Goal: Task Accomplishment & Management: Manage account settings

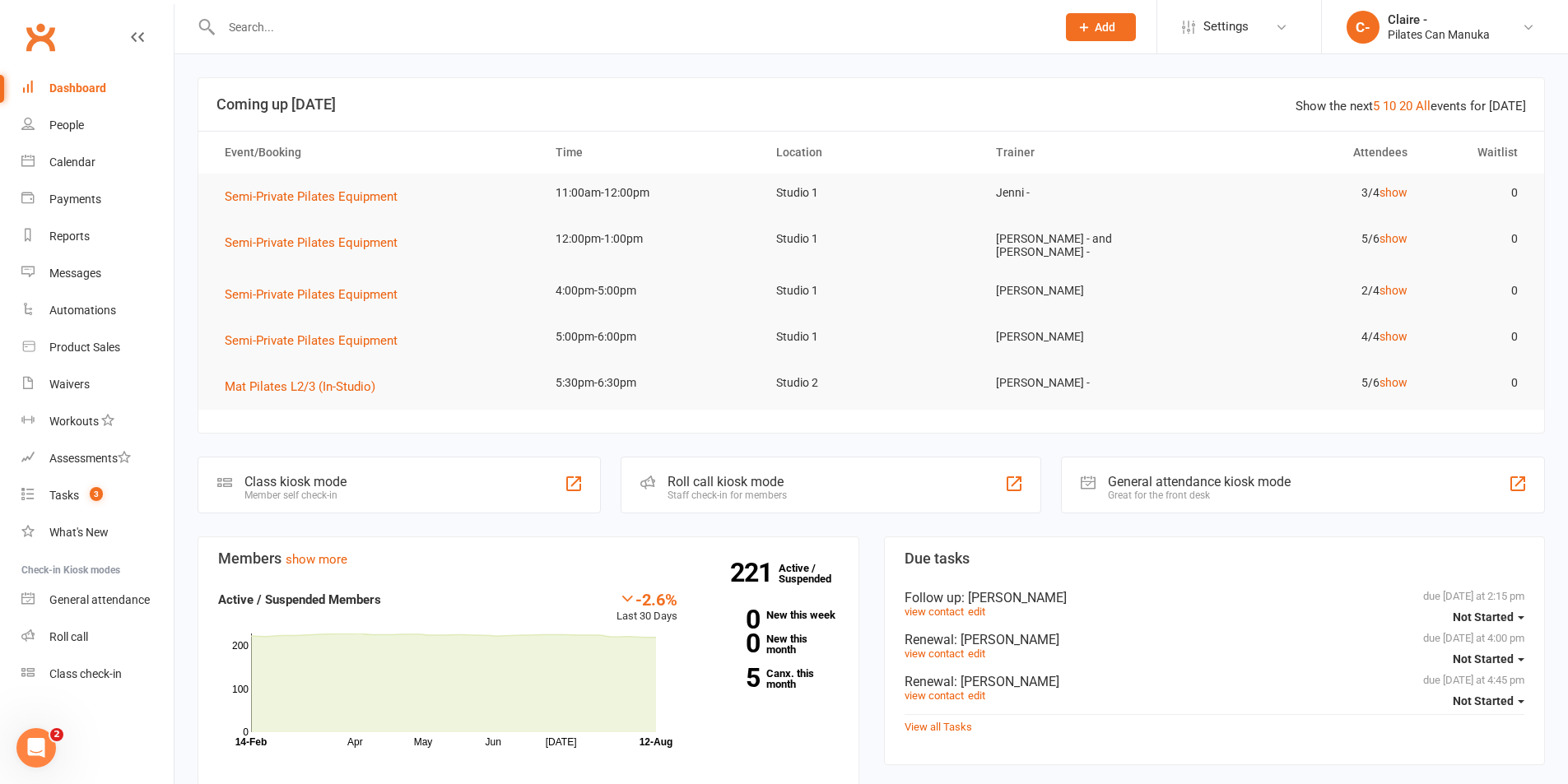
click at [301, 26] on input "text" at bounding box center [630, 26] width 828 height 23
type input "orli"
click at [298, 76] on div "[PERSON_NAME]" at bounding box center [282, 73] width 91 height 24
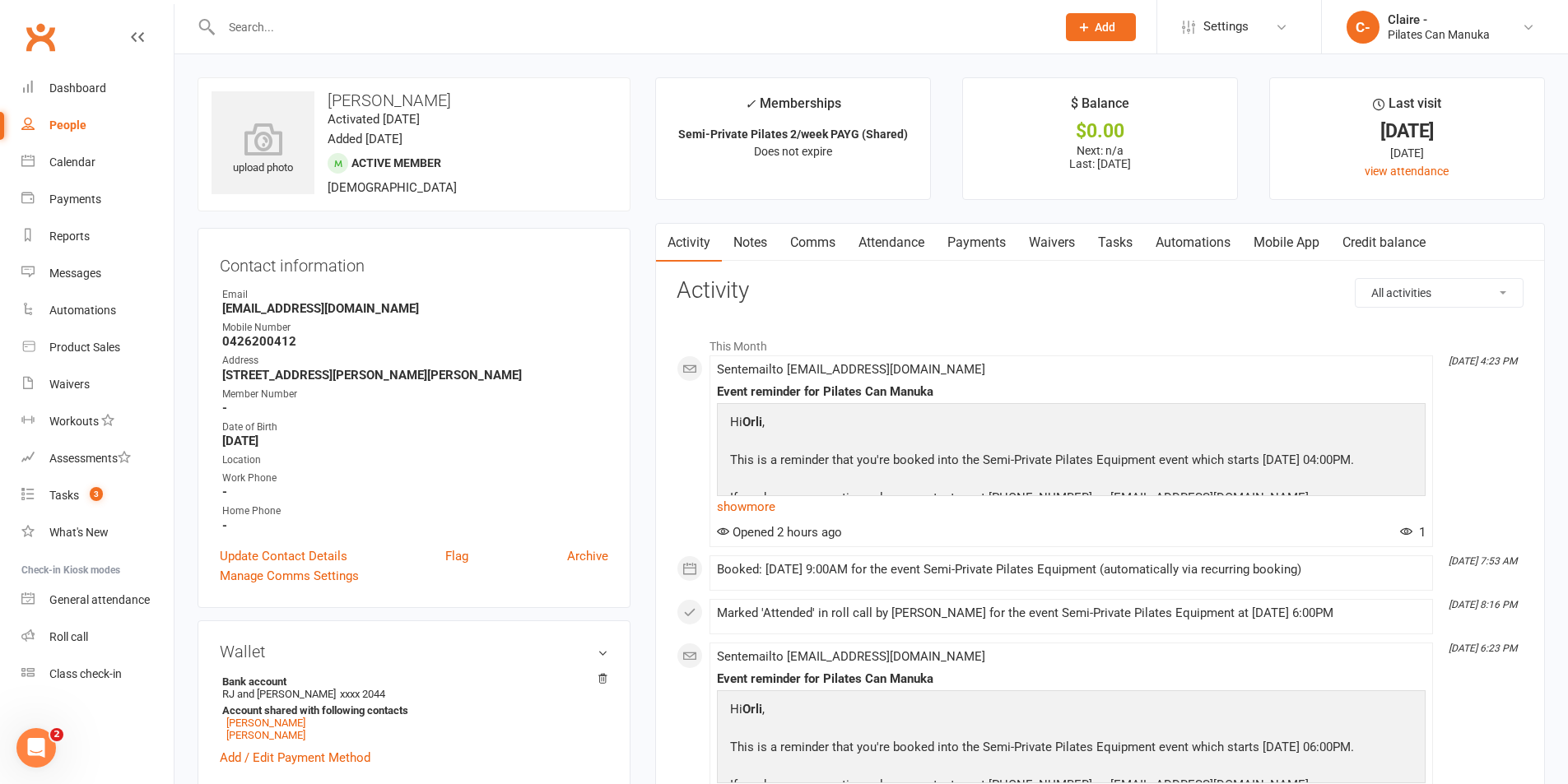
click at [884, 233] on link "Attendance" at bounding box center [892, 243] width 89 height 38
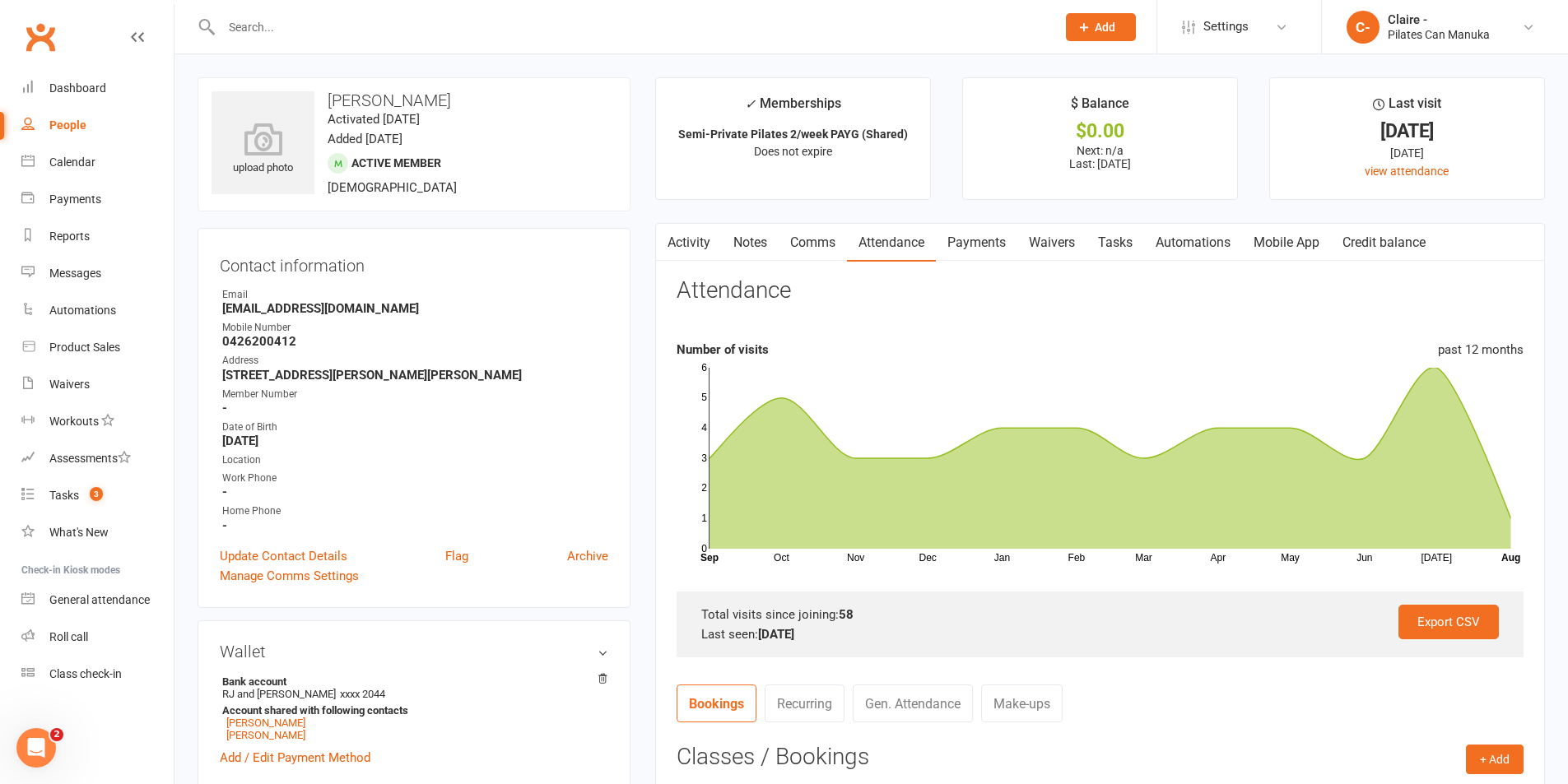
click at [246, 18] on input "text" at bounding box center [630, 26] width 828 height 23
type input "[PERSON_NAME]"
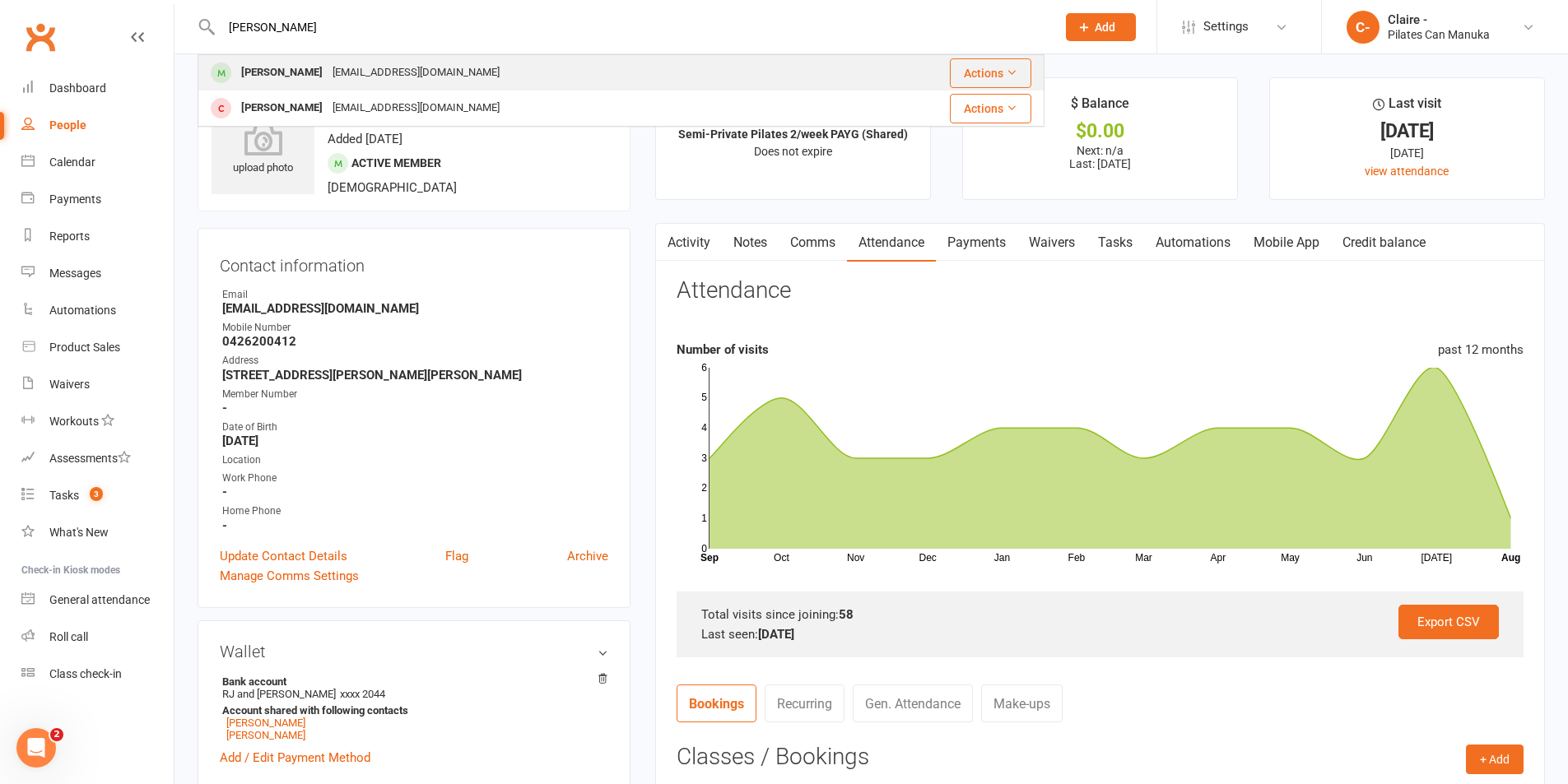
click at [309, 64] on div "[PERSON_NAME]" at bounding box center [282, 73] width 91 height 24
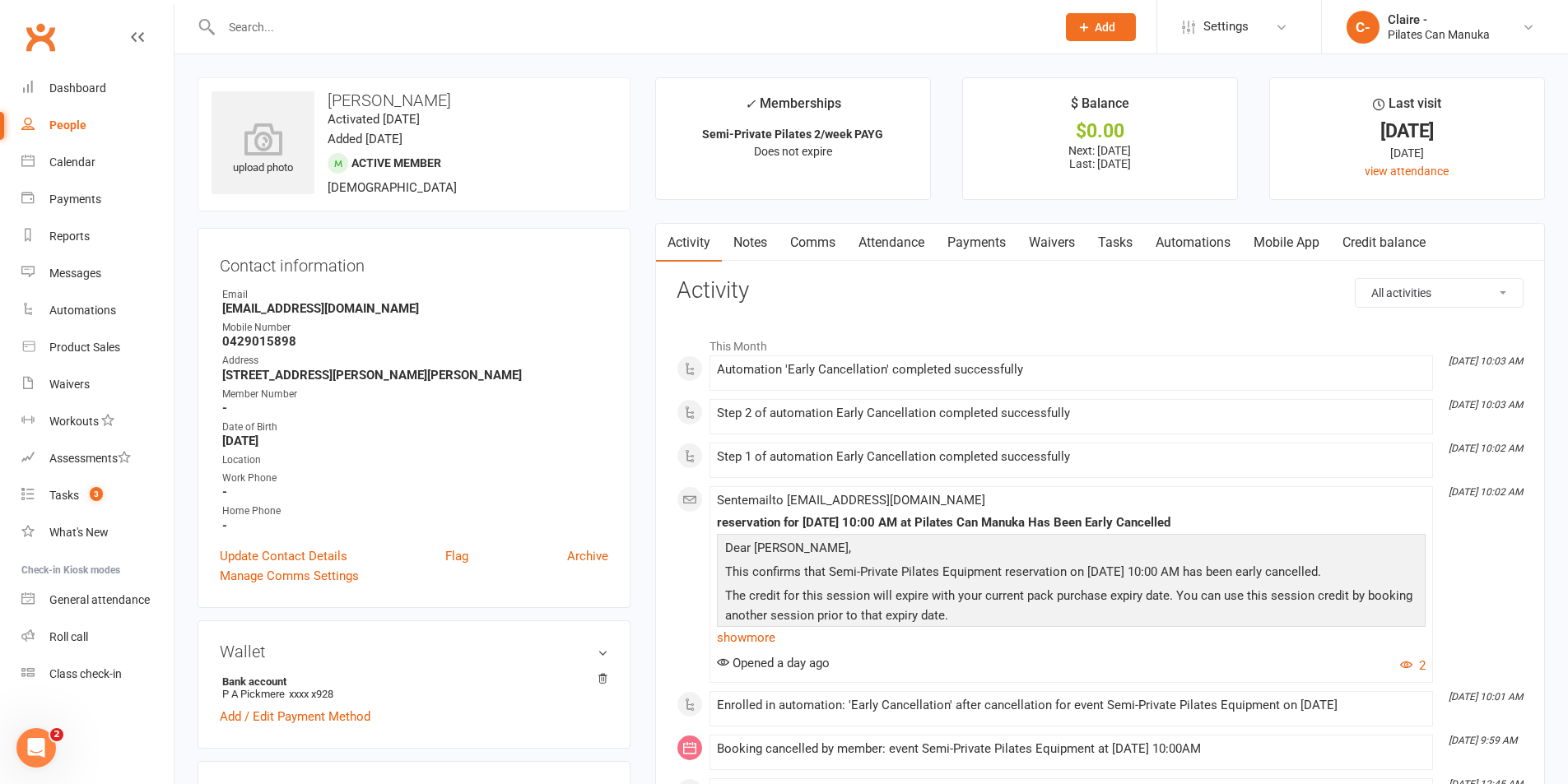
click at [894, 238] on link "Attendance" at bounding box center [892, 243] width 89 height 38
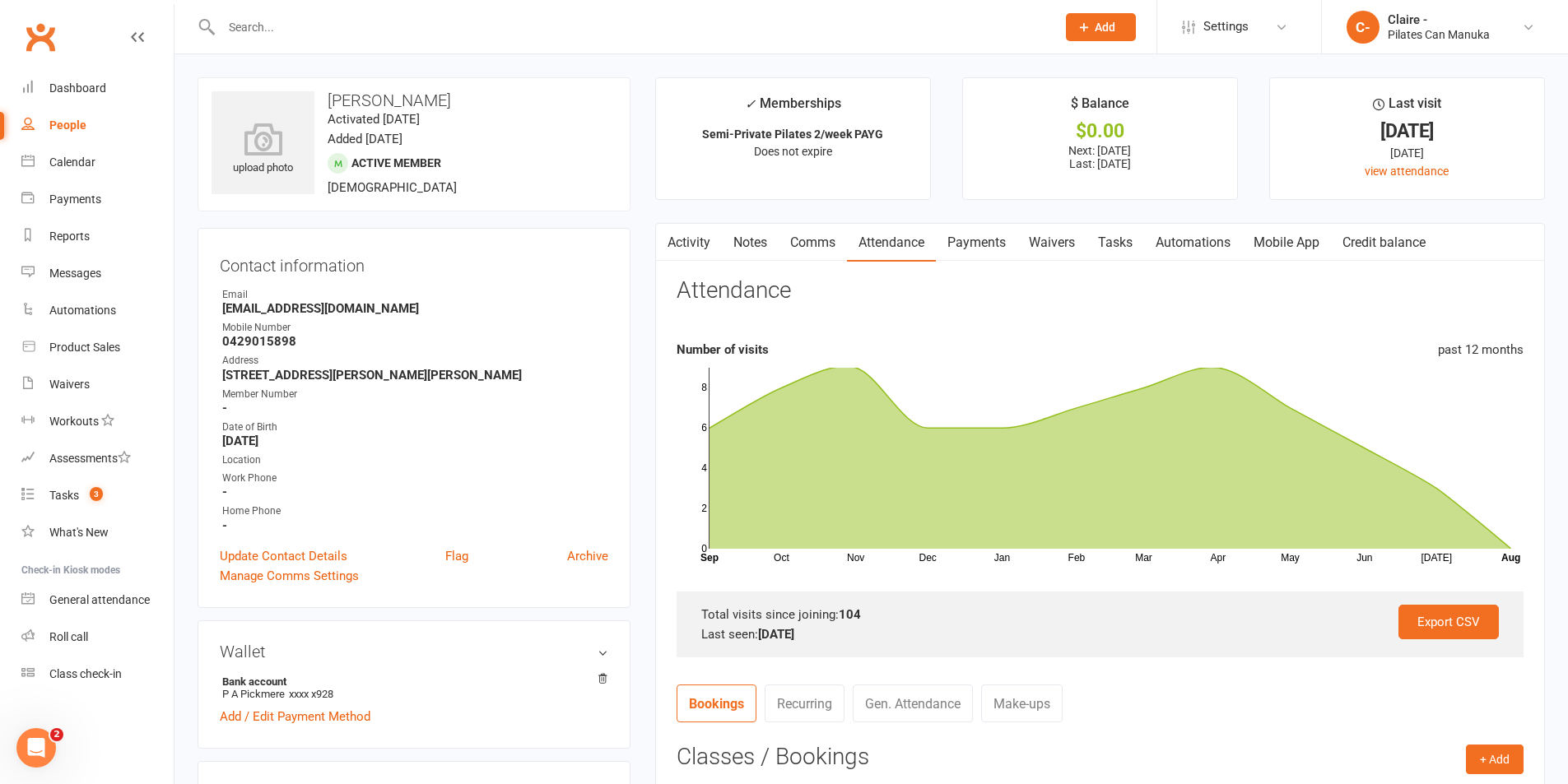
click at [333, 31] on input "text" at bounding box center [630, 26] width 828 height 23
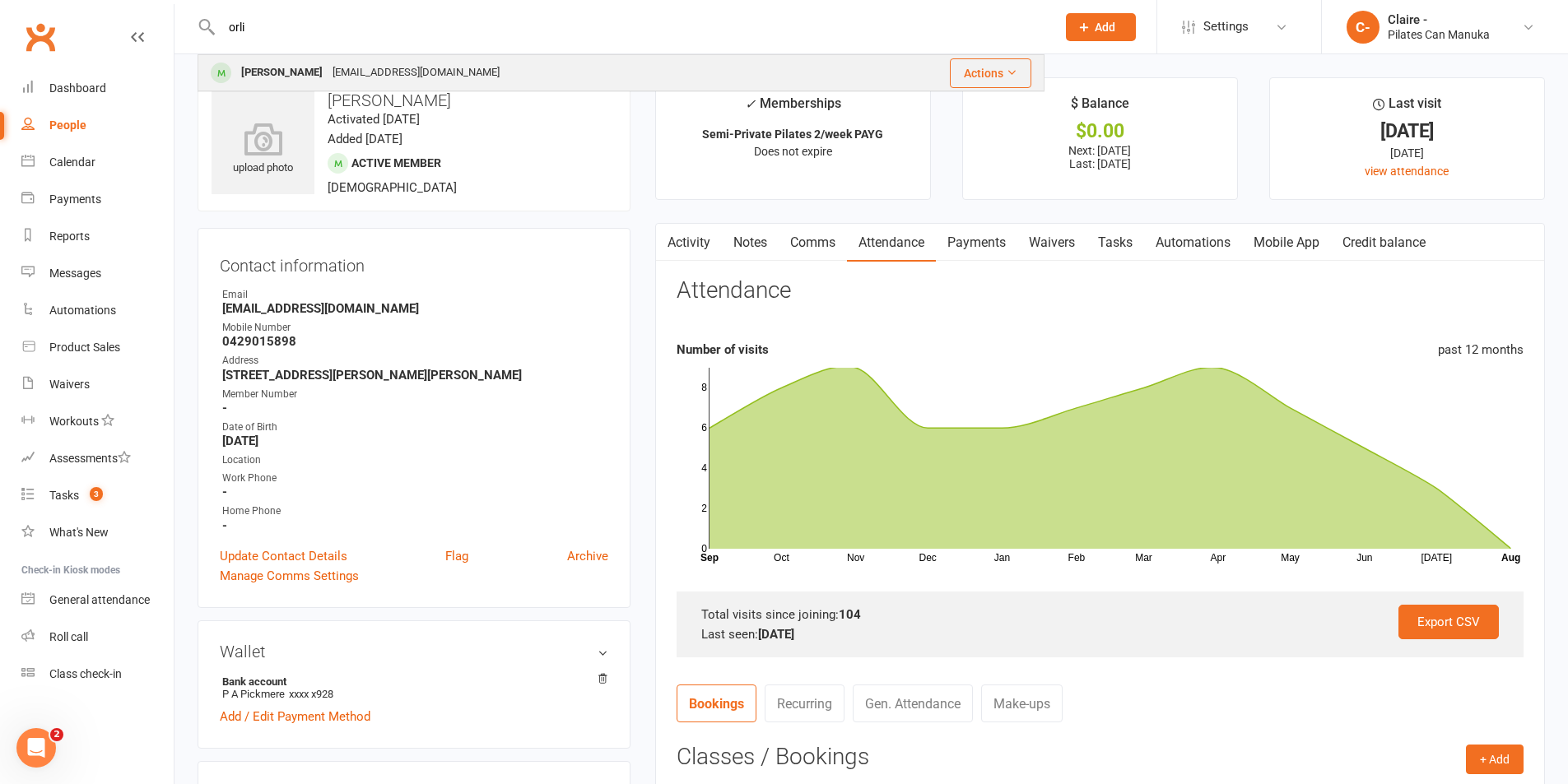
type input "orli"
click at [373, 73] on div "[EMAIL_ADDRESS][DOMAIN_NAME]" at bounding box center [416, 73] width 177 height 24
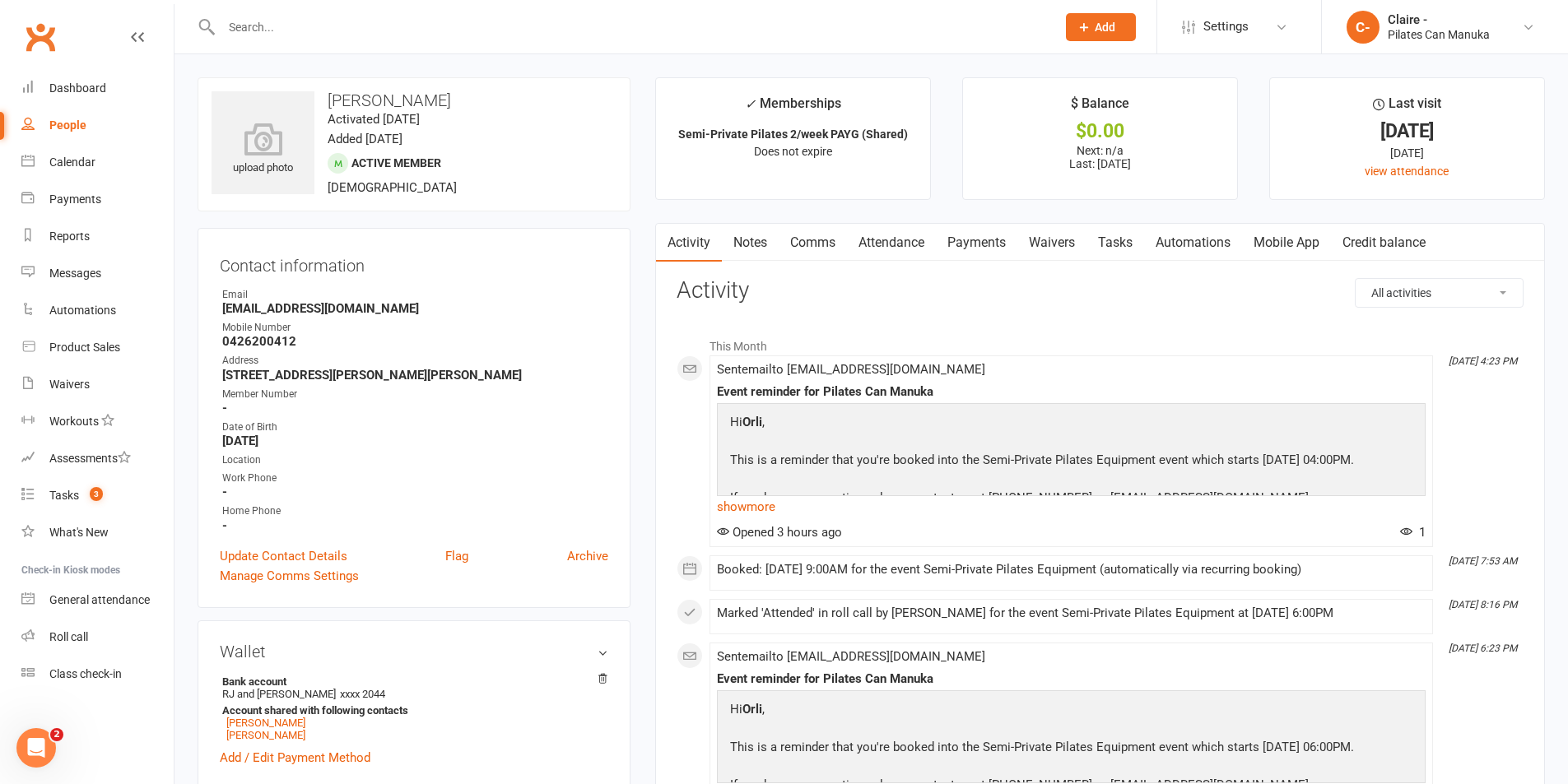
click at [895, 244] on link "Attendance" at bounding box center [892, 243] width 89 height 38
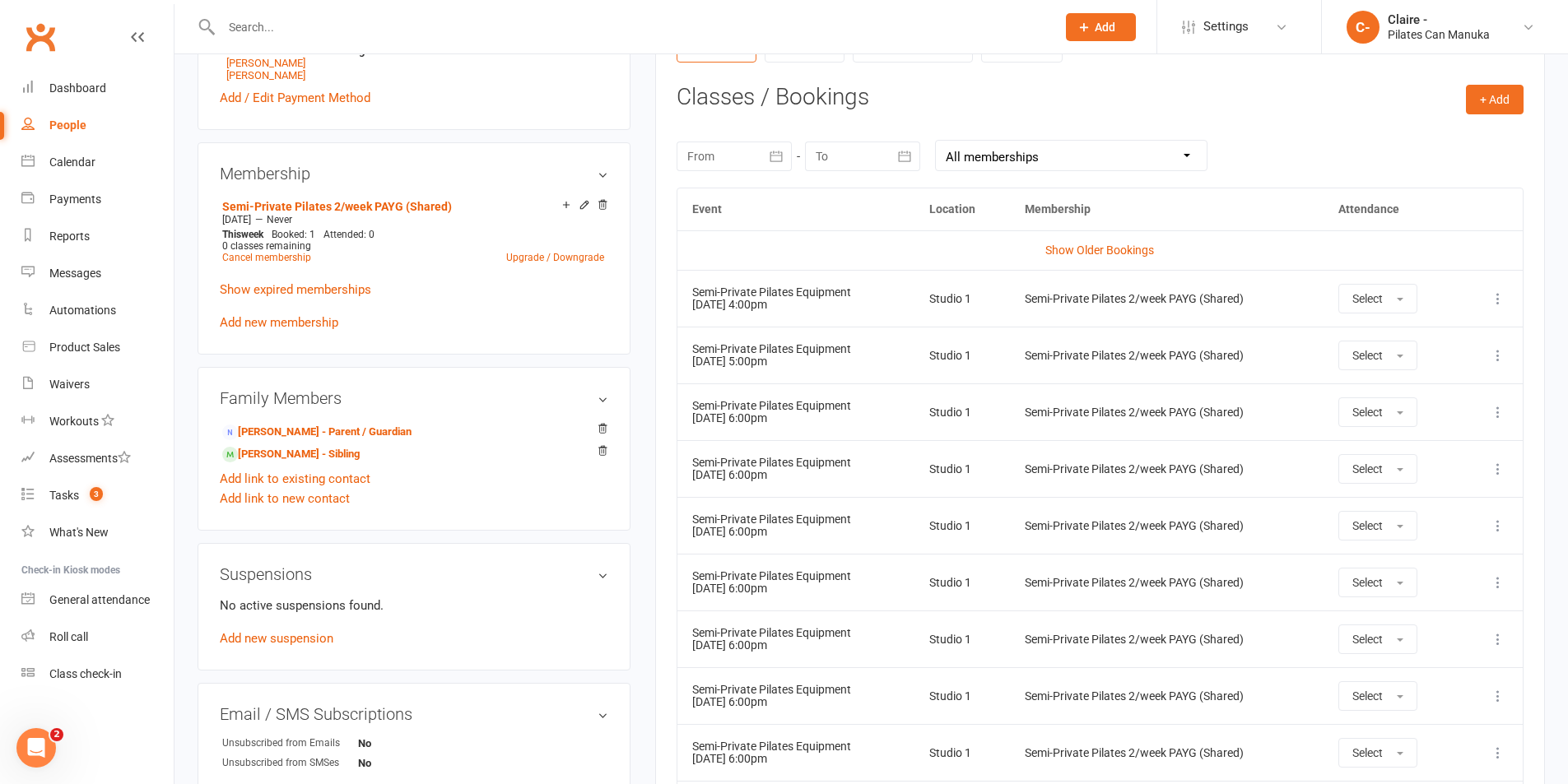
scroll to position [658, 0]
click at [74, 230] on div "Reports" at bounding box center [69, 236] width 40 height 13
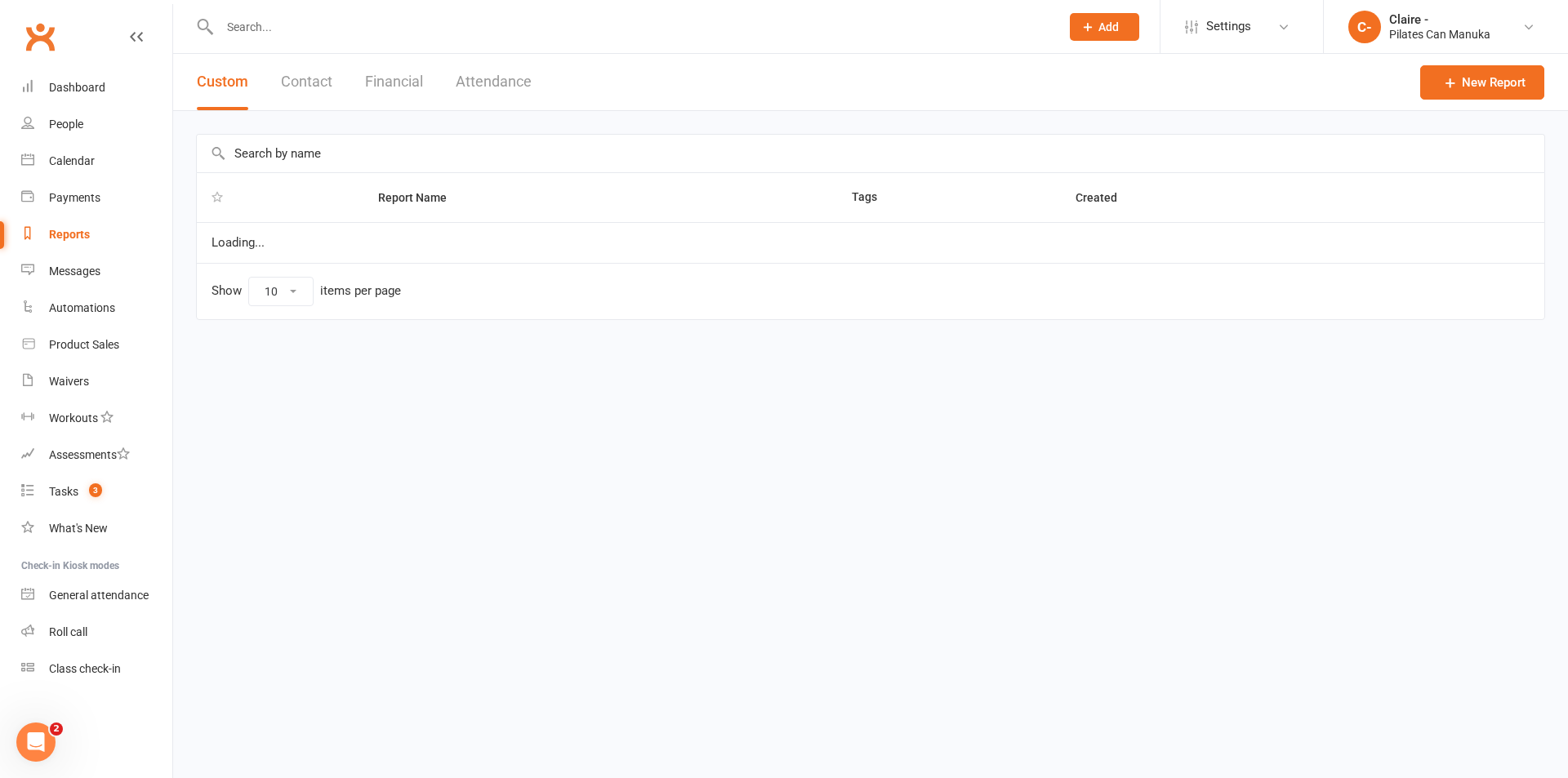
select select "100"
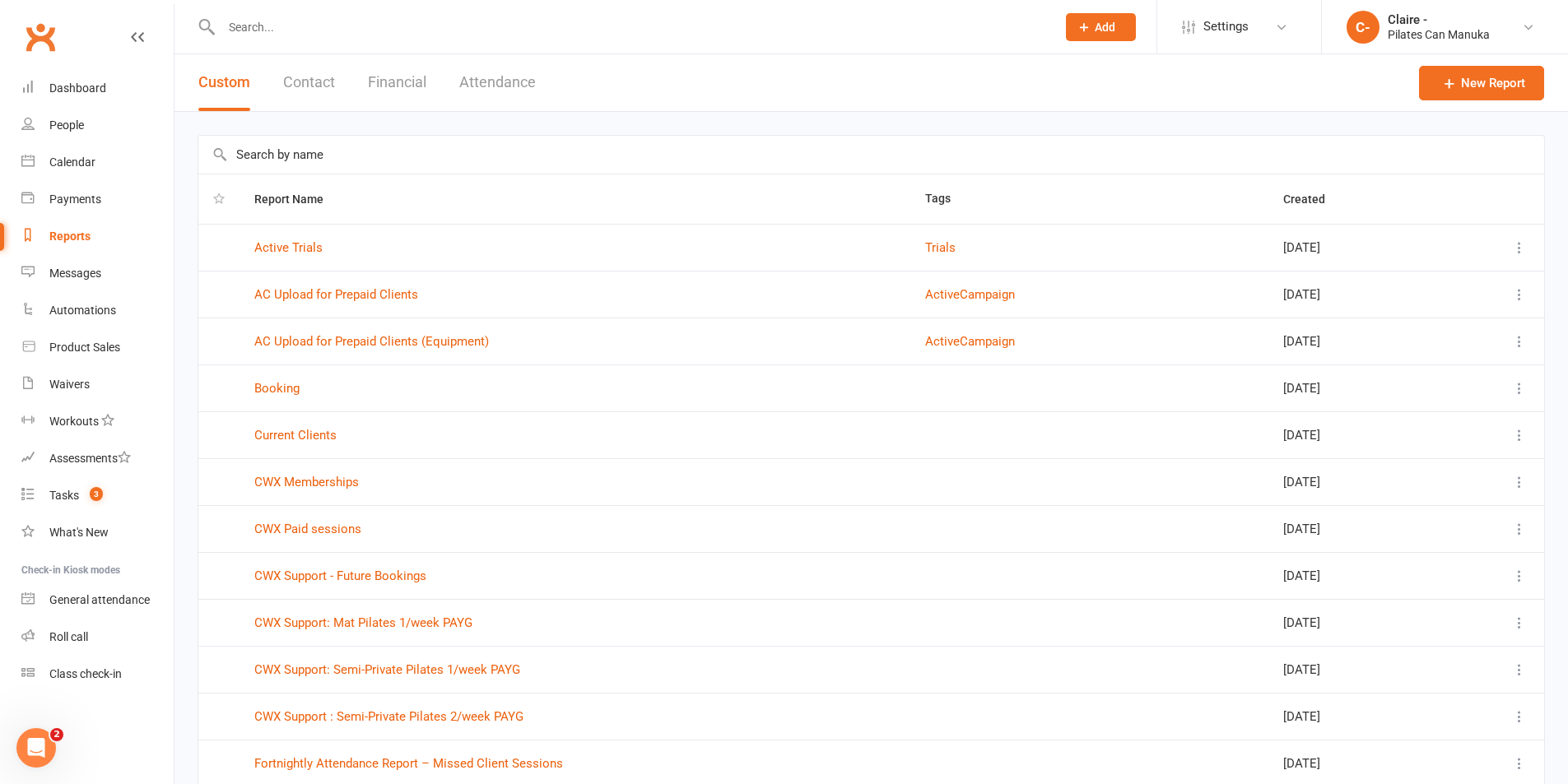
click at [483, 79] on button "Attendance" at bounding box center [498, 83] width 77 height 57
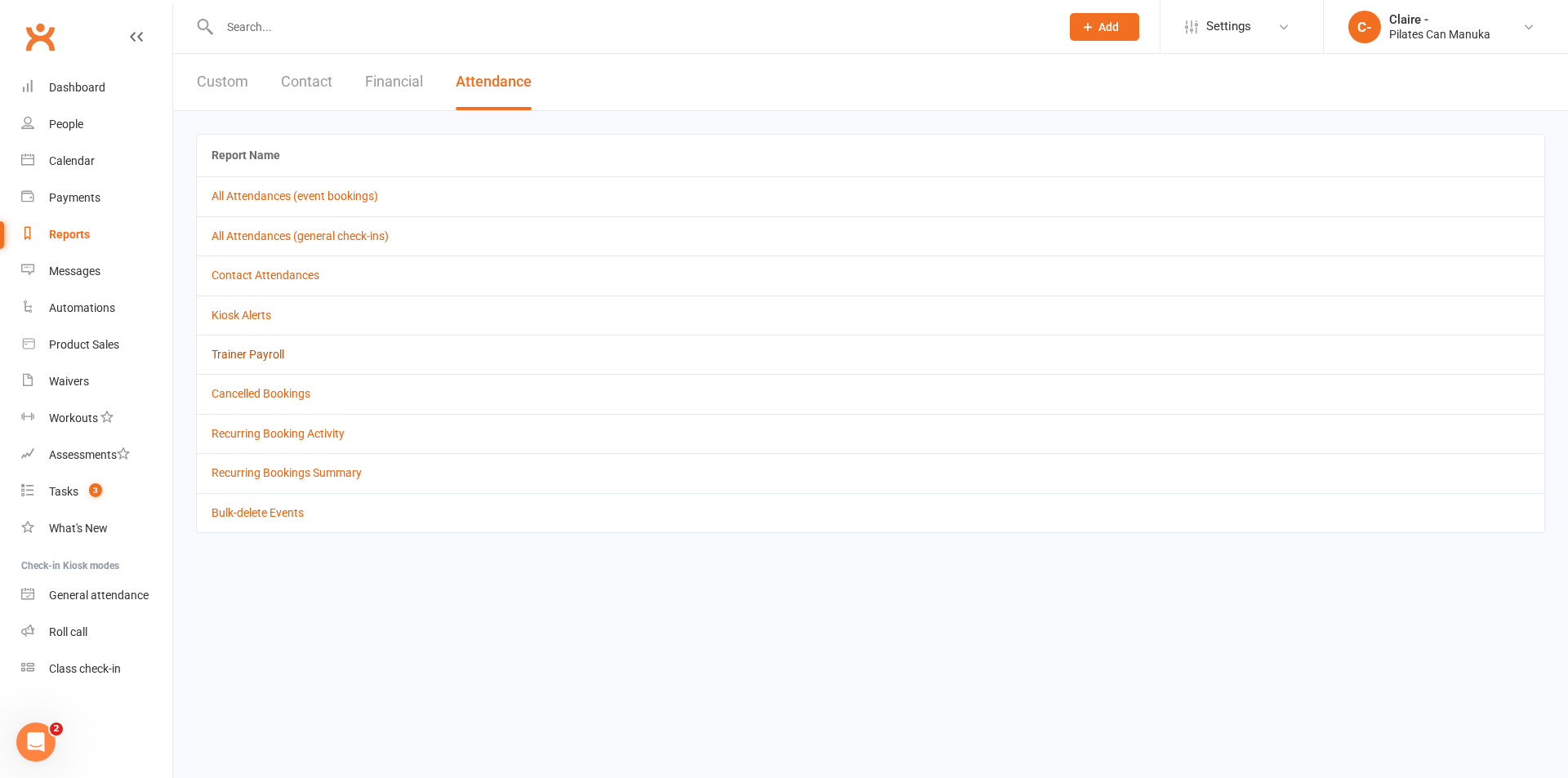
click at [265, 350] on link "Trainer Payroll" at bounding box center [248, 354] width 73 height 13
select select "false"
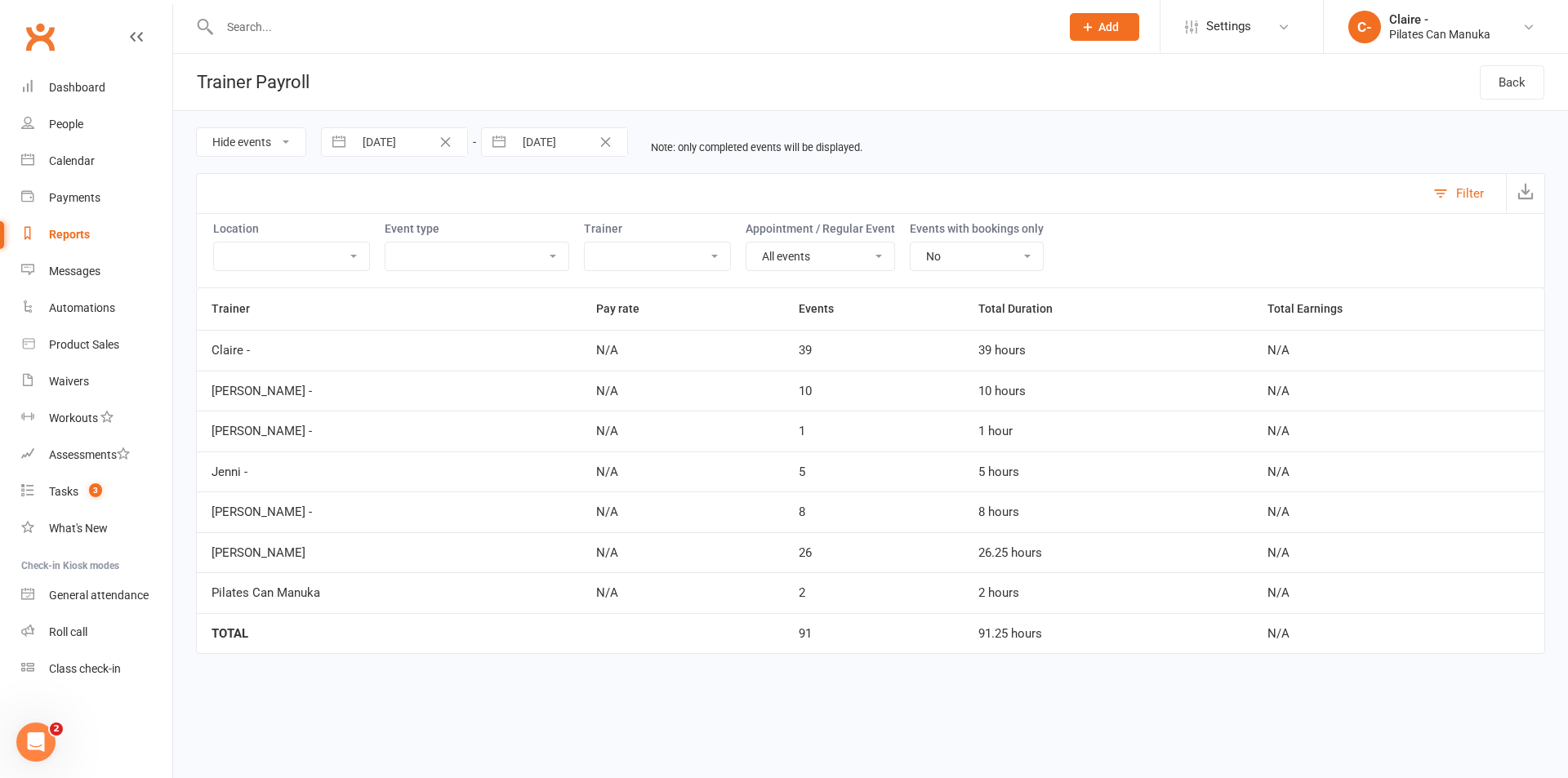
click at [288, 145] on select "Hide events Show events" at bounding box center [251, 142] width 108 height 28
select select "true"
click at [197, 128] on select "Hide events Show events" at bounding box center [251, 142] width 108 height 28
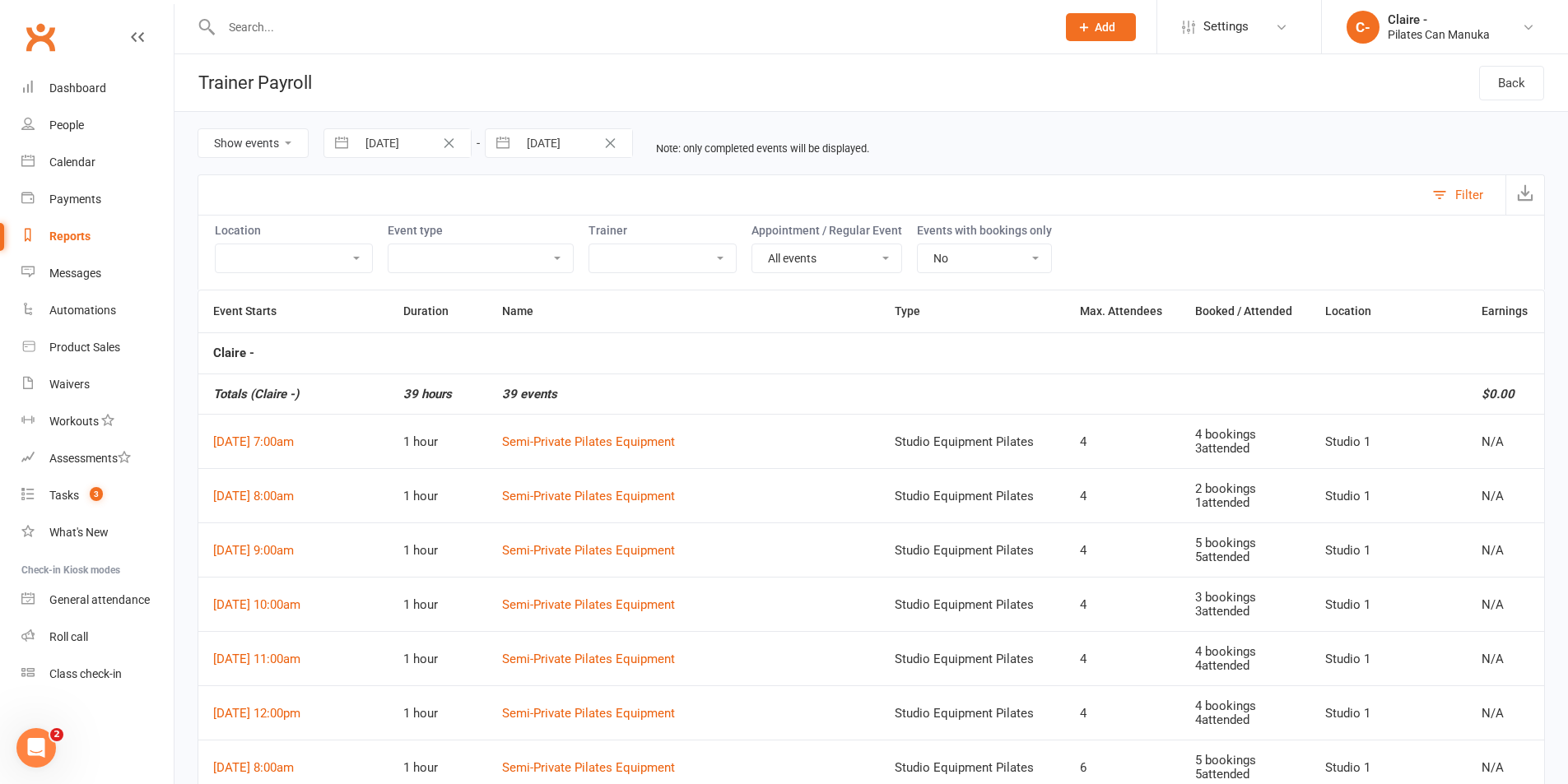
click at [402, 144] on input "[DATE]" at bounding box center [413, 143] width 114 height 28
select select "6"
select select "2025"
select select "7"
select select "2025"
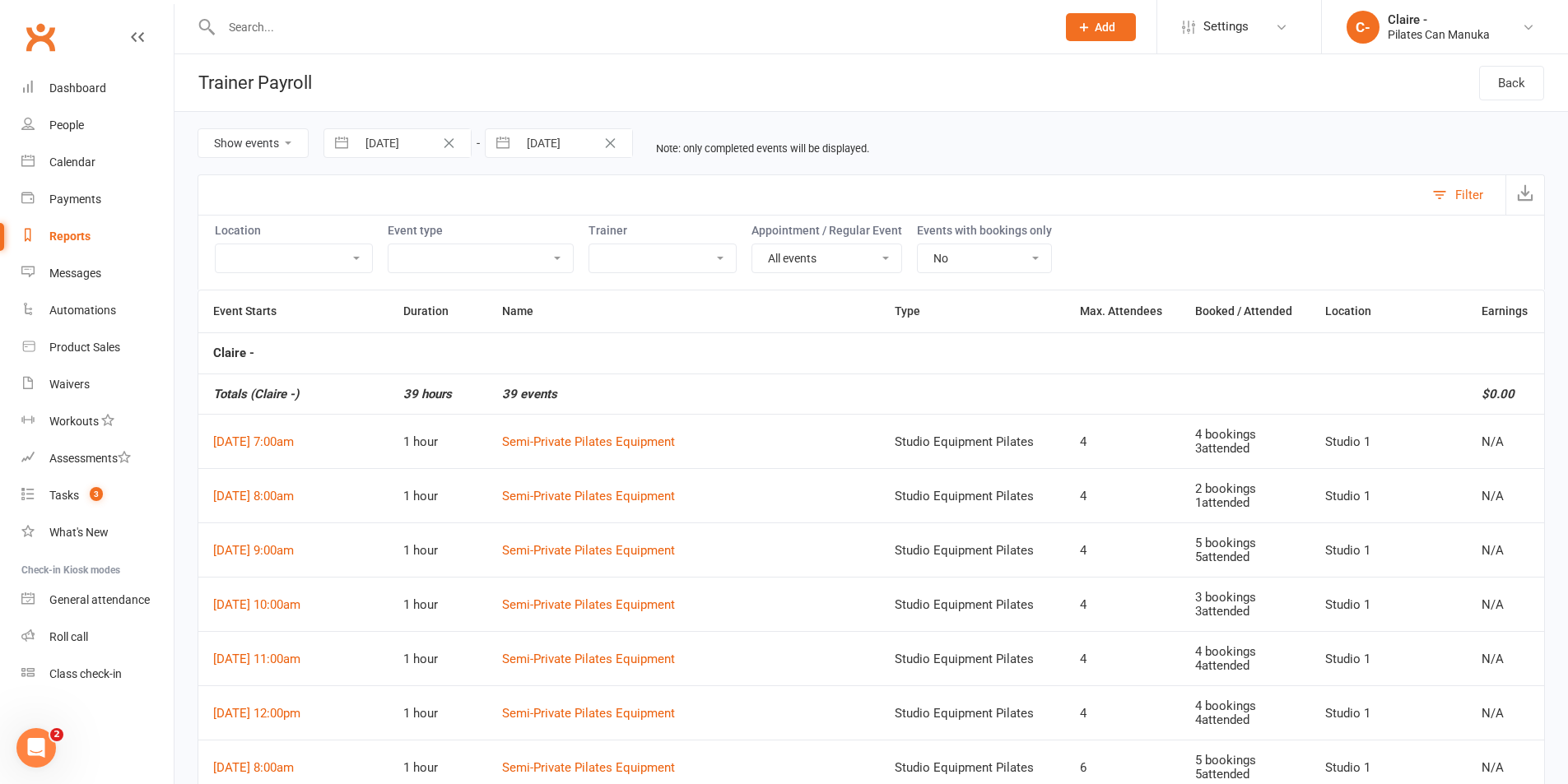
select select "8"
select select "2025"
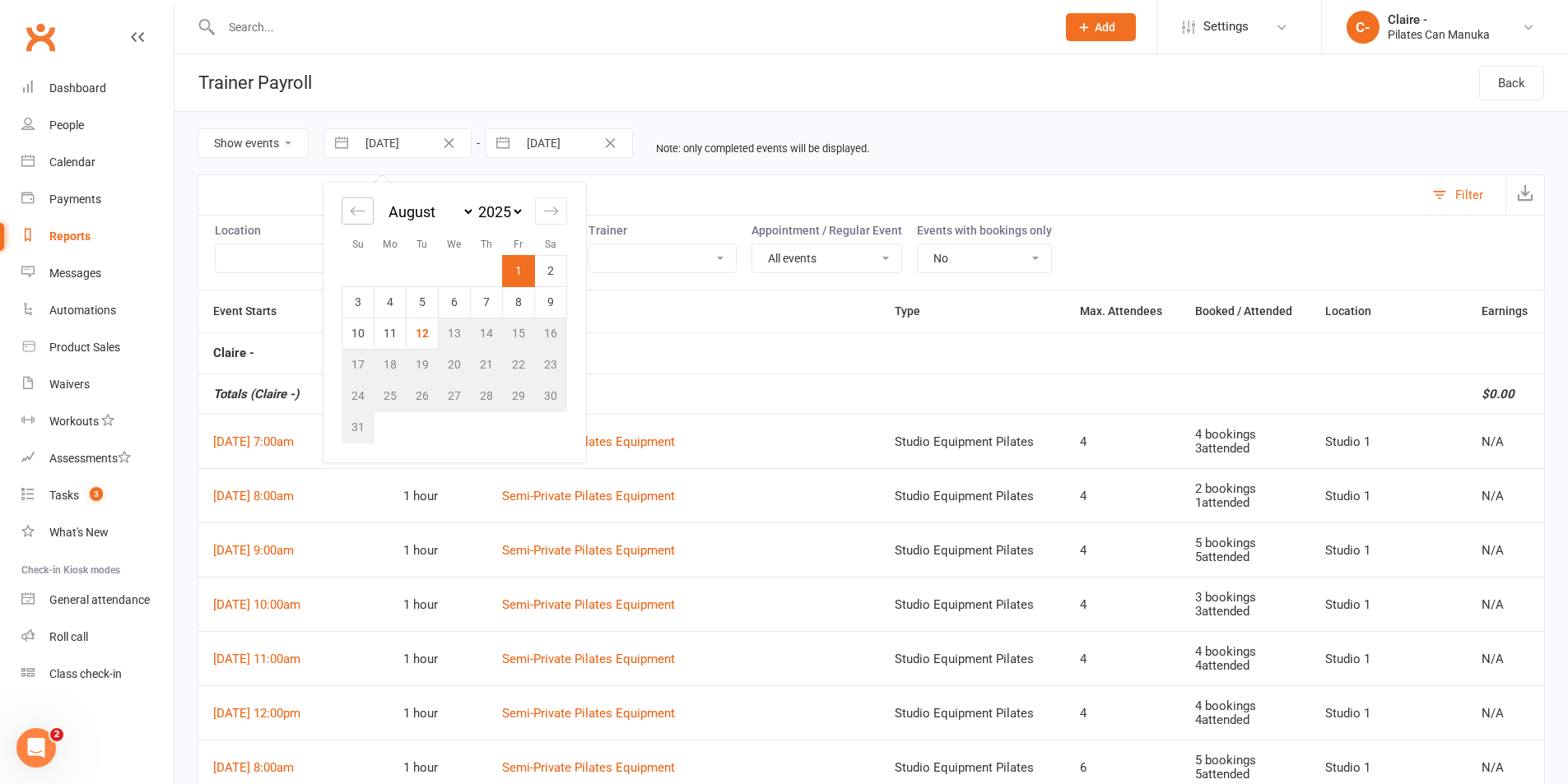
click at [358, 215] on icon "Move backward to switch to the previous month." at bounding box center [358, 211] width 15 height 15
select select "5"
select select "2025"
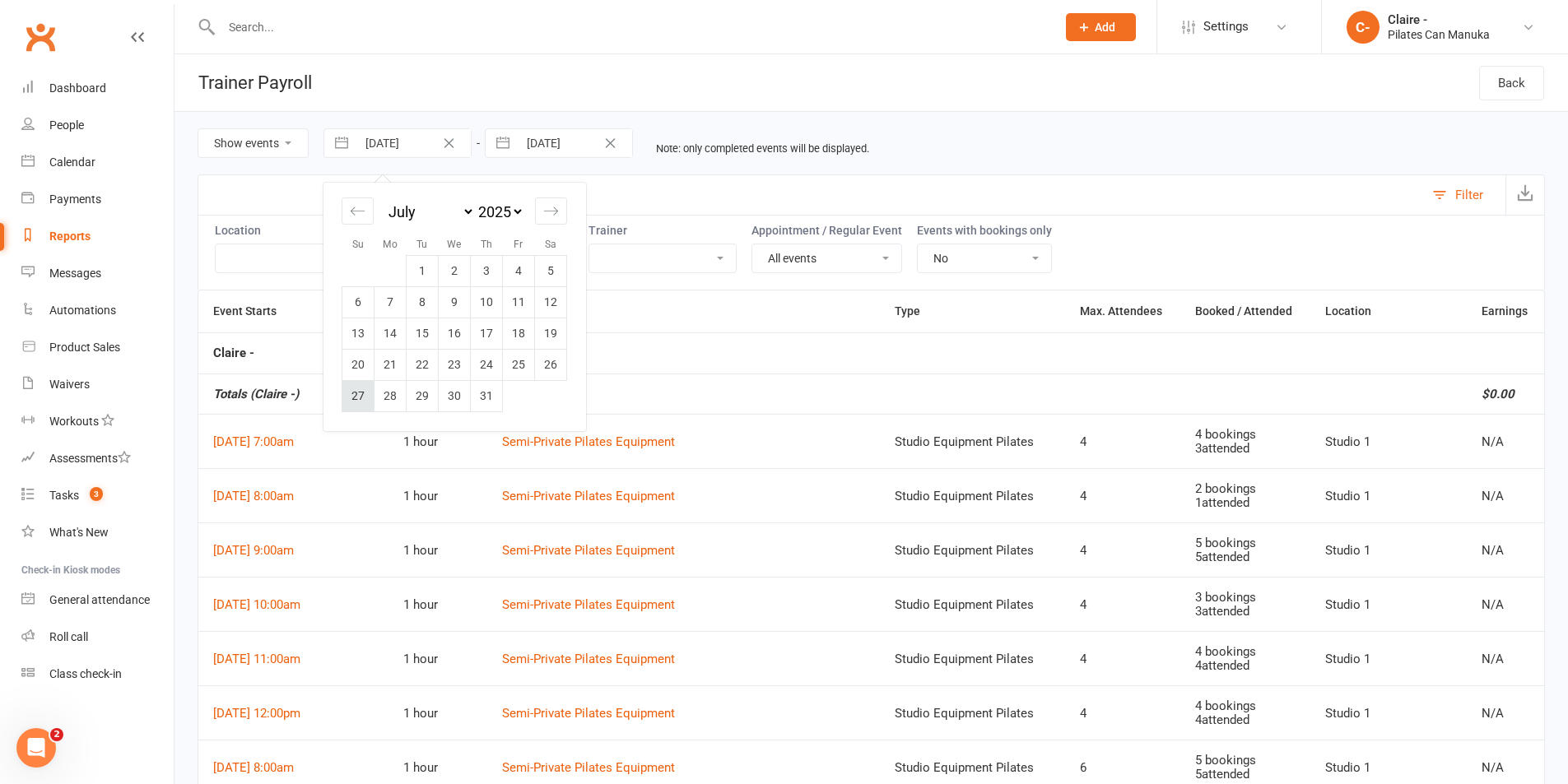
click at [358, 393] on td "27" at bounding box center [359, 395] width 32 height 32
type input "[DATE]"
click at [545, 138] on input "[DATE]" at bounding box center [575, 143] width 114 height 28
select select "6"
select select "2025"
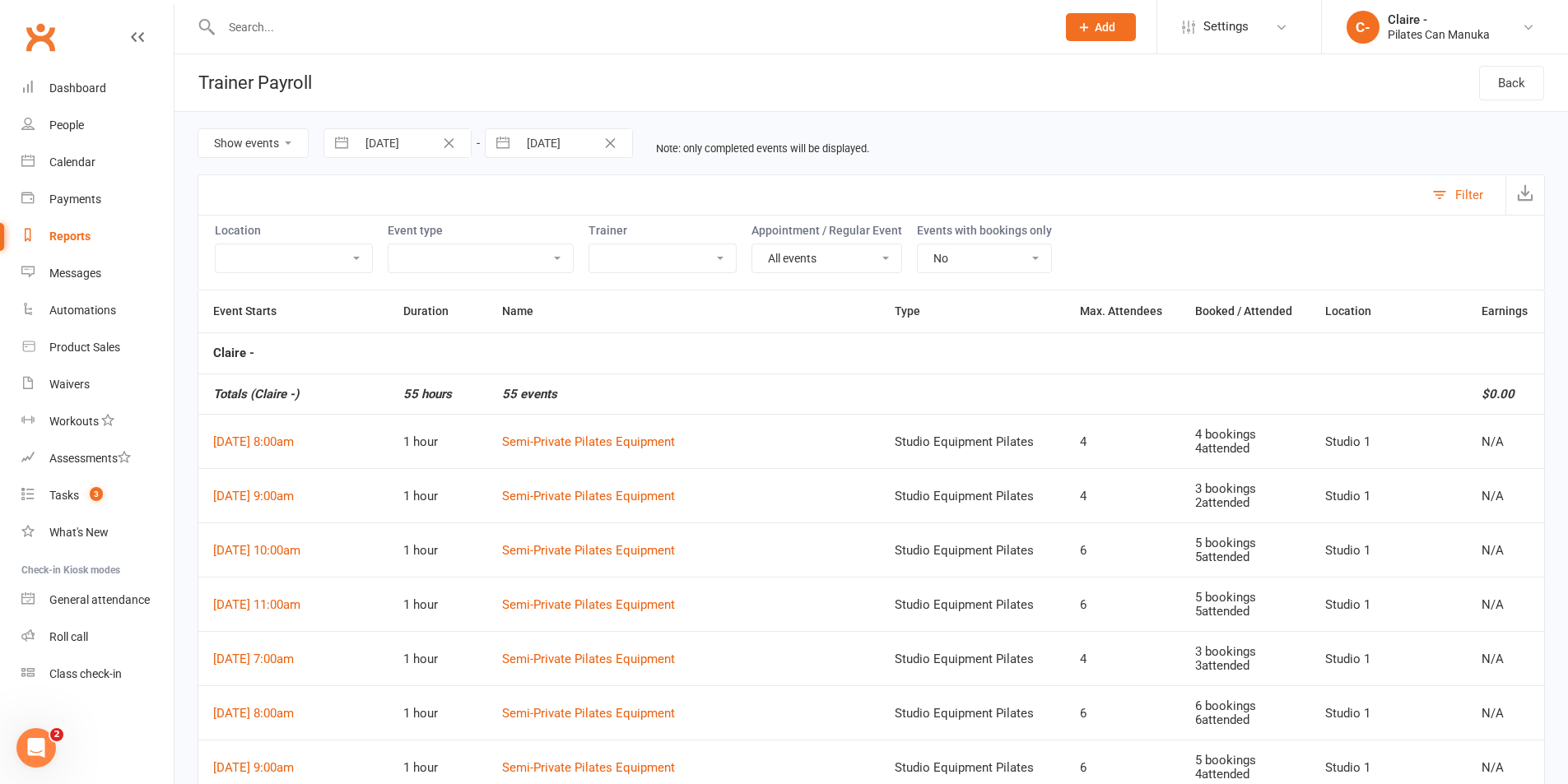
select select "7"
select select "2025"
select select "8"
select select "2025"
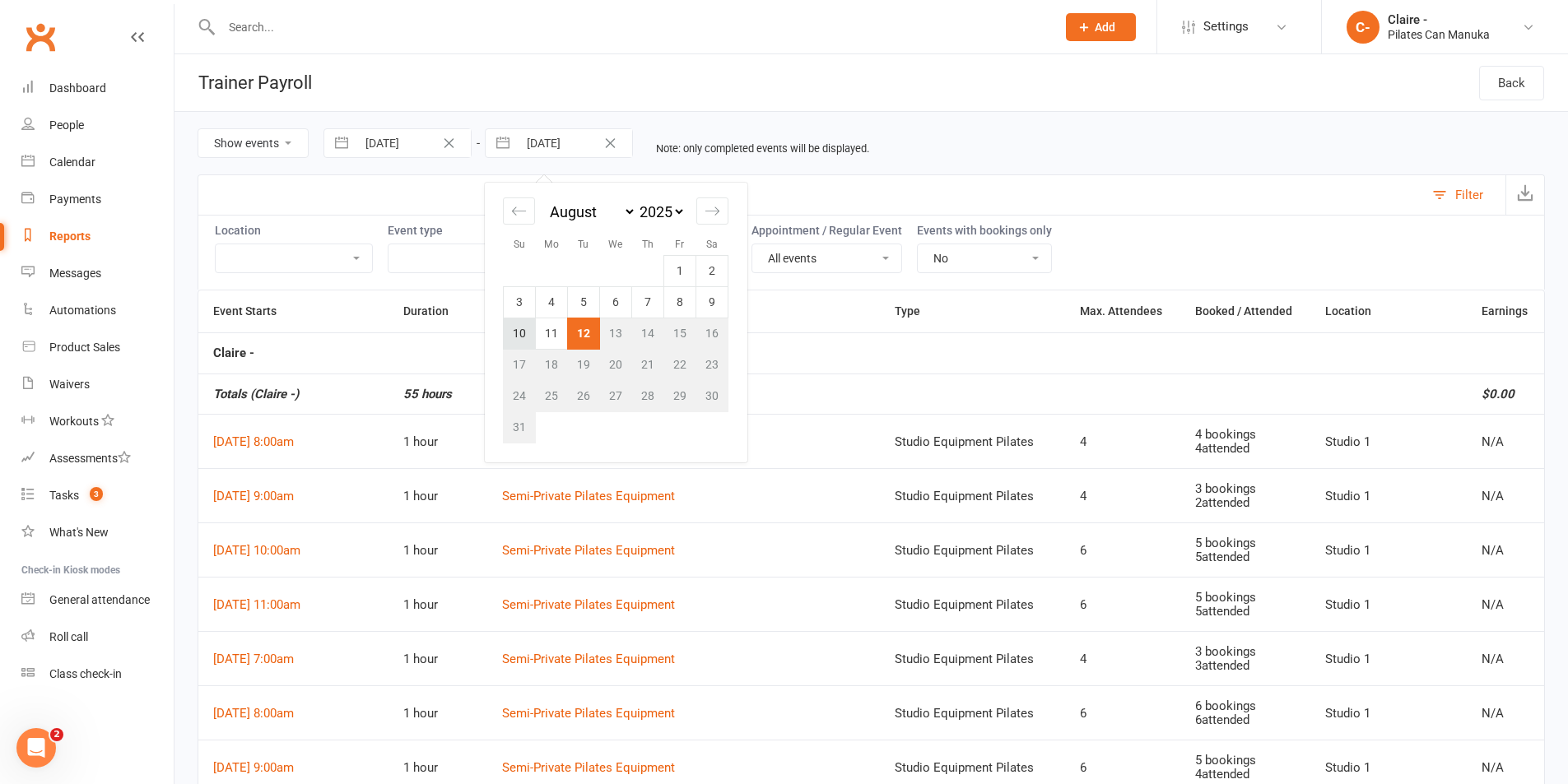
click at [515, 334] on td "10" at bounding box center [520, 333] width 32 height 32
type input "[DATE]"
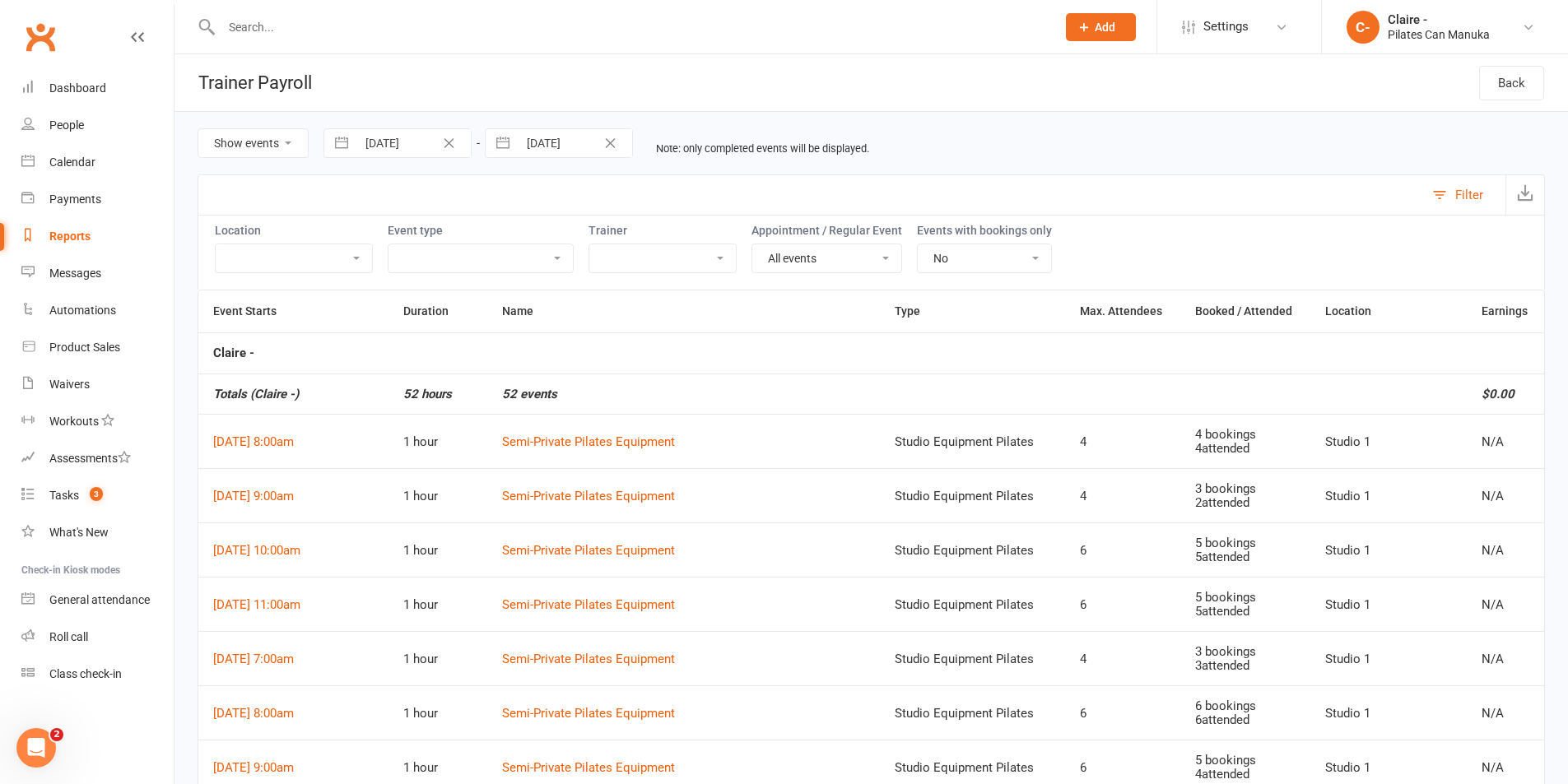
click at [663, 265] on select "[PERSON_NAME] - [PERSON_NAME] - [PERSON_NAME] - [PERSON_NAME] - [PERSON_NAME] D…" at bounding box center [663, 258] width 147 height 28
select select "50043"
click at [589, 244] on select "[PERSON_NAME] - [PERSON_NAME] - [PERSON_NAME] - [PERSON_NAME] - [PERSON_NAME] D…" at bounding box center [663, 258] width 147 height 28
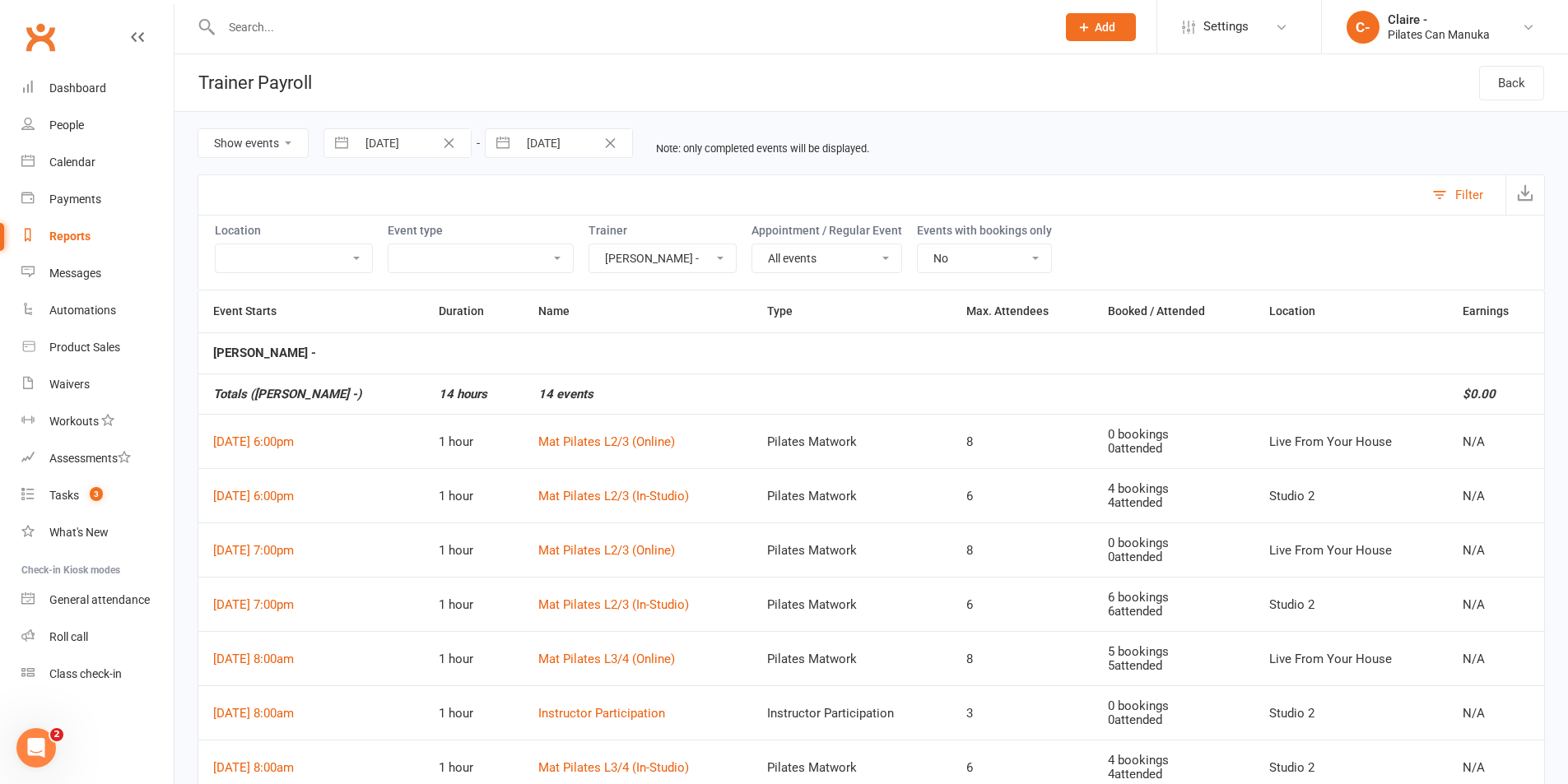
click at [398, 137] on input "[DATE]" at bounding box center [413, 143] width 114 height 28
select select "5"
select select "2025"
select select "6"
select select "2025"
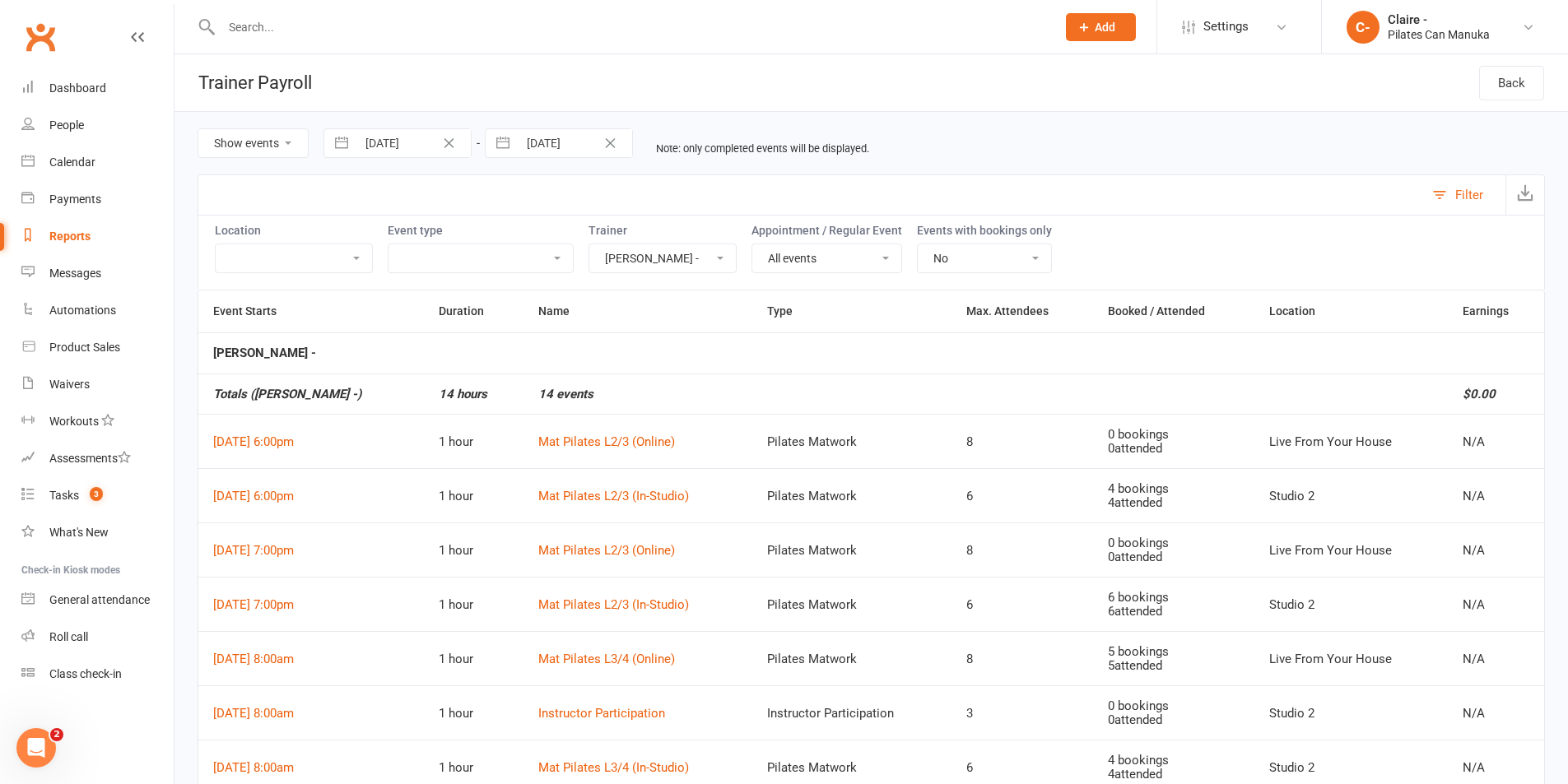
select select "7"
select select "2025"
click at [724, 362] on td "[PERSON_NAME] -" at bounding box center [871, 353] width 1346 height 41
drag, startPoint x: 689, startPoint y: 251, endPoint x: 683, endPoint y: 264, distance: 14.3
click at [689, 251] on select "[PERSON_NAME] - [PERSON_NAME] - [PERSON_NAME] - [PERSON_NAME] - [PERSON_NAME] D…" at bounding box center [663, 258] width 147 height 28
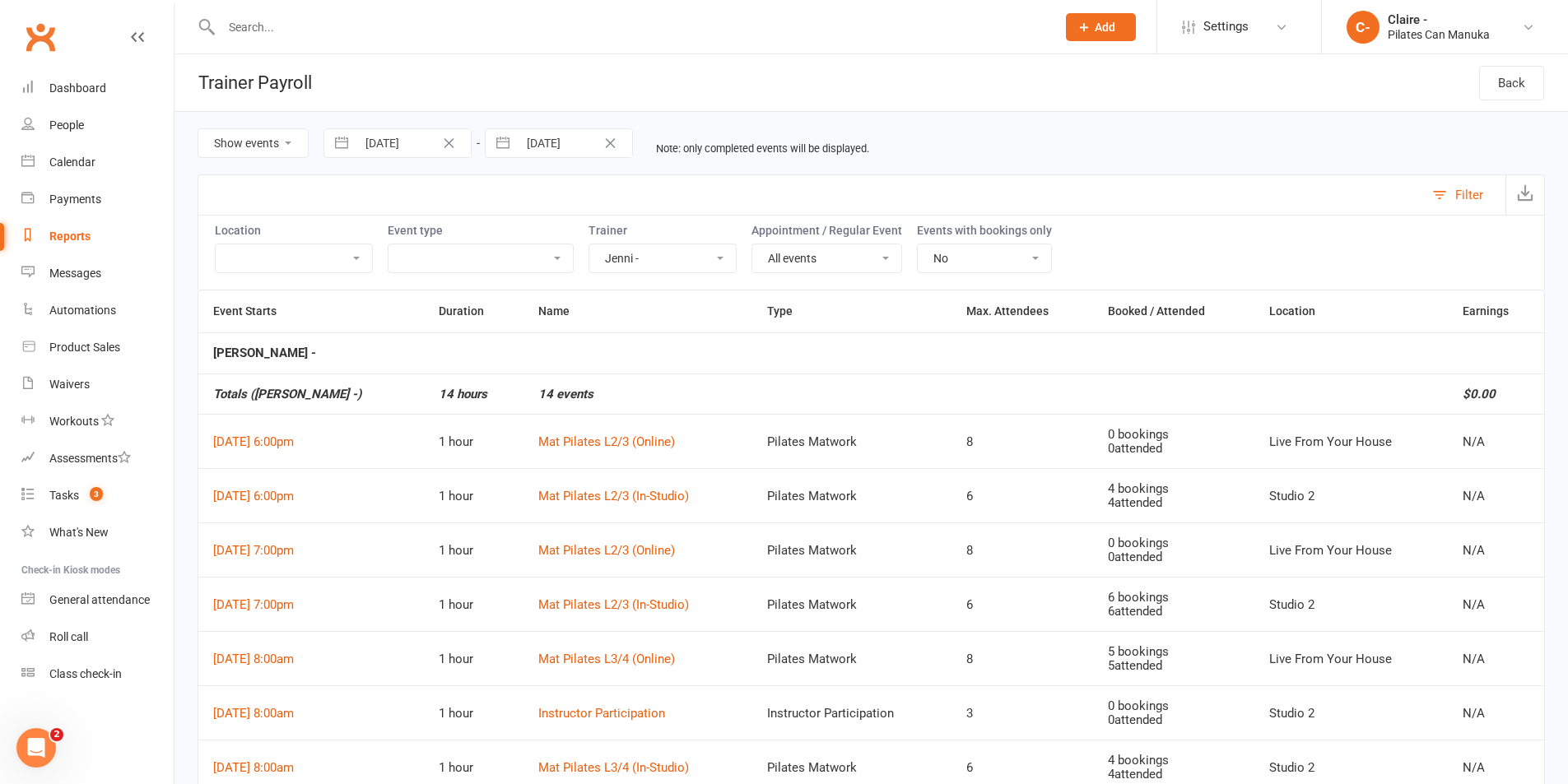
click at [589, 244] on select "[PERSON_NAME] - [PERSON_NAME] - [PERSON_NAME] - [PERSON_NAME] - [PERSON_NAME] D…" at bounding box center [663, 258] width 147 height 28
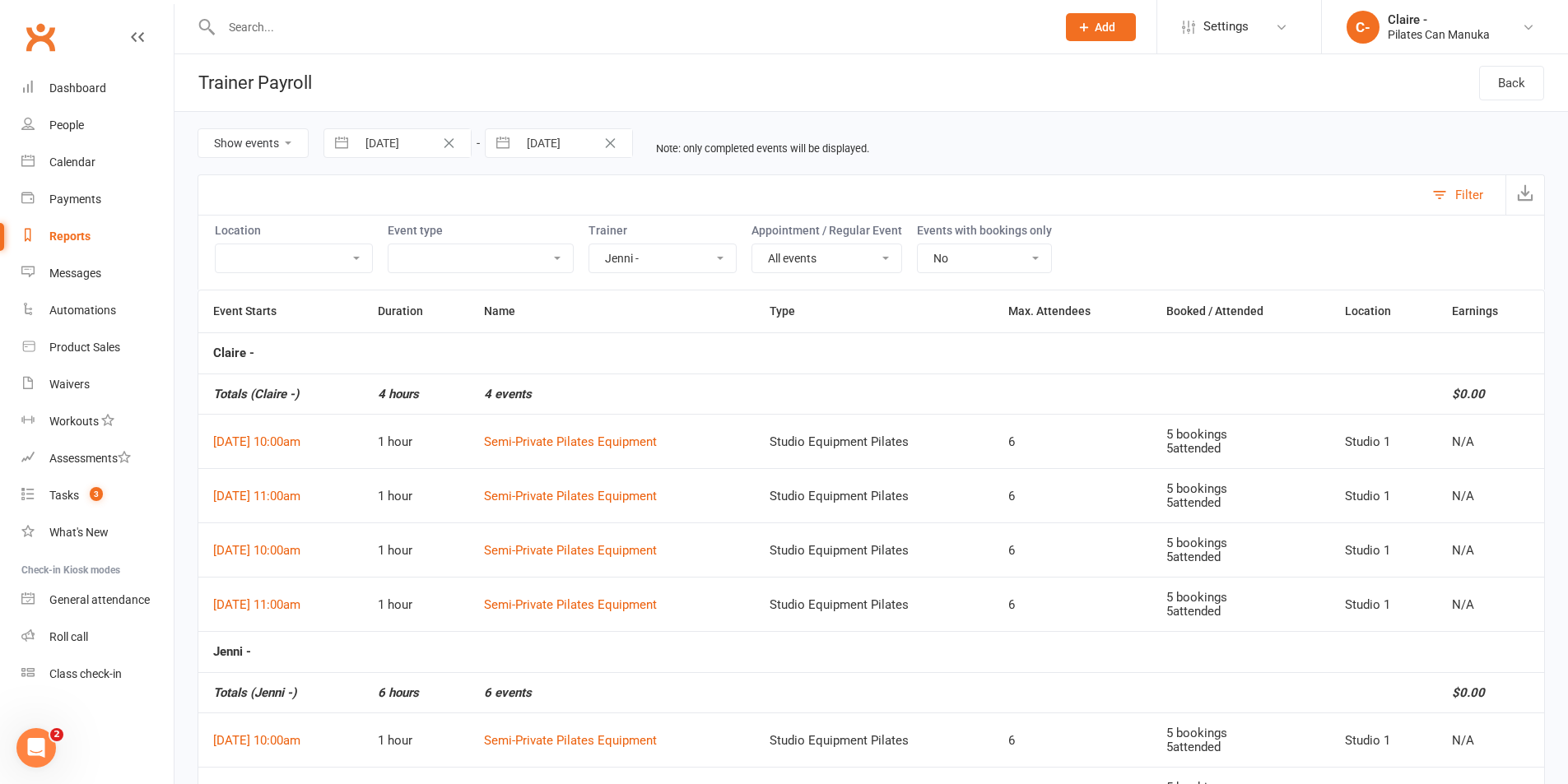
click at [623, 266] on select "[PERSON_NAME] - [PERSON_NAME] - [PERSON_NAME] - [PERSON_NAME] - [PERSON_NAME] D…" at bounding box center [663, 258] width 147 height 28
click at [589, 244] on select "[PERSON_NAME] - [PERSON_NAME] - [PERSON_NAME] - [PERSON_NAME] - [PERSON_NAME] D…" at bounding box center [663, 258] width 147 height 28
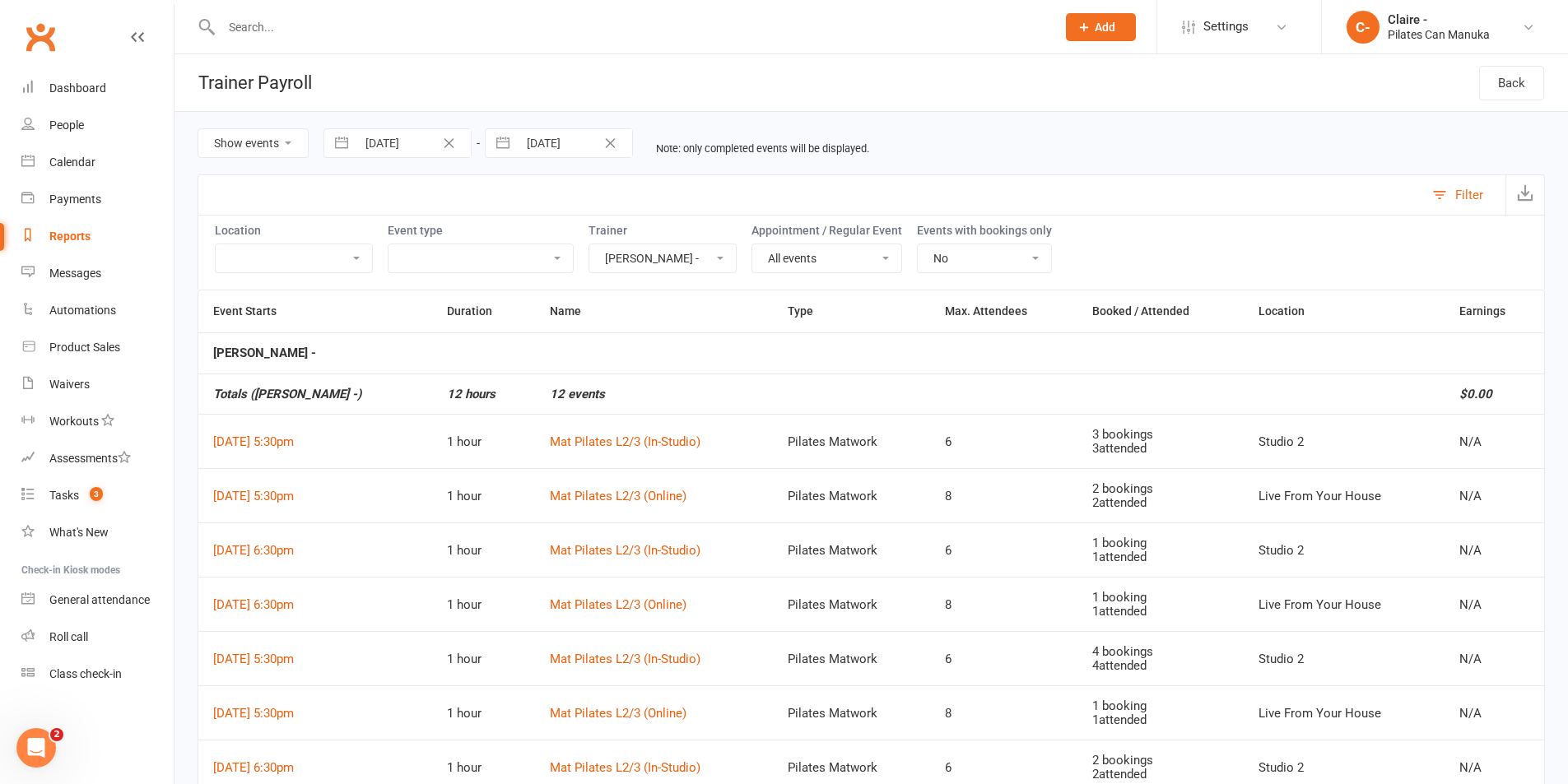
click at [637, 261] on select "[PERSON_NAME] - [PERSON_NAME] - [PERSON_NAME] - [PERSON_NAME] - [PERSON_NAME] D…" at bounding box center [663, 258] width 147 height 28
click at [589, 244] on select "[PERSON_NAME] - [PERSON_NAME] - [PERSON_NAME] - [PERSON_NAME] - [PERSON_NAME] D…" at bounding box center [663, 258] width 147 height 28
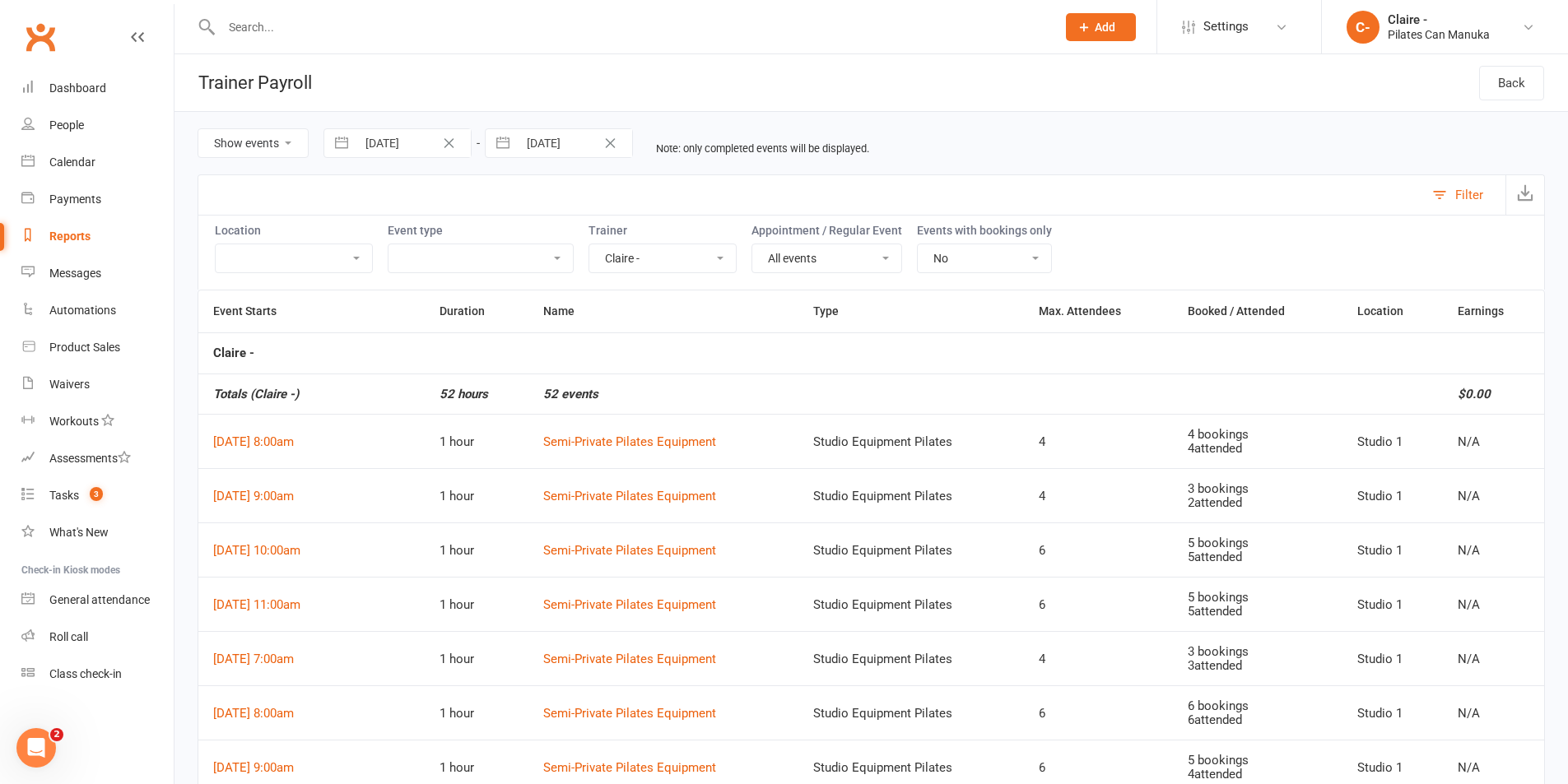
click at [614, 261] on select "[PERSON_NAME] - [PERSON_NAME] - [PERSON_NAME] - [PERSON_NAME] - [PERSON_NAME] D…" at bounding box center [663, 258] width 147 height 28
select select "49927"
click at [589, 244] on select "[PERSON_NAME] - [PERSON_NAME] - [PERSON_NAME] - [PERSON_NAME] - [PERSON_NAME] D…" at bounding box center [663, 258] width 147 height 28
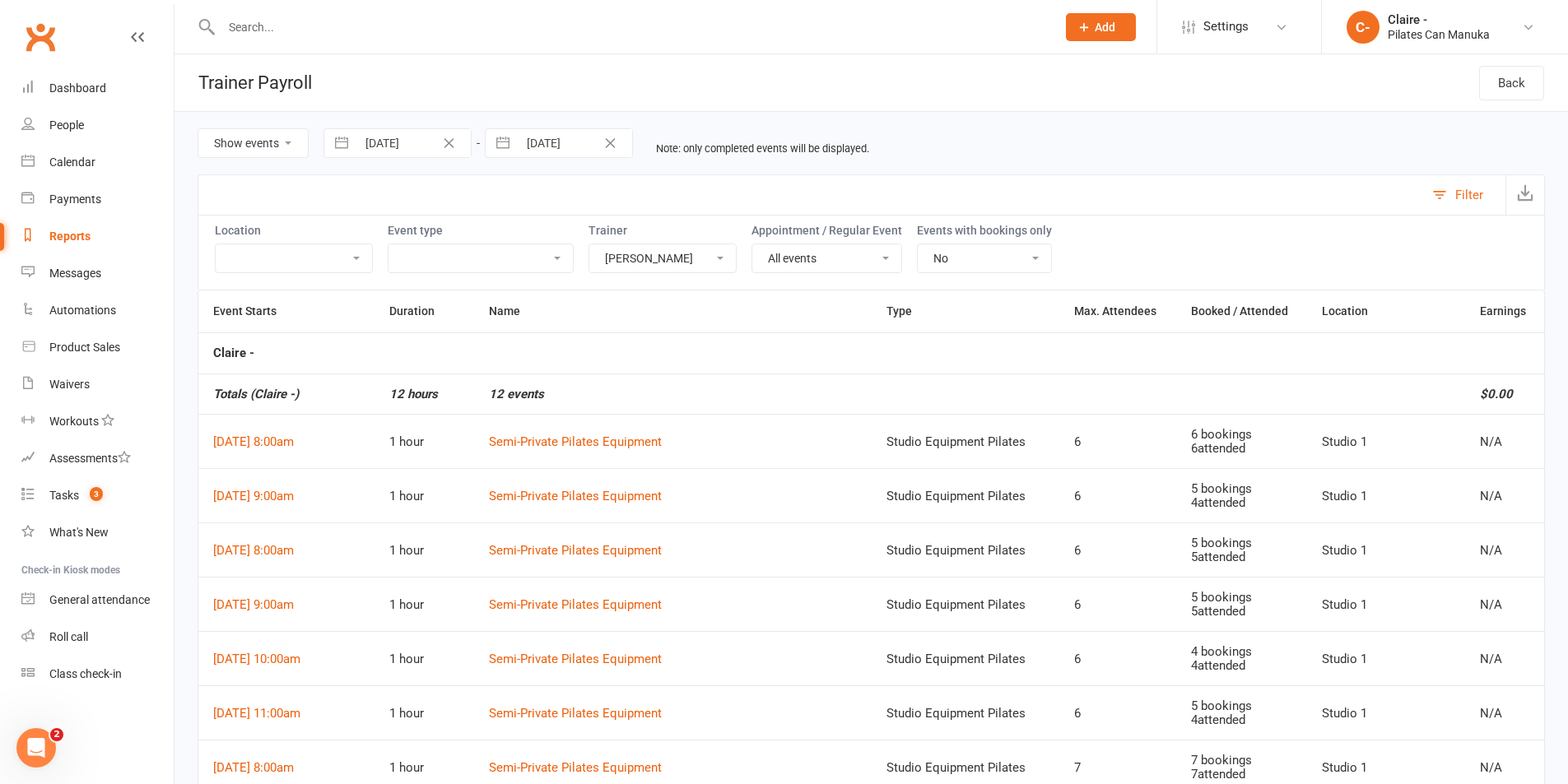
click at [295, 146] on select "Hide events Show events" at bounding box center [253, 143] width 109 height 28
select select "false"
click at [198, 129] on select "Hide events Show events" at bounding box center [253, 143] width 109 height 28
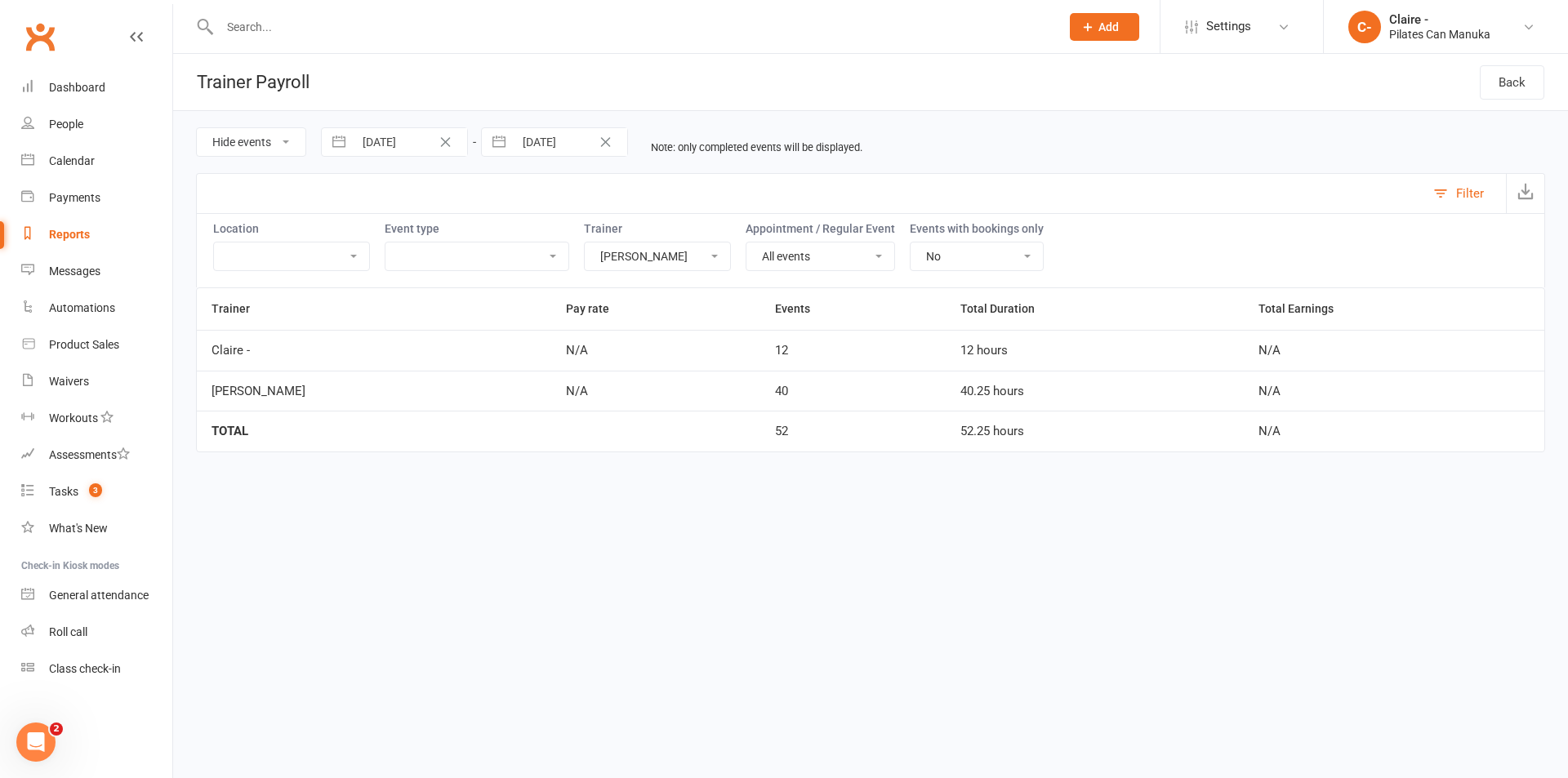
click at [708, 255] on select "[PERSON_NAME] - [PERSON_NAME] - [PERSON_NAME] - [PERSON_NAME] - [PERSON_NAME] D…" at bounding box center [658, 256] width 146 height 28
click at [809, 498] on html "Prospect Member Non-attending contact Class / event Appointment Task Membership…" at bounding box center [784, 249] width 1568 height 498
click at [81, 232] on div "Reports" at bounding box center [70, 234] width 41 height 13
select select "100"
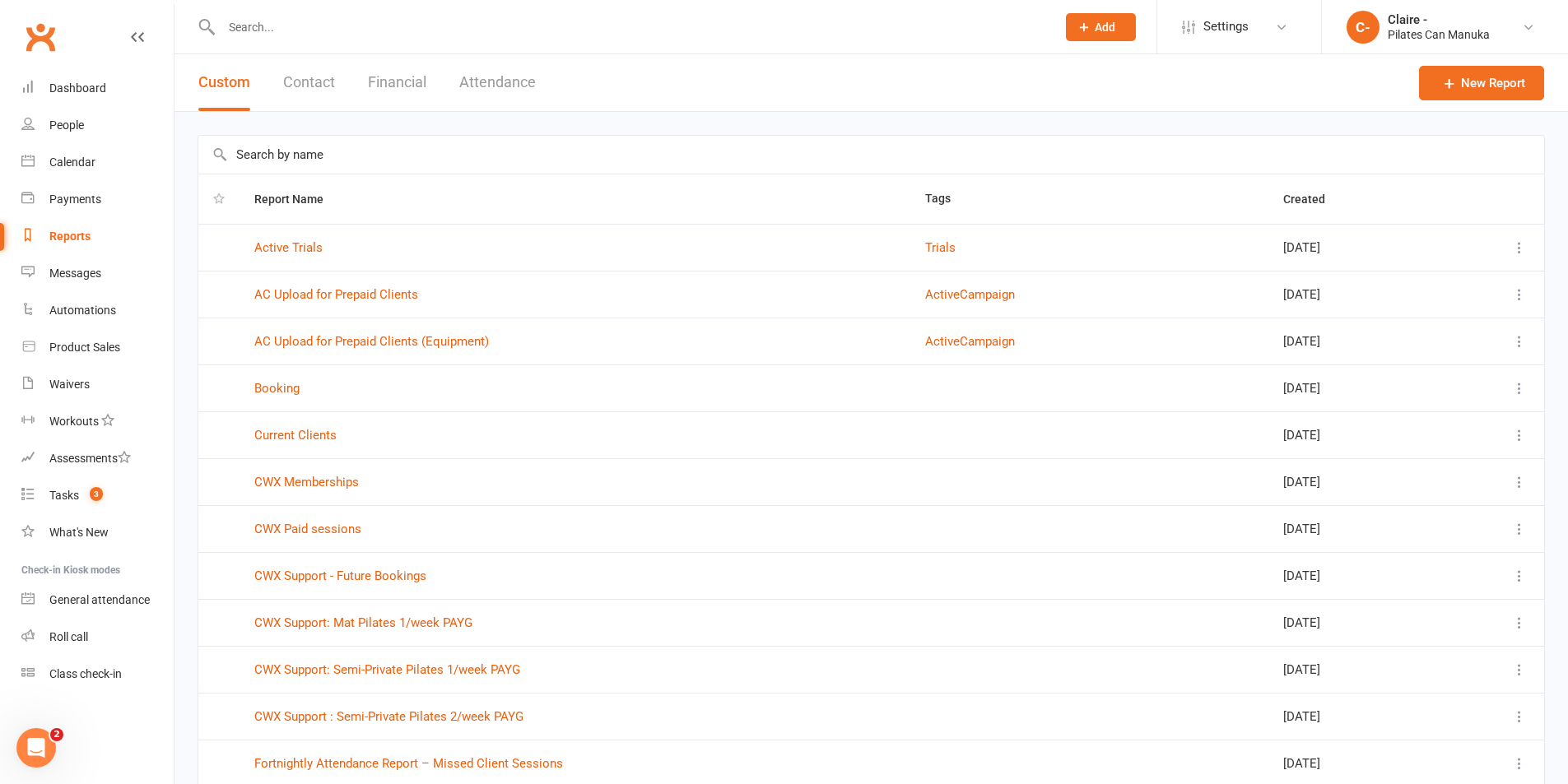
click at [484, 85] on button "Attendance" at bounding box center [498, 83] width 77 height 57
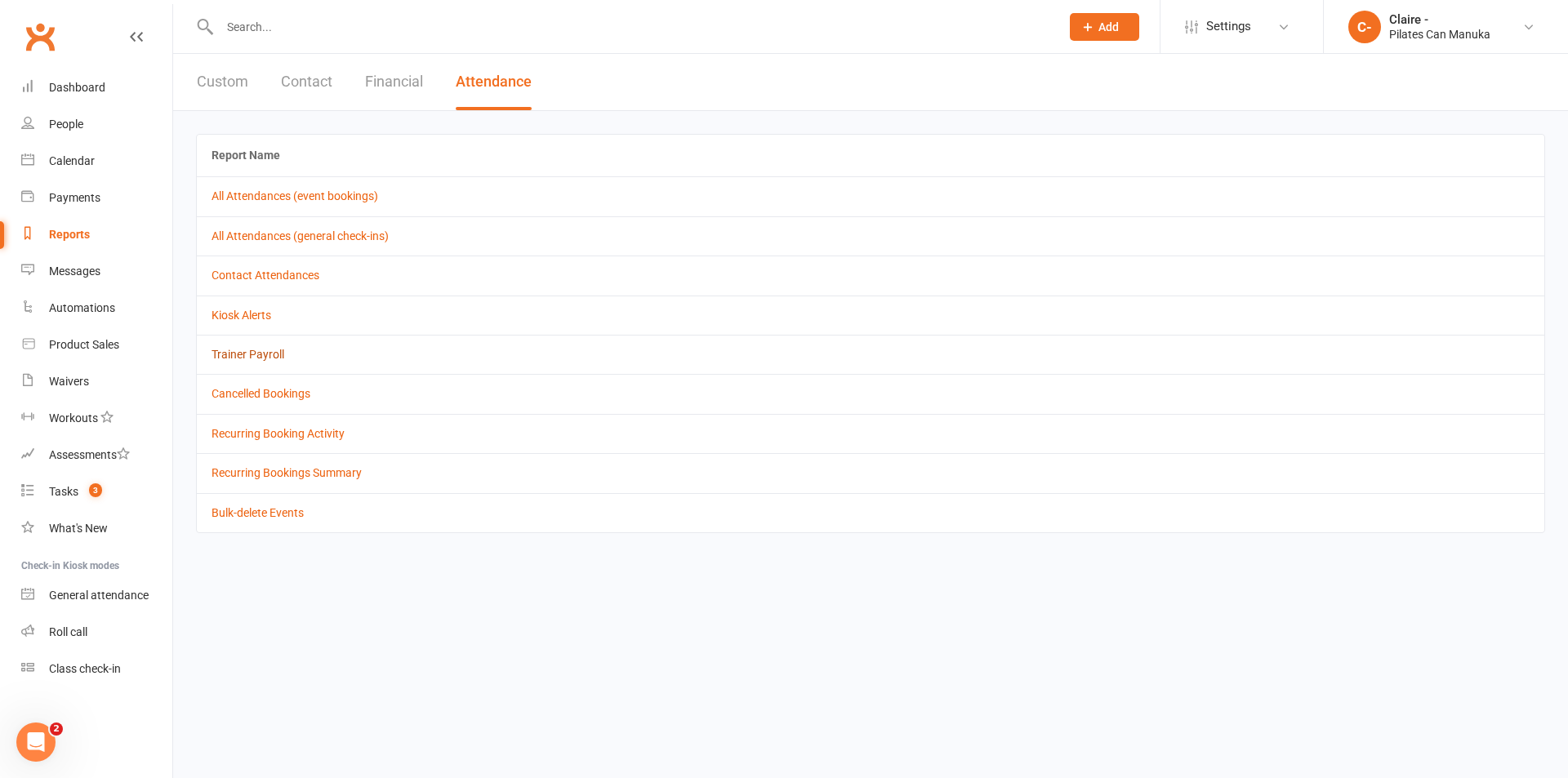
click at [255, 355] on link "Trainer Payroll" at bounding box center [248, 354] width 73 height 13
select select "false"
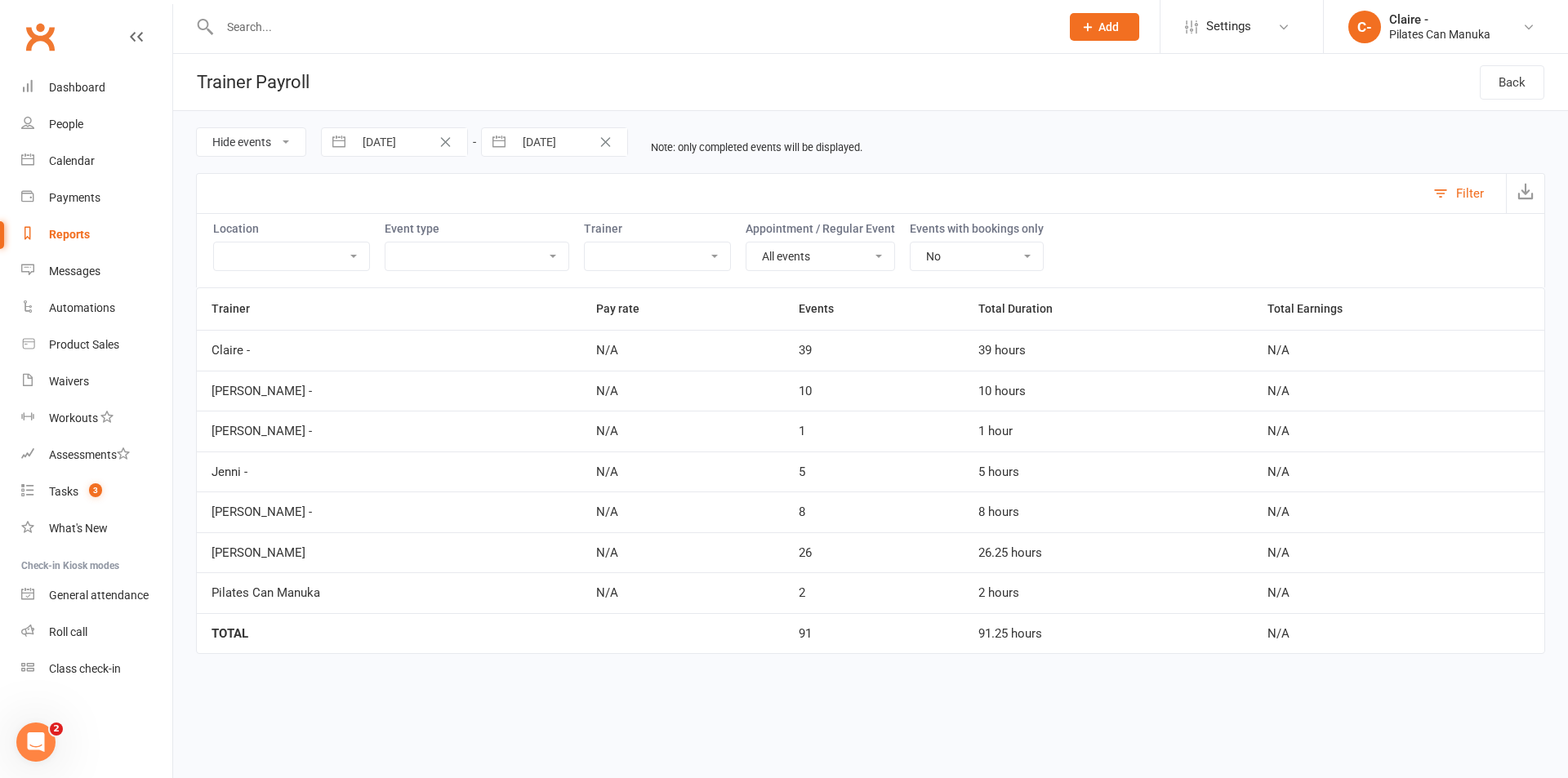
click at [365, 136] on input "[DATE]" at bounding box center [410, 142] width 114 height 28
select select "6"
select select "2025"
select select "7"
select select "2025"
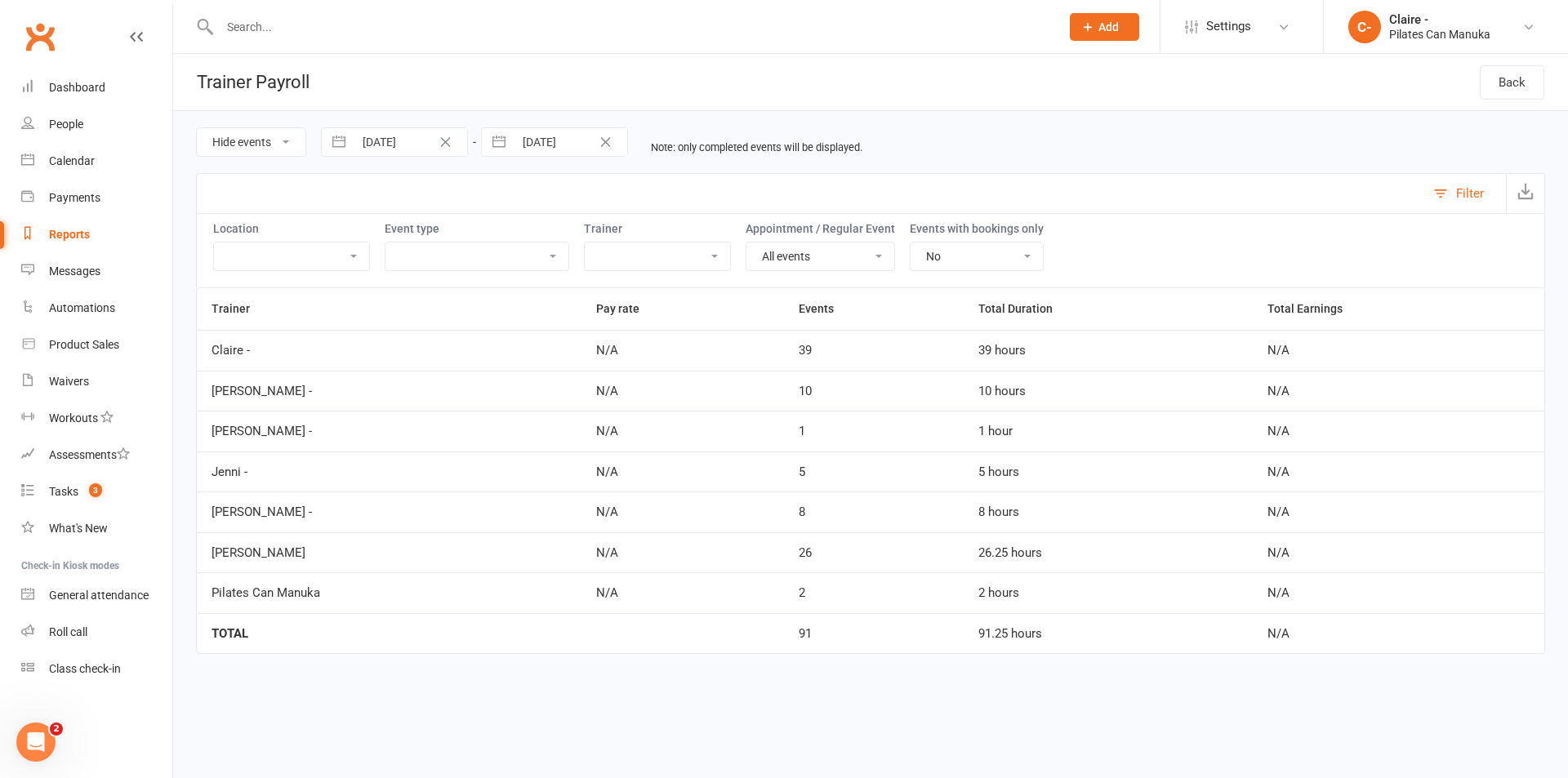
select select "8"
select select "2025"
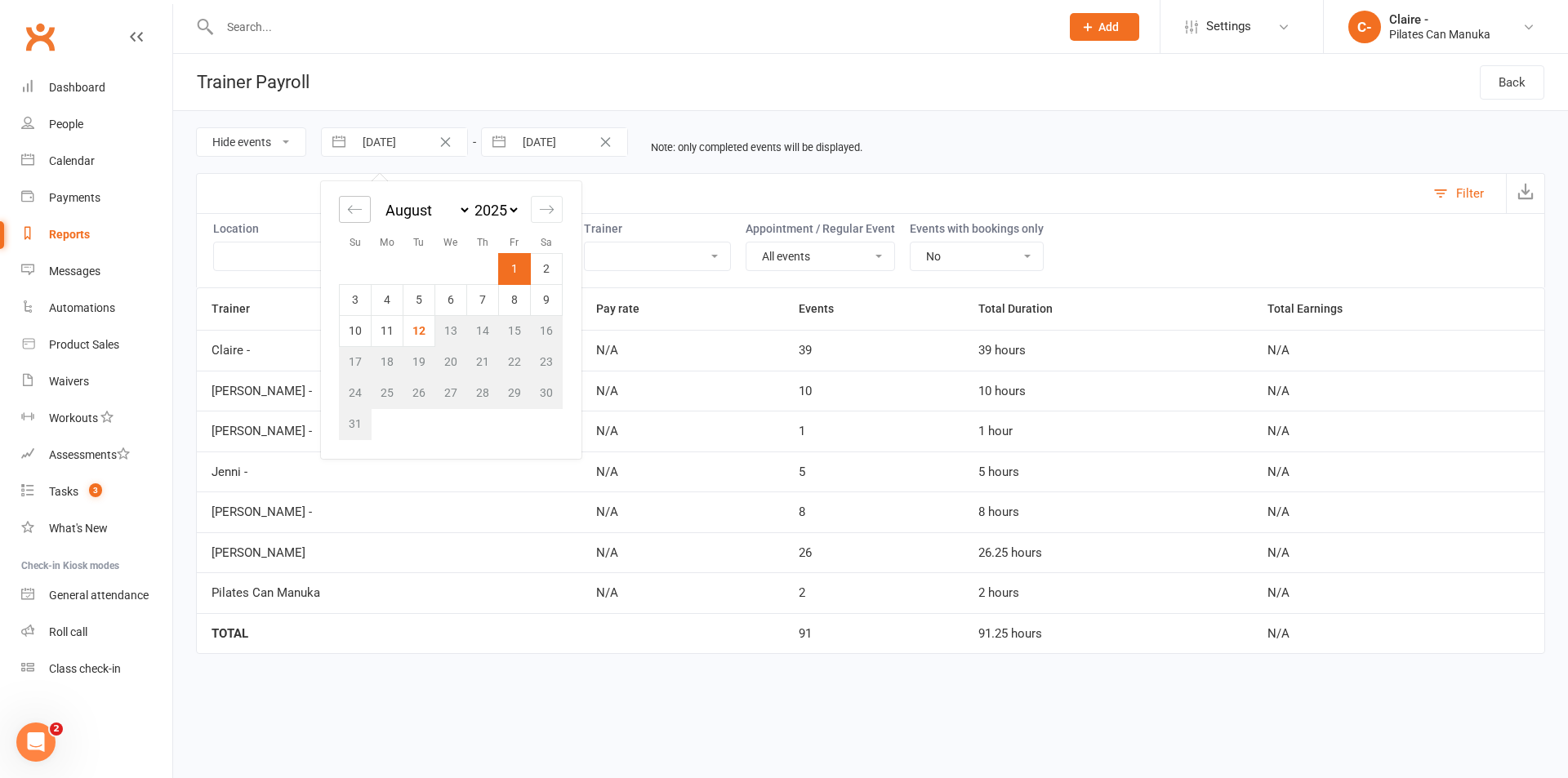
click at [349, 213] on icon "Move backward to switch to the previous month." at bounding box center [355, 209] width 15 height 15
select select "5"
select select "2025"
click at [353, 389] on td "27" at bounding box center [356, 392] width 32 height 31
type input "[DATE]"
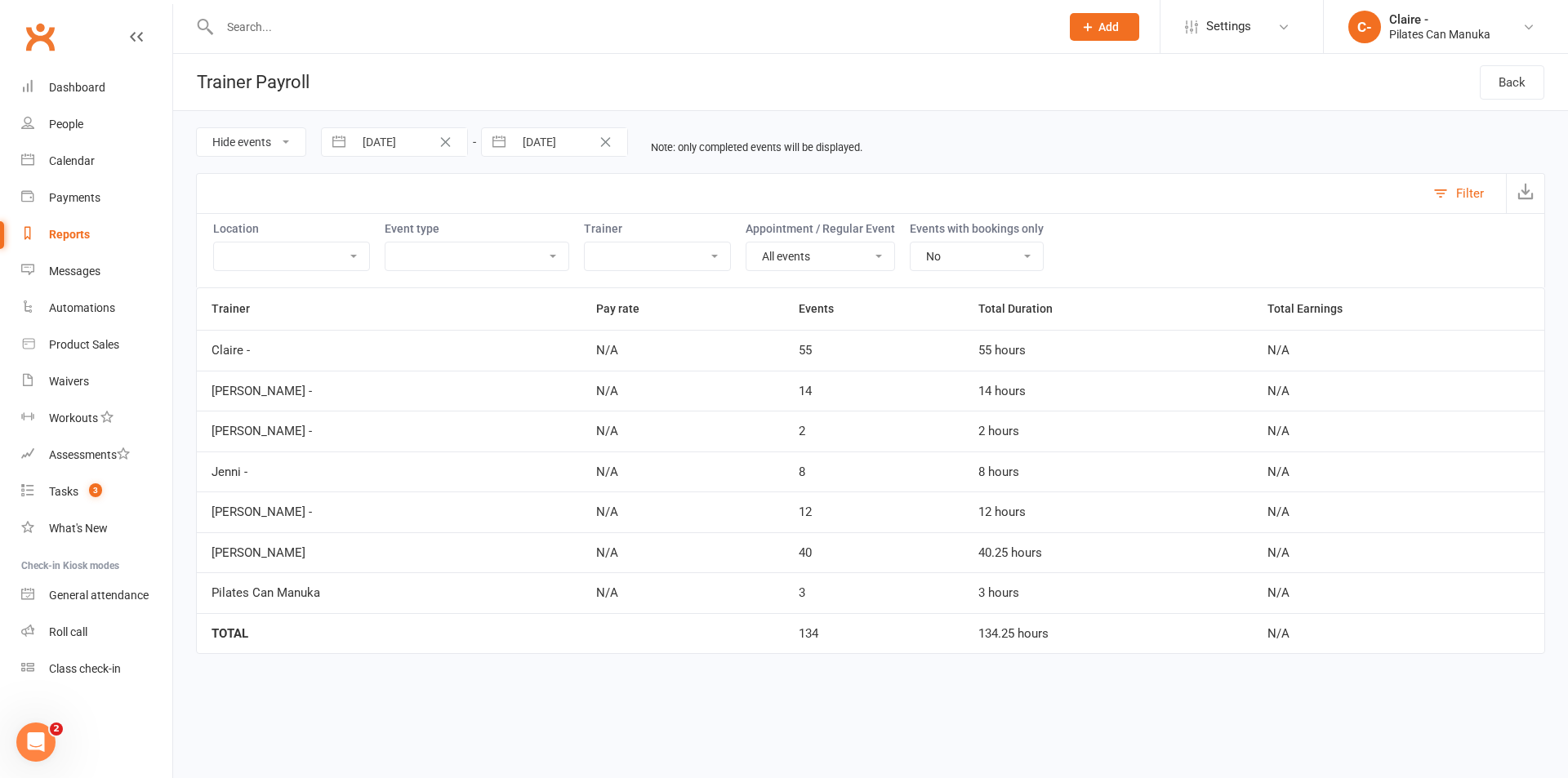
click at [533, 136] on input "[DATE]" at bounding box center [570, 142] width 114 height 28
select select "6"
select select "2025"
select select "7"
select select "2025"
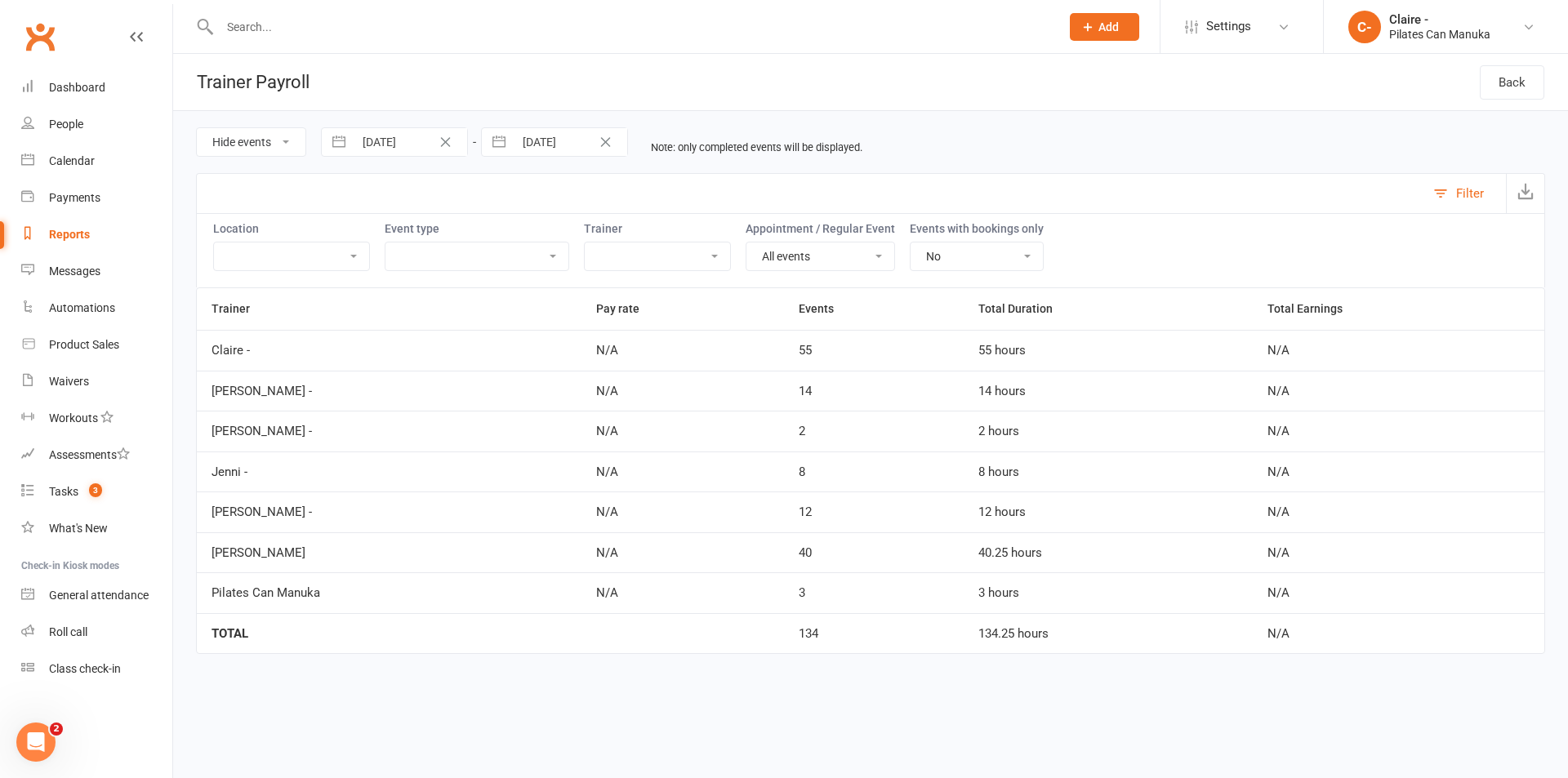
select select "8"
select select "2025"
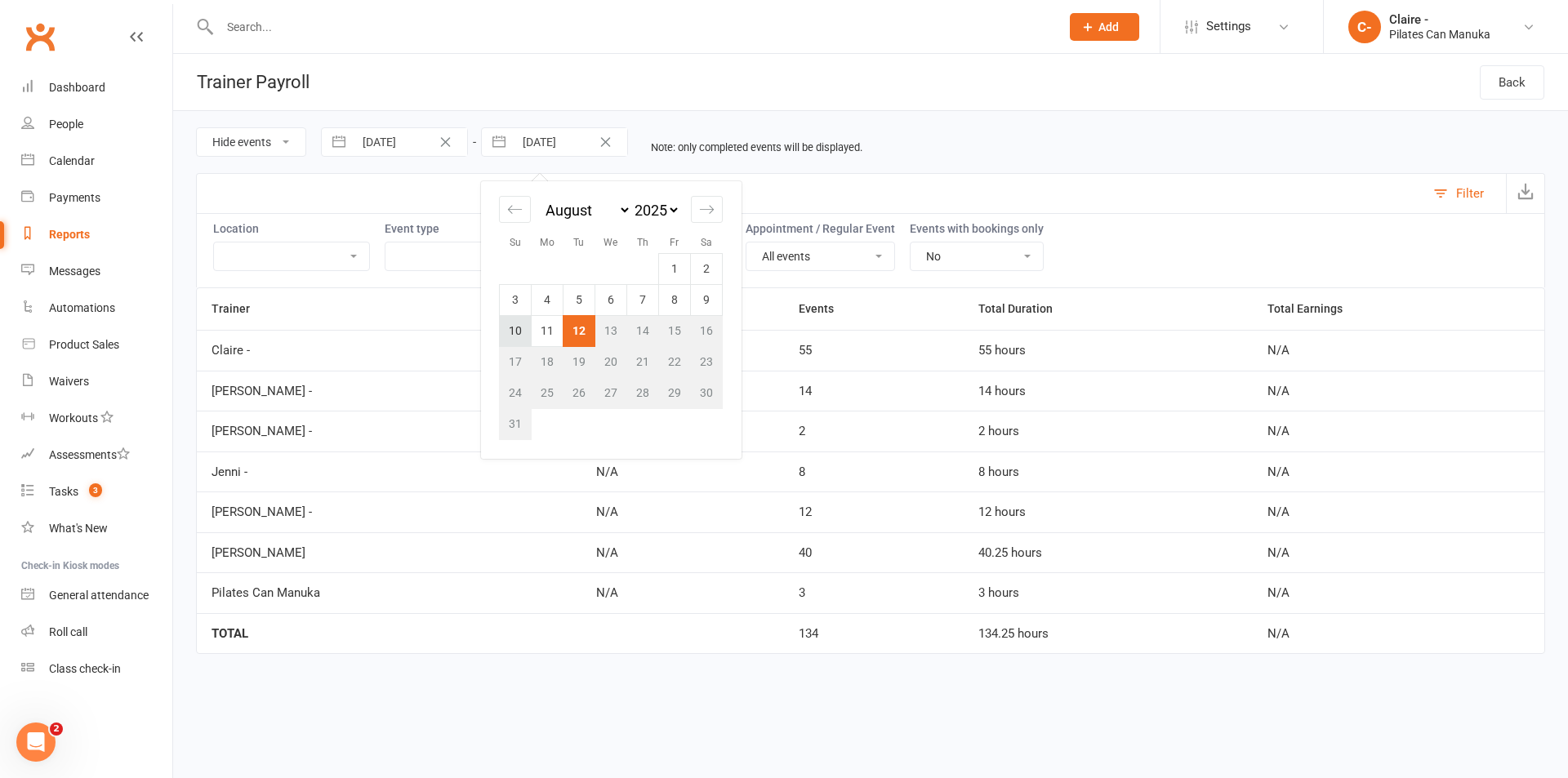
click at [508, 334] on td "10" at bounding box center [516, 331] width 32 height 31
type input "[DATE]"
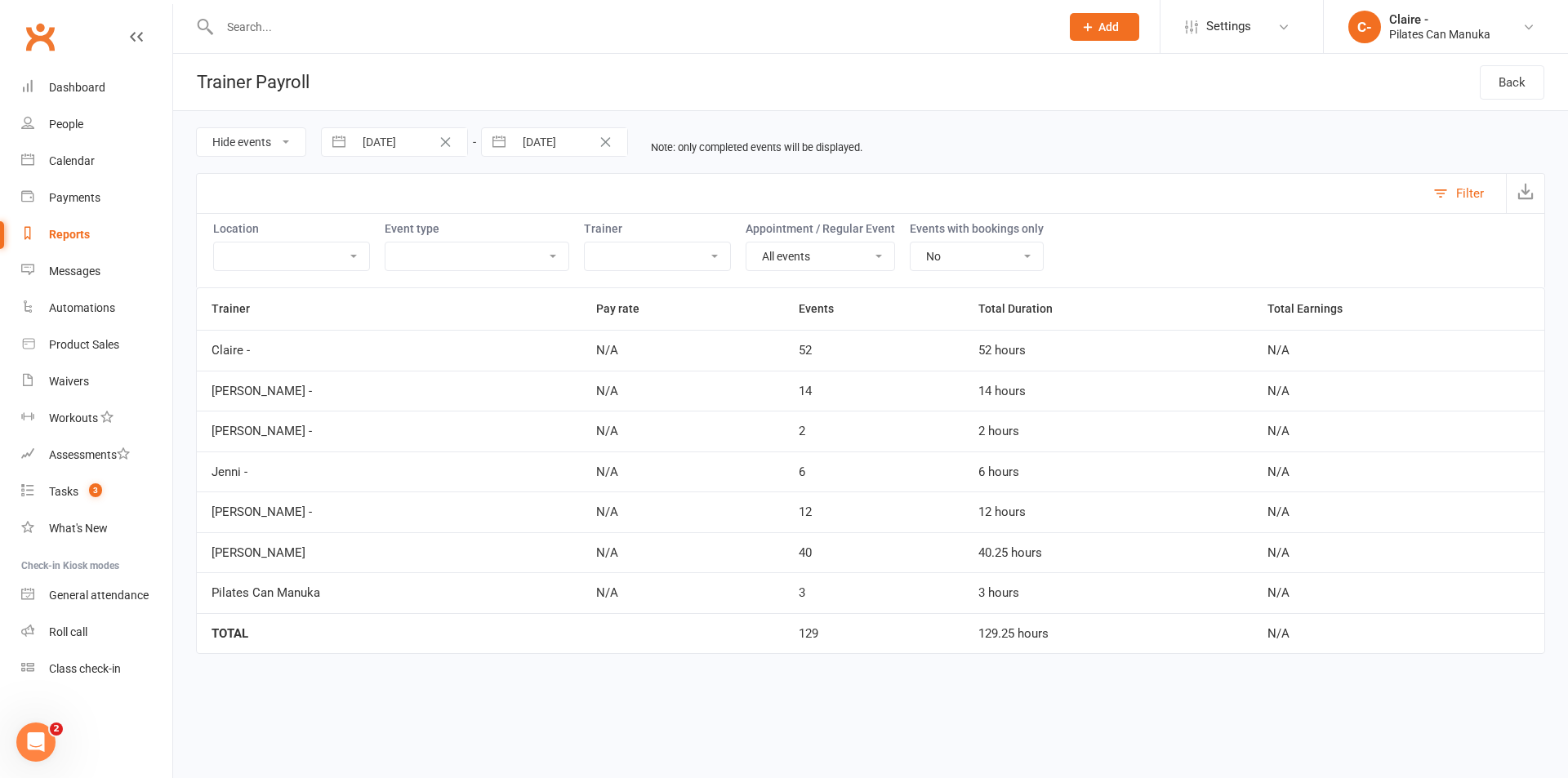
click at [282, 142] on select "Hide events Show events" at bounding box center [251, 142] width 108 height 28
select select "true"
click at [197, 128] on select "Hide events Show events" at bounding box center [251, 142] width 108 height 28
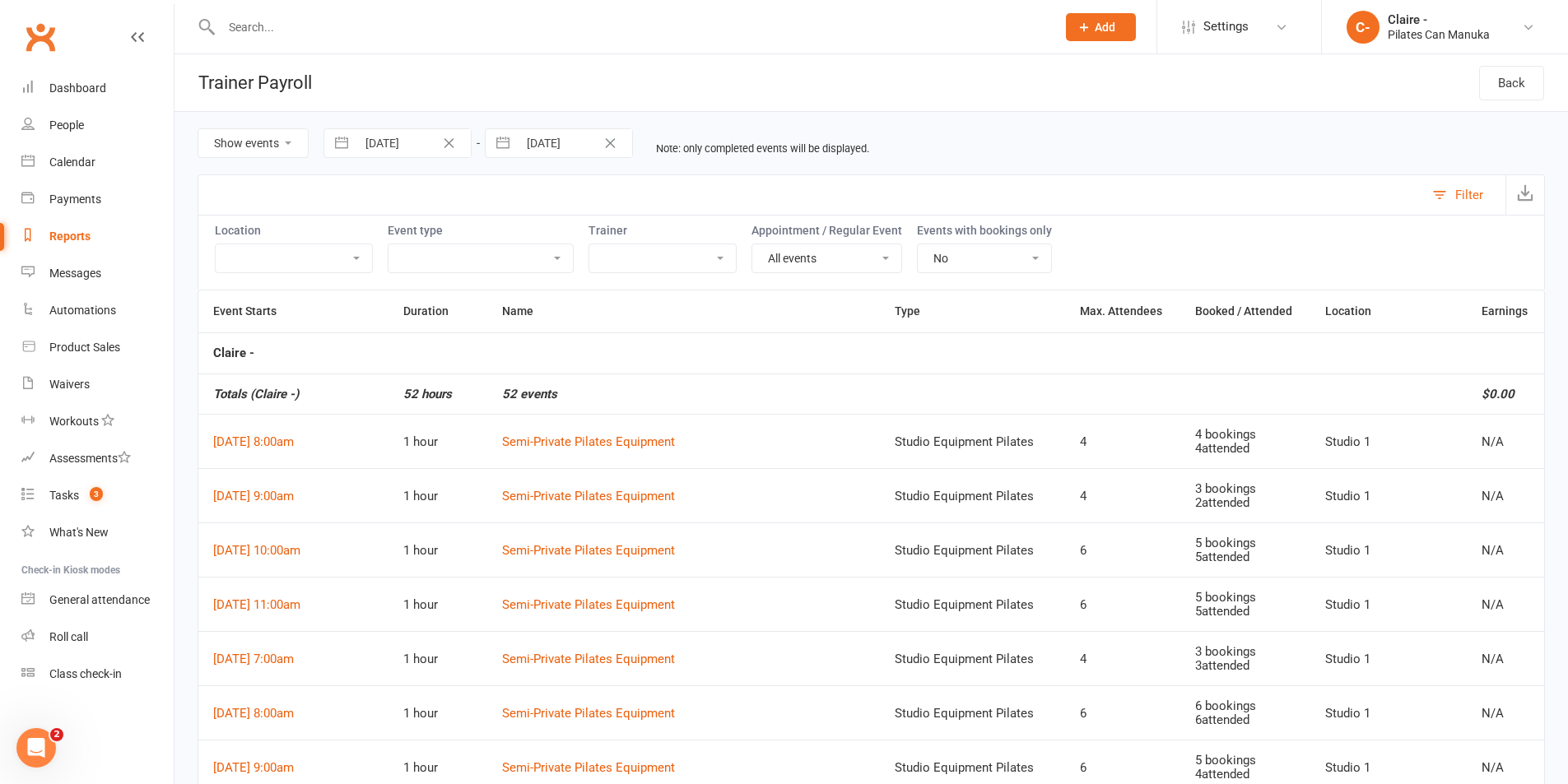
click at [703, 257] on select "[PERSON_NAME] - [PERSON_NAME] - [PERSON_NAME] - [PERSON_NAME] - [PERSON_NAME] D…" at bounding box center [663, 258] width 147 height 28
select select "49927"
click at [589, 244] on select "[PERSON_NAME] - [PERSON_NAME] - [PERSON_NAME] - [PERSON_NAME] - [PERSON_NAME] D…" at bounding box center [663, 258] width 147 height 28
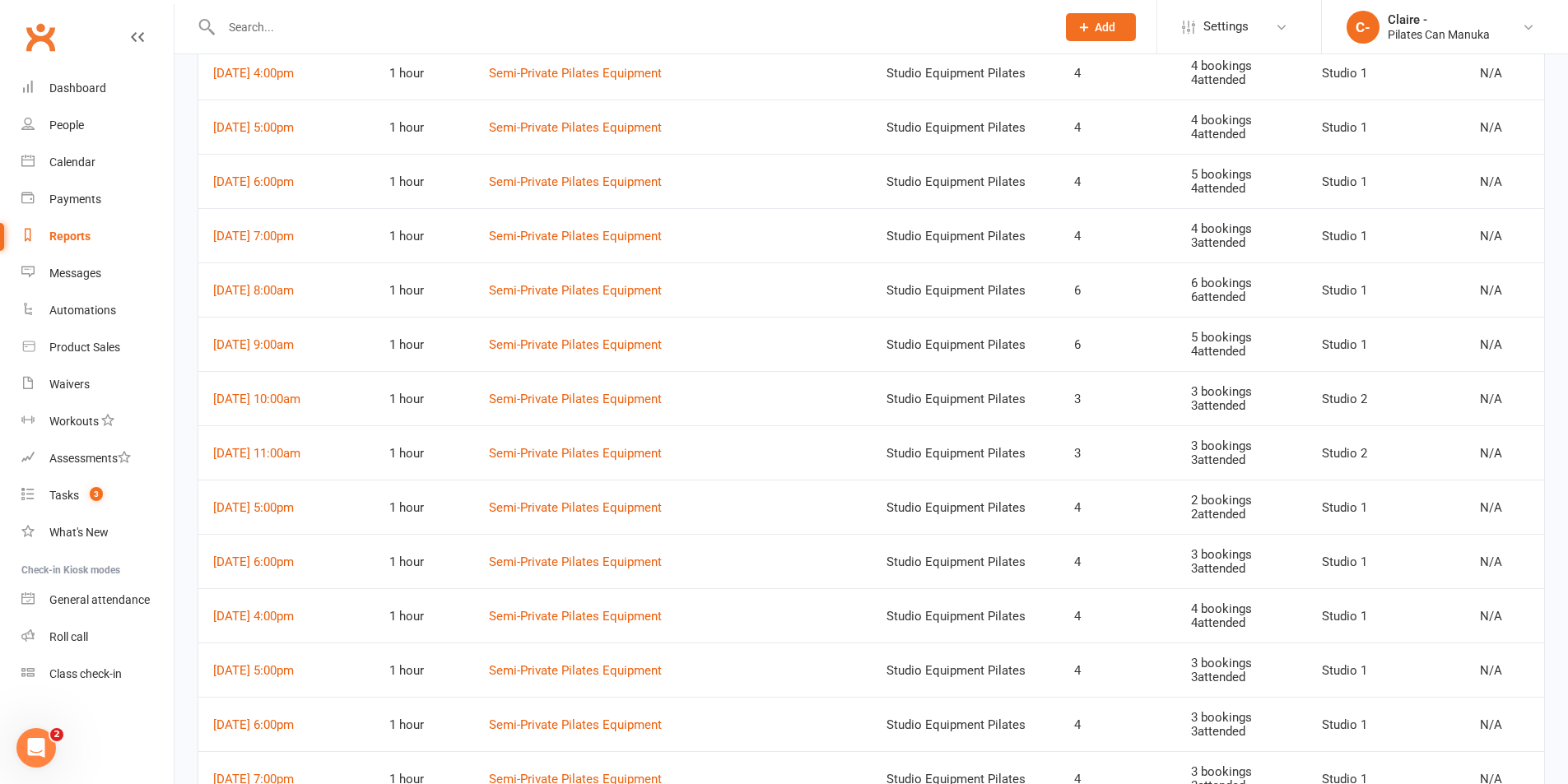
scroll to position [1020, 0]
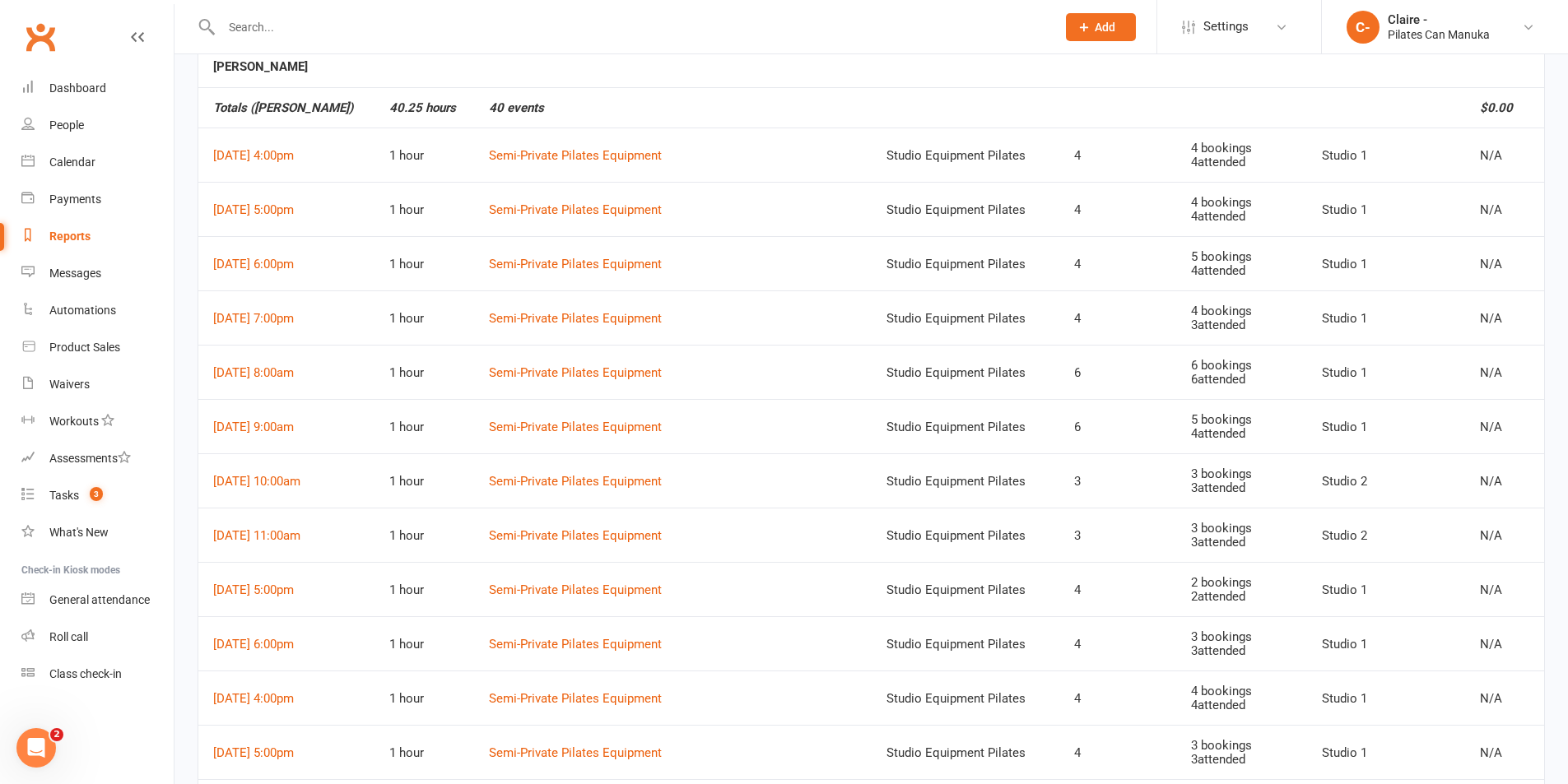
click at [312, 25] on input "text" at bounding box center [630, 26] width 828 height 23
type input "[PERSON_NAME]"
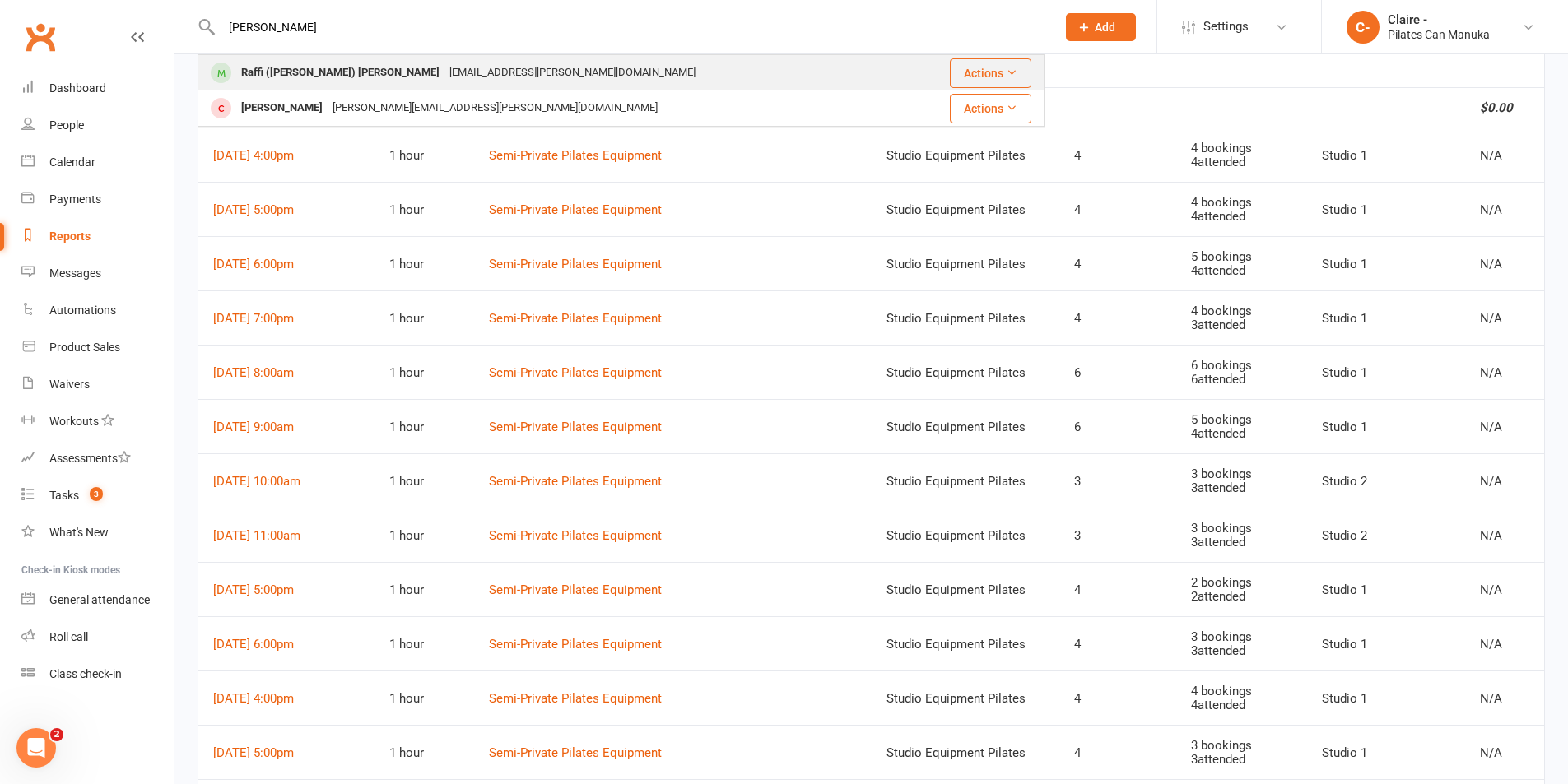
click at [444, 74] on div "[EMAIL_ADDRESS][PERSON_NAME][DOMAIN_NAME]" at bounding box center [572, 73] width 256 height 24
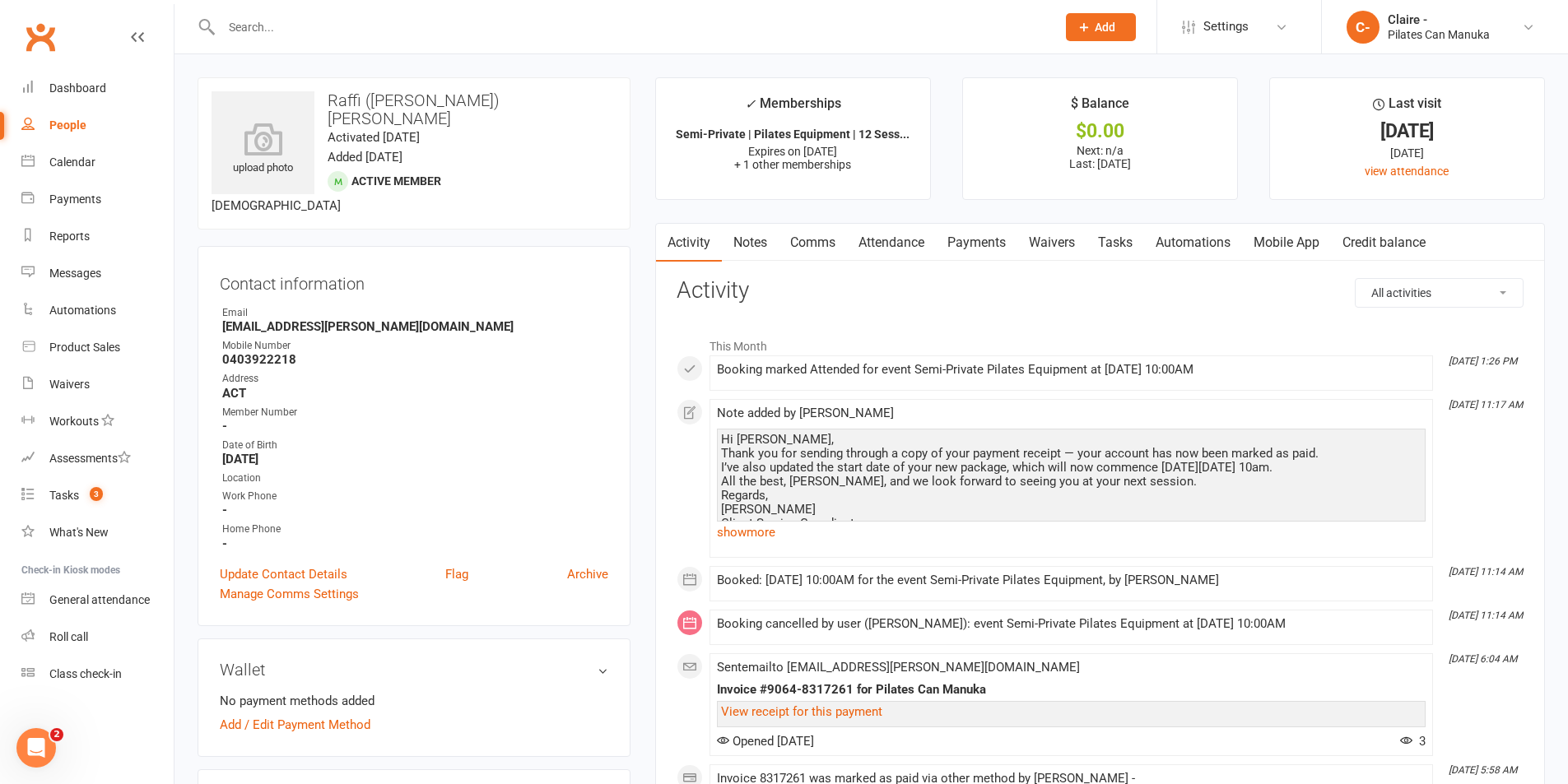
click at [970, 241] on link "Payments" at bounding box center [976, 243] width 81 height 38
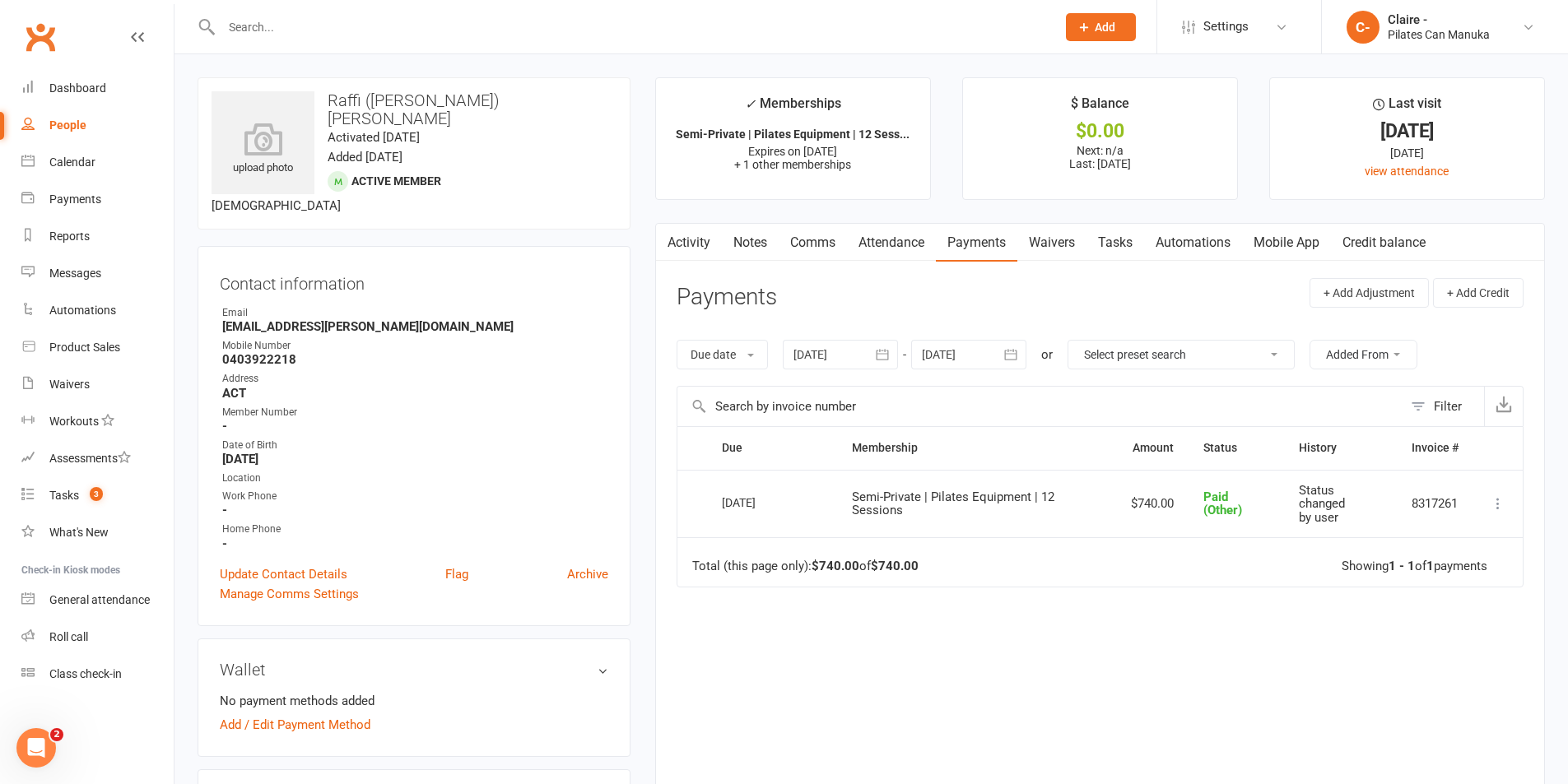
click at [363, 25] on input "text" at bounding box center [630, 26] width 828 height 23
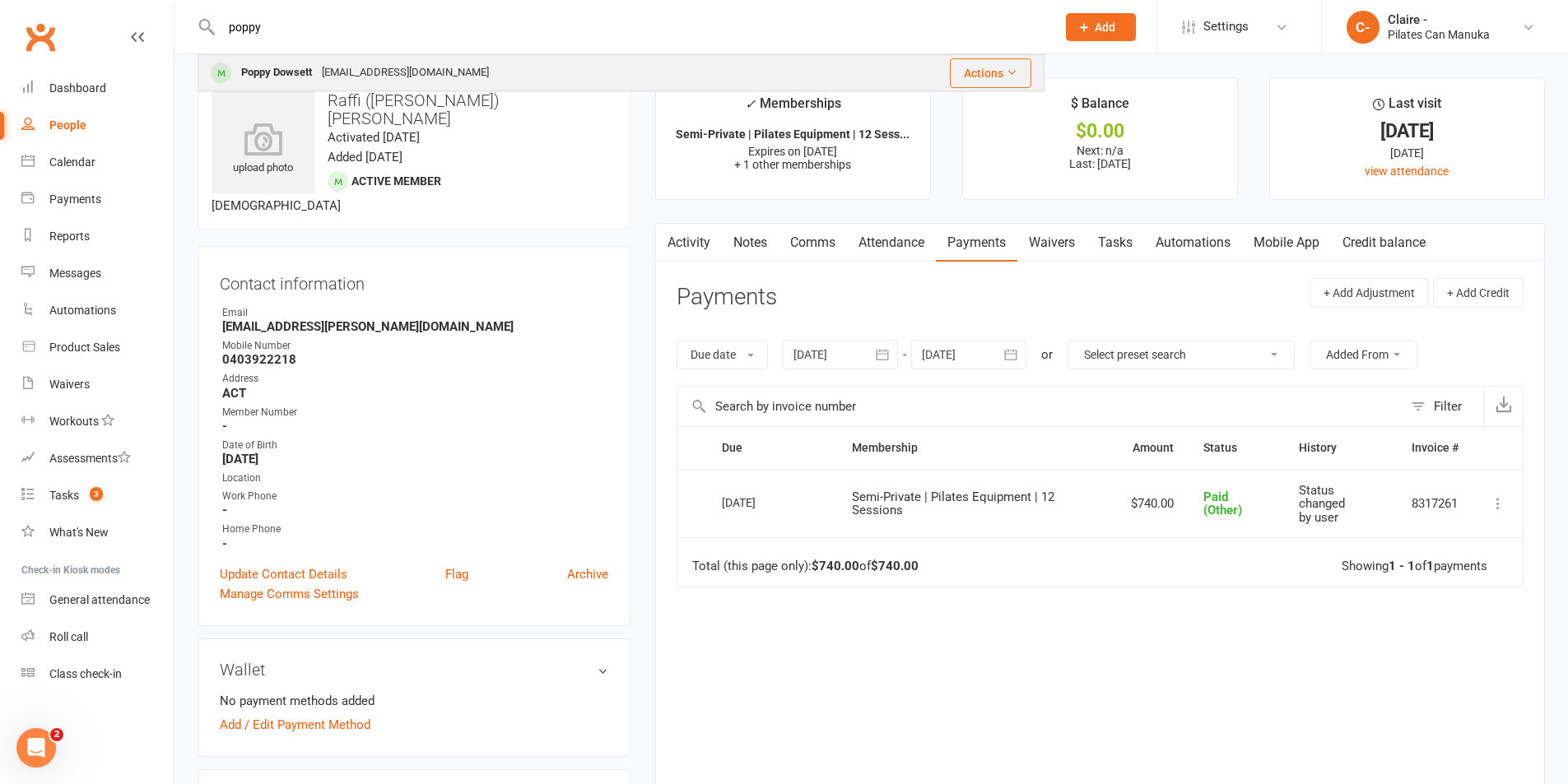
type input "poppy"
click at [360, 68] on div "[EMAIL_ADDRESS][DOMAIN_NAME]" at bounding box center [405, 73] width 177 height 24
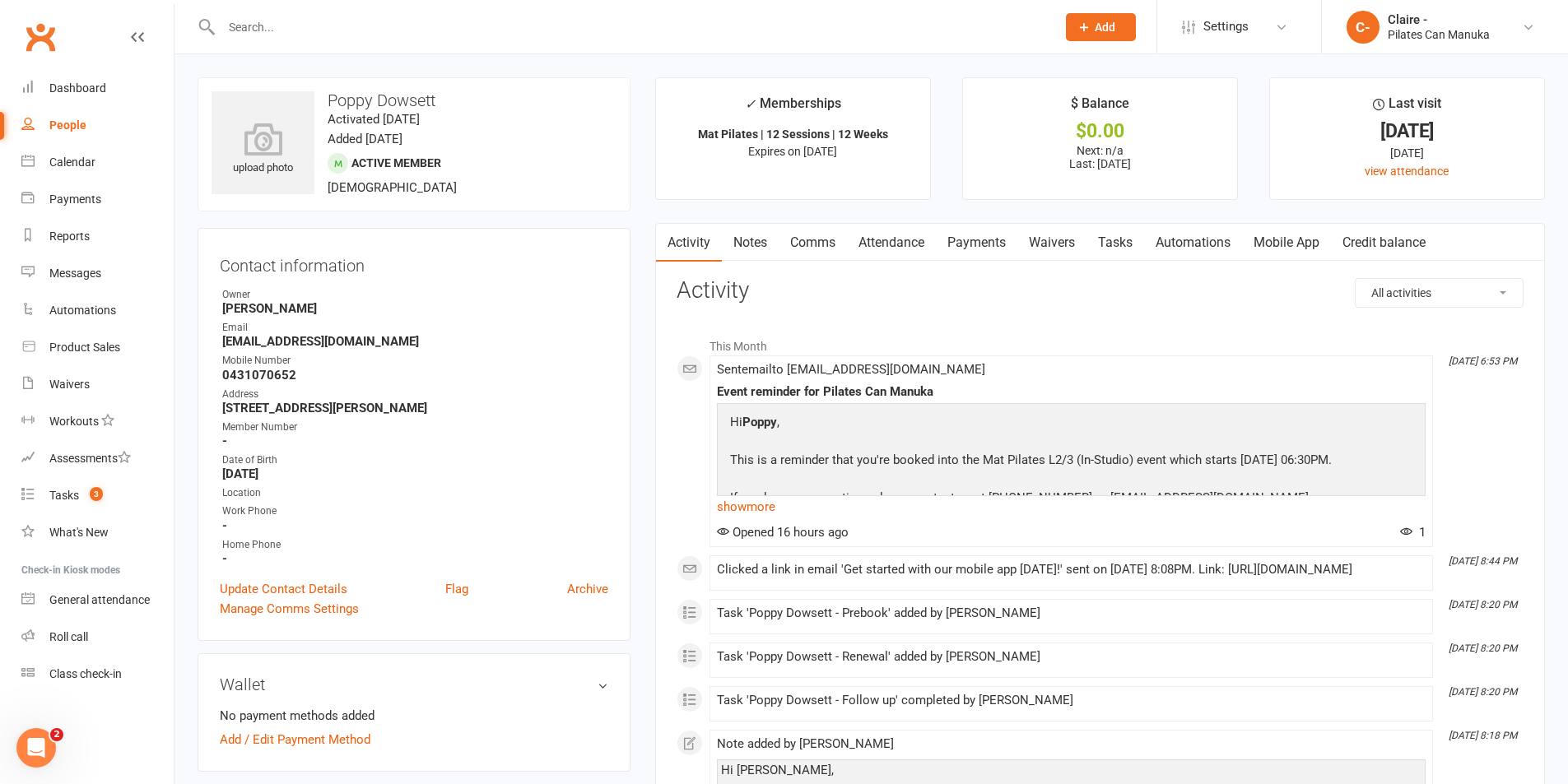
click at [975, 239] on link "Payments" at bounding box center [976, 243] width 81 height 38
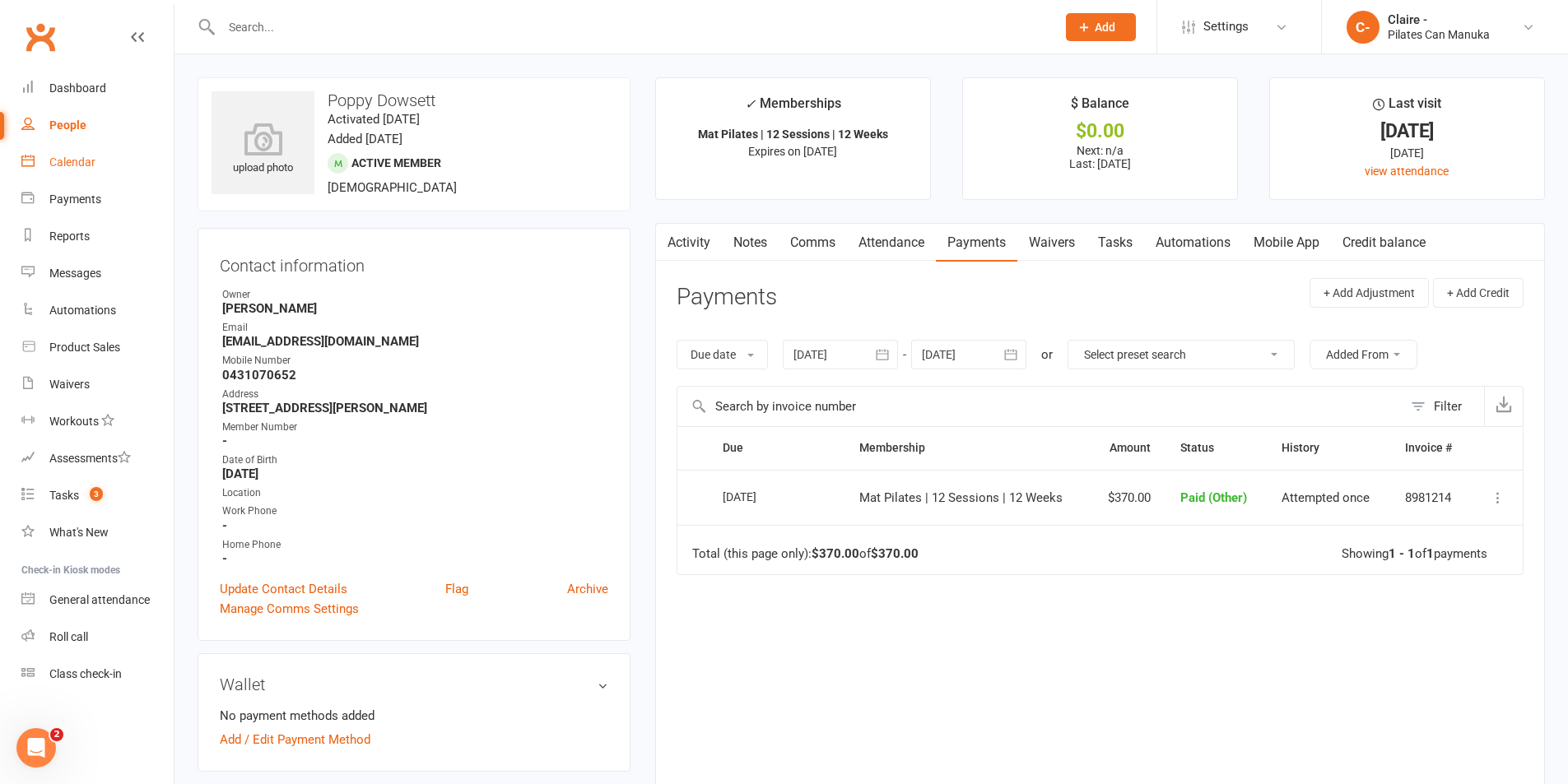
drag, startPoint x: 78, startPoint y: 159, endPoint x: 643, endPoint y: 284, distance: 578.7
click at [77, 158] on div "Calendar" at bounding box center [73, 161] width 46 height 13
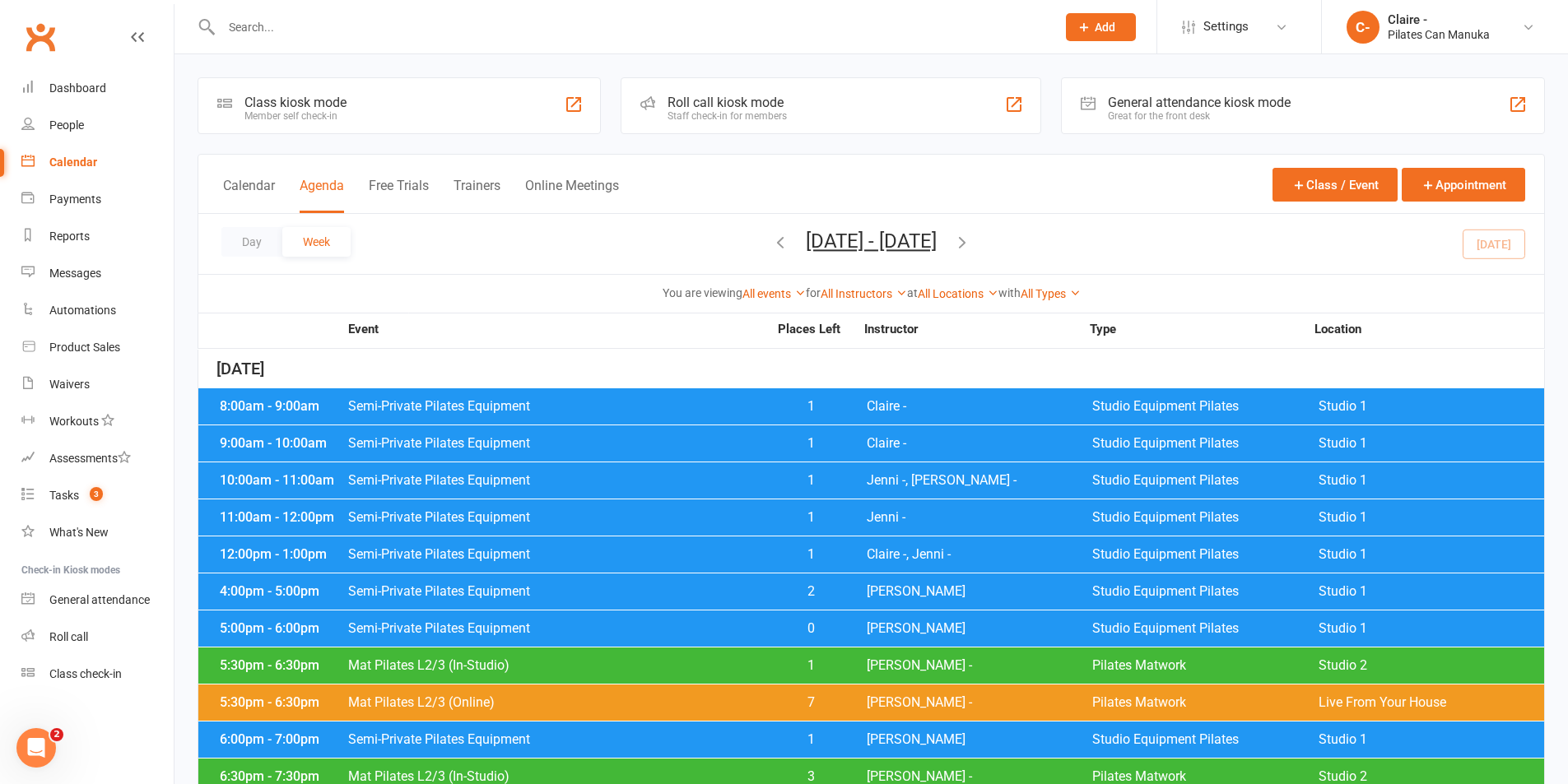
click at [771, 241] on icon "button" at bounding box center [780, 242] width 18 height 18
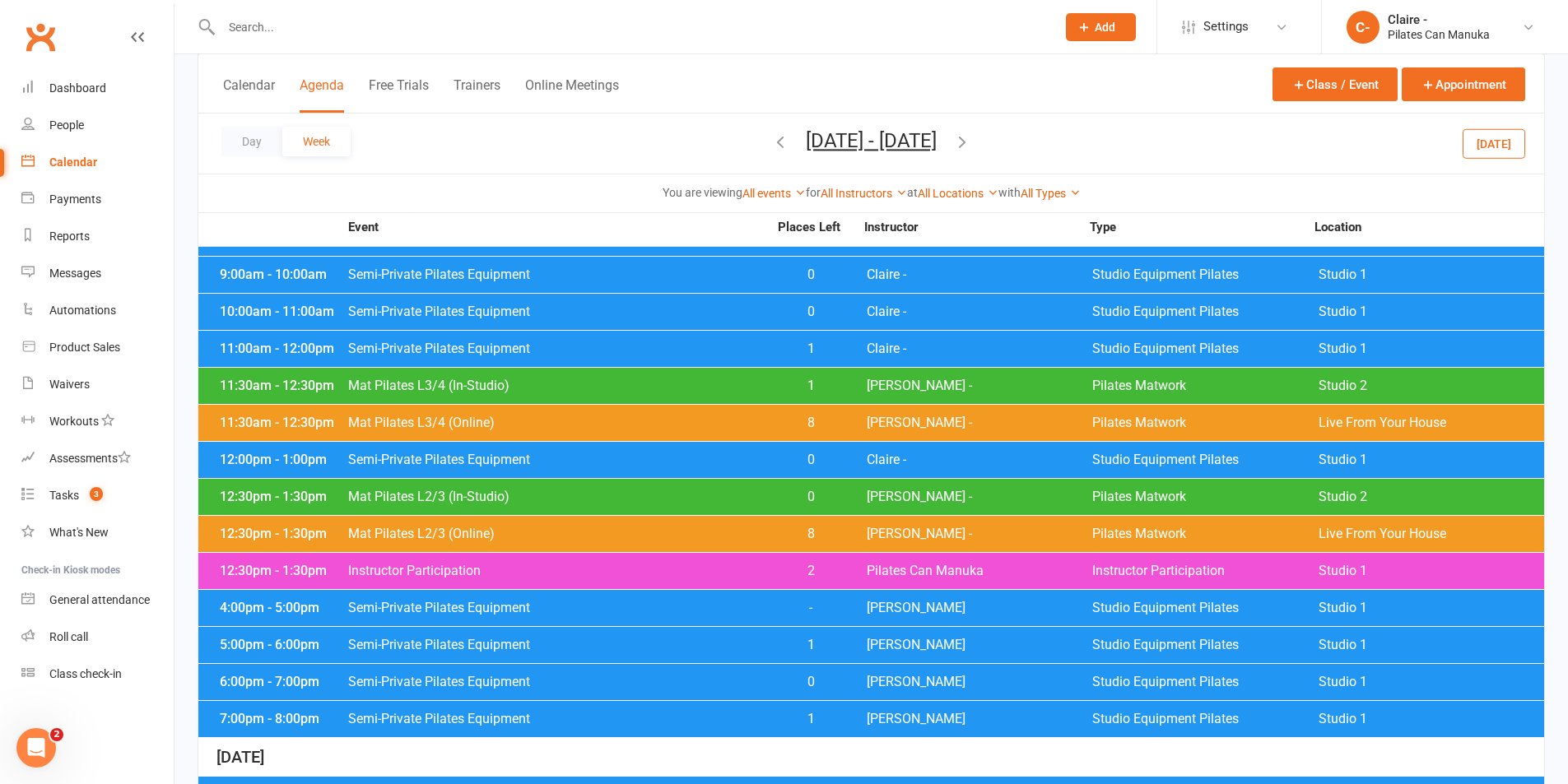
scroll to position [1183, 0]
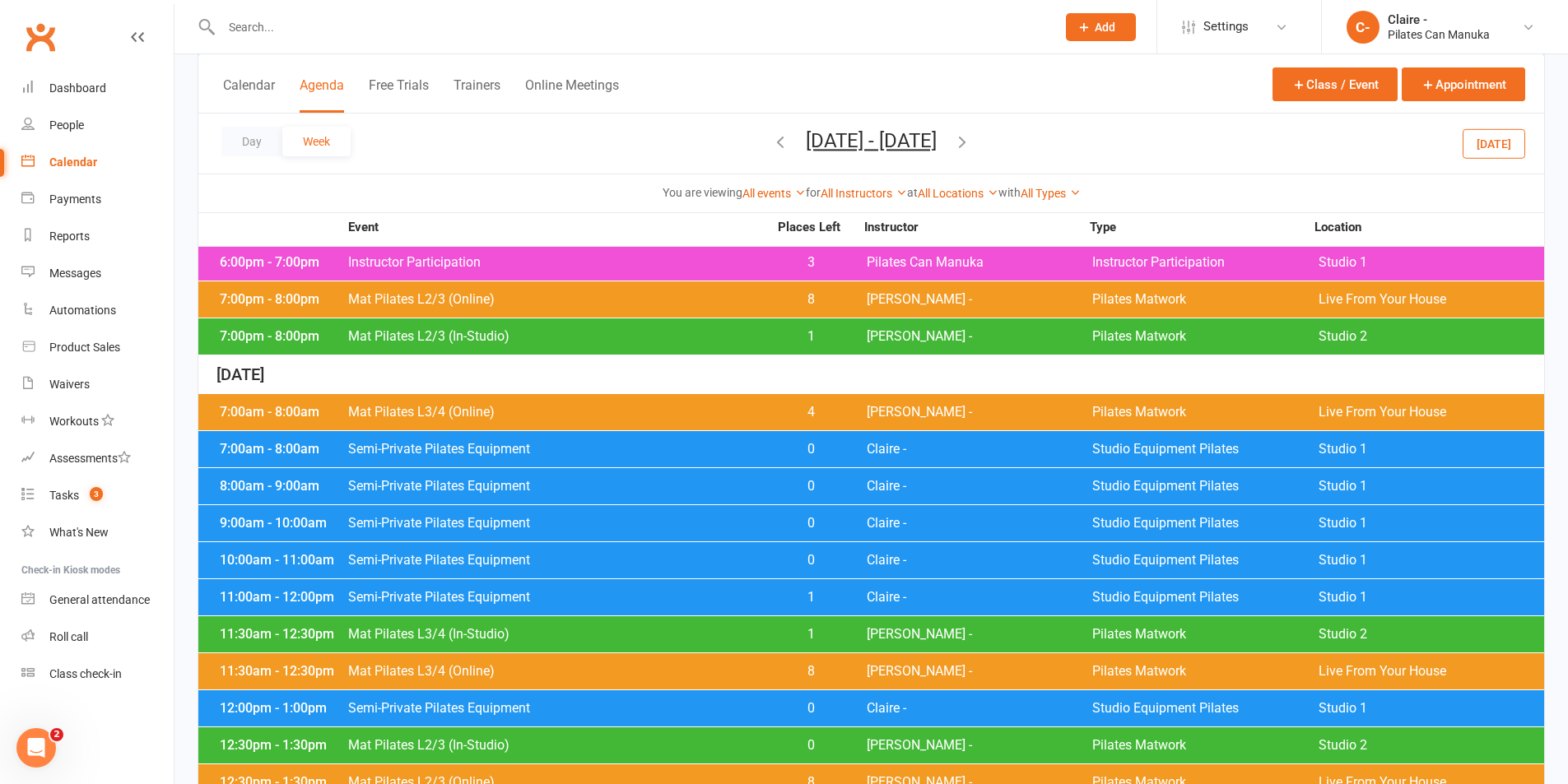
click at [971, 142] on icon "button" at bounding box center [962, 141] width 18 height 18
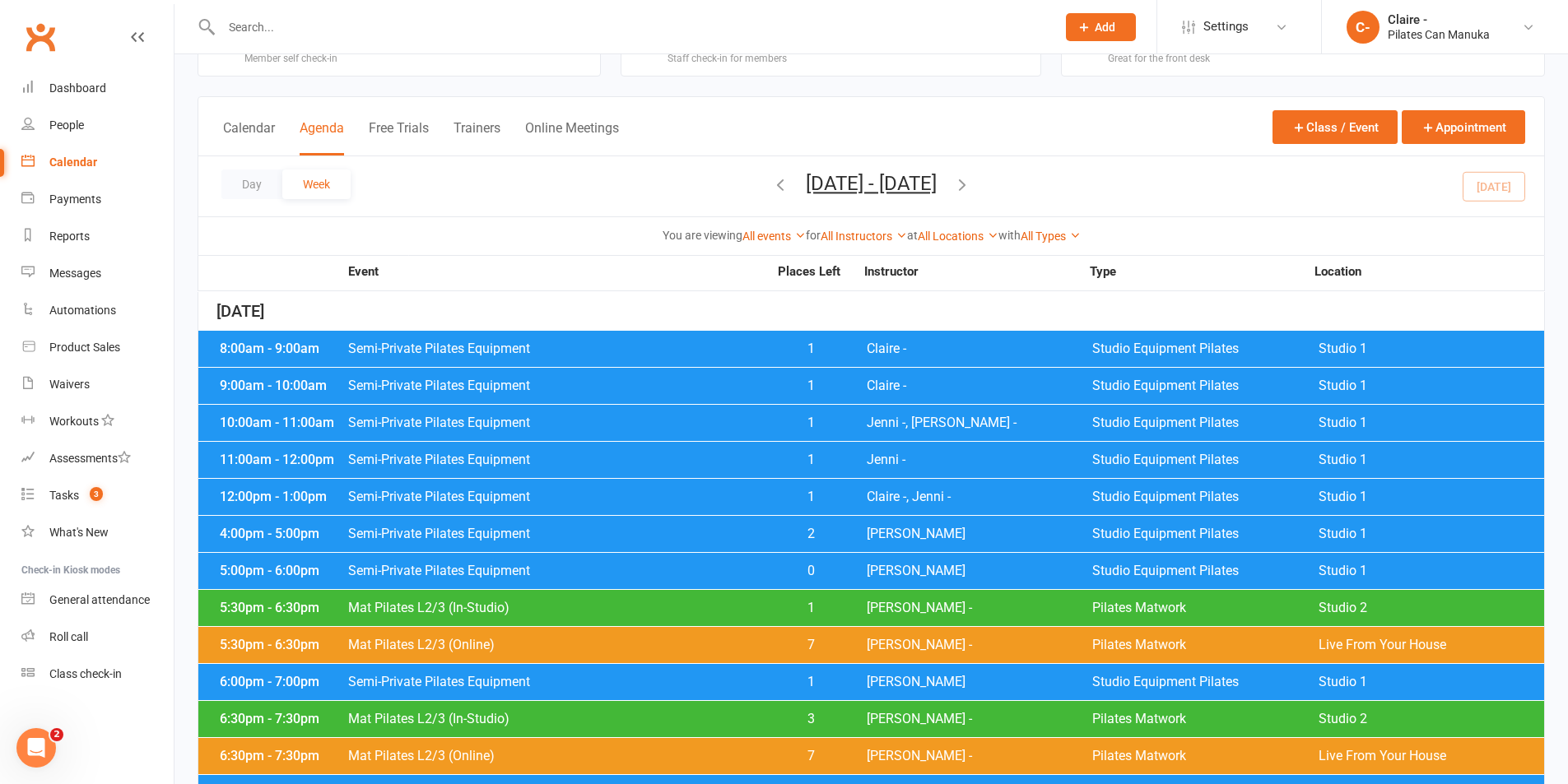
scroll to position [38, 0]
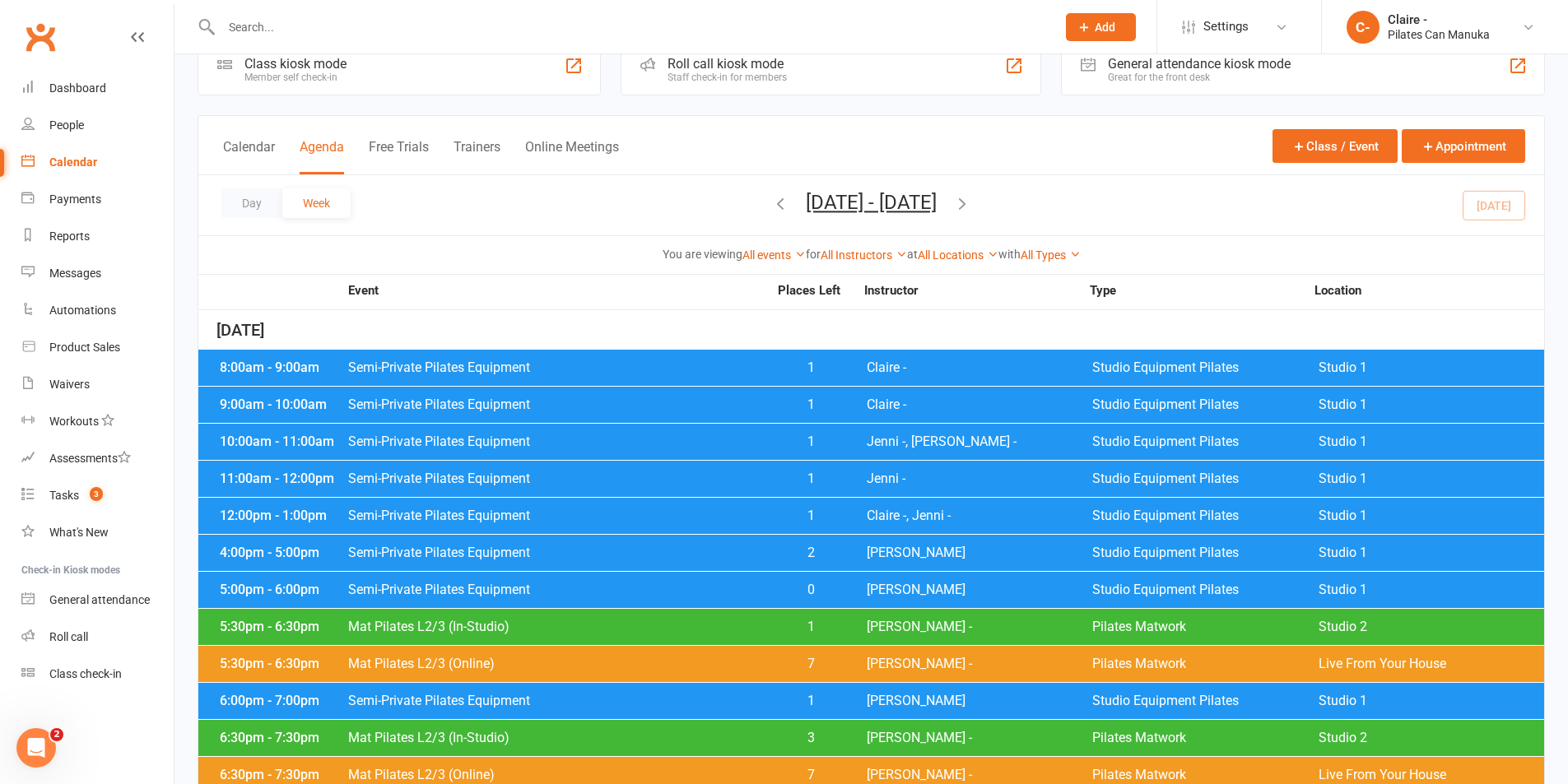
click at [879, 512] on span "Claire -, Jenni -" at bounding box center [980, 516] width 225 height 13
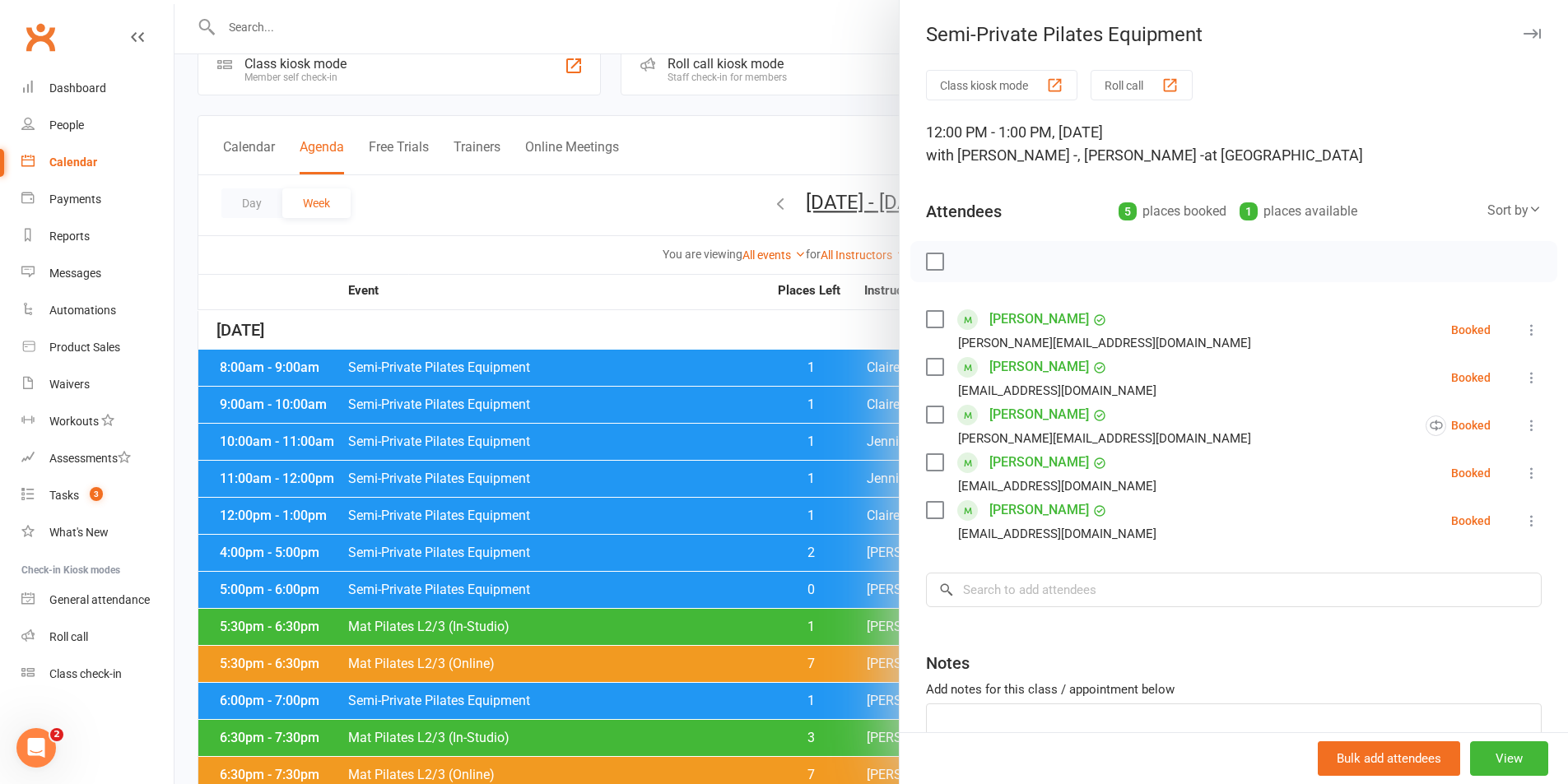
click at [933, 369] on label at bounding box center [933, 366] width 16 height 16
click at [933, 412] on label at bounding box center [933, 414] width 16 height 16
click at [928, 463] on label at bounding box center [933, 462] width 16 height 16
drag, startPoint x: 934, startPoint y: 514, endPoint x: 1003, endPoint y: 436, distance: 104.1
click at [933, 514] on label at bounding box center [933, 510] width 16 height 16
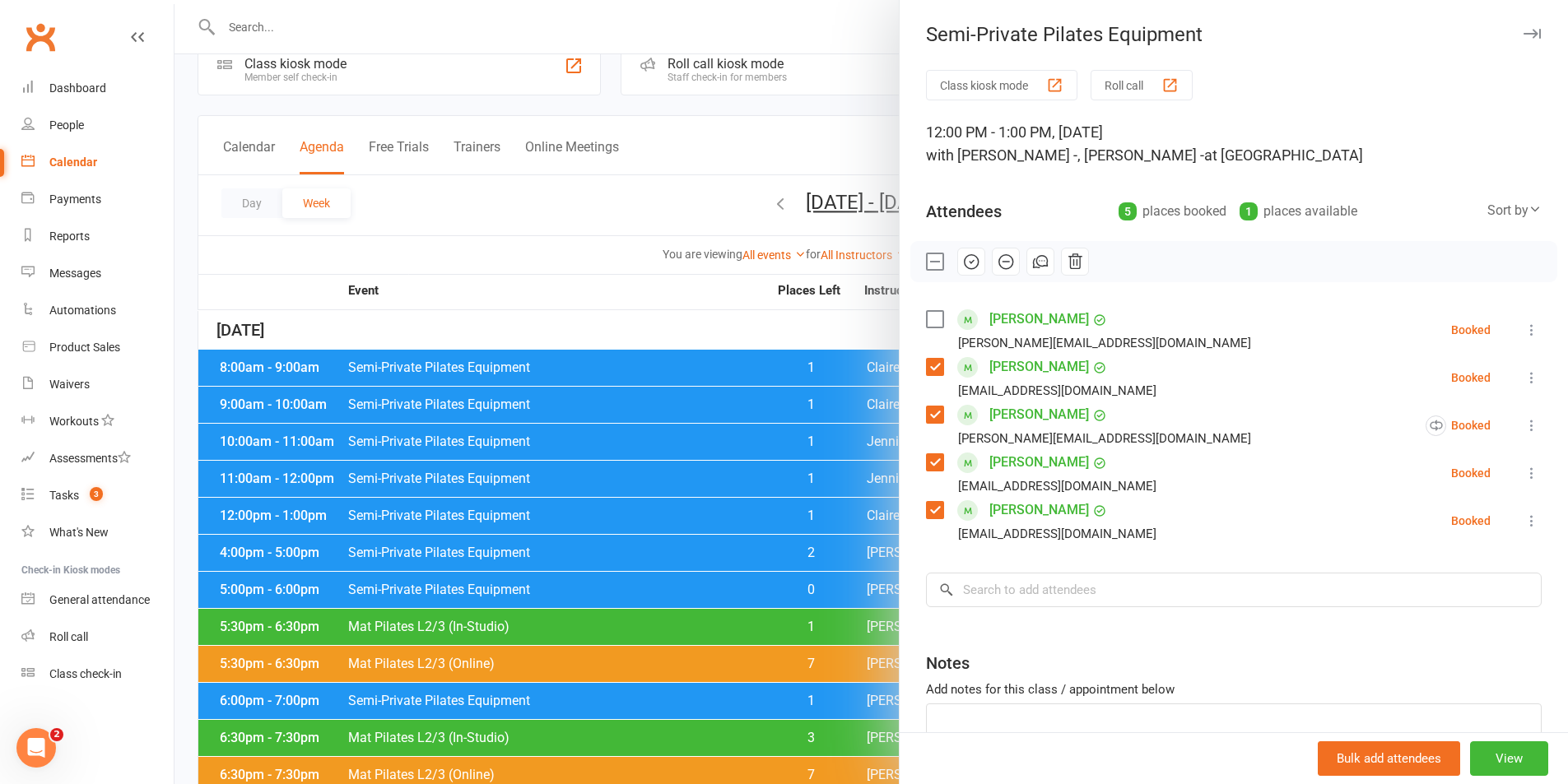
click at [968, 261] on icon "button" at bounding box center [971, 261] width 18 height 18
click at [560, 313] on div at bounding box center [871, 392] width 1394 height 784
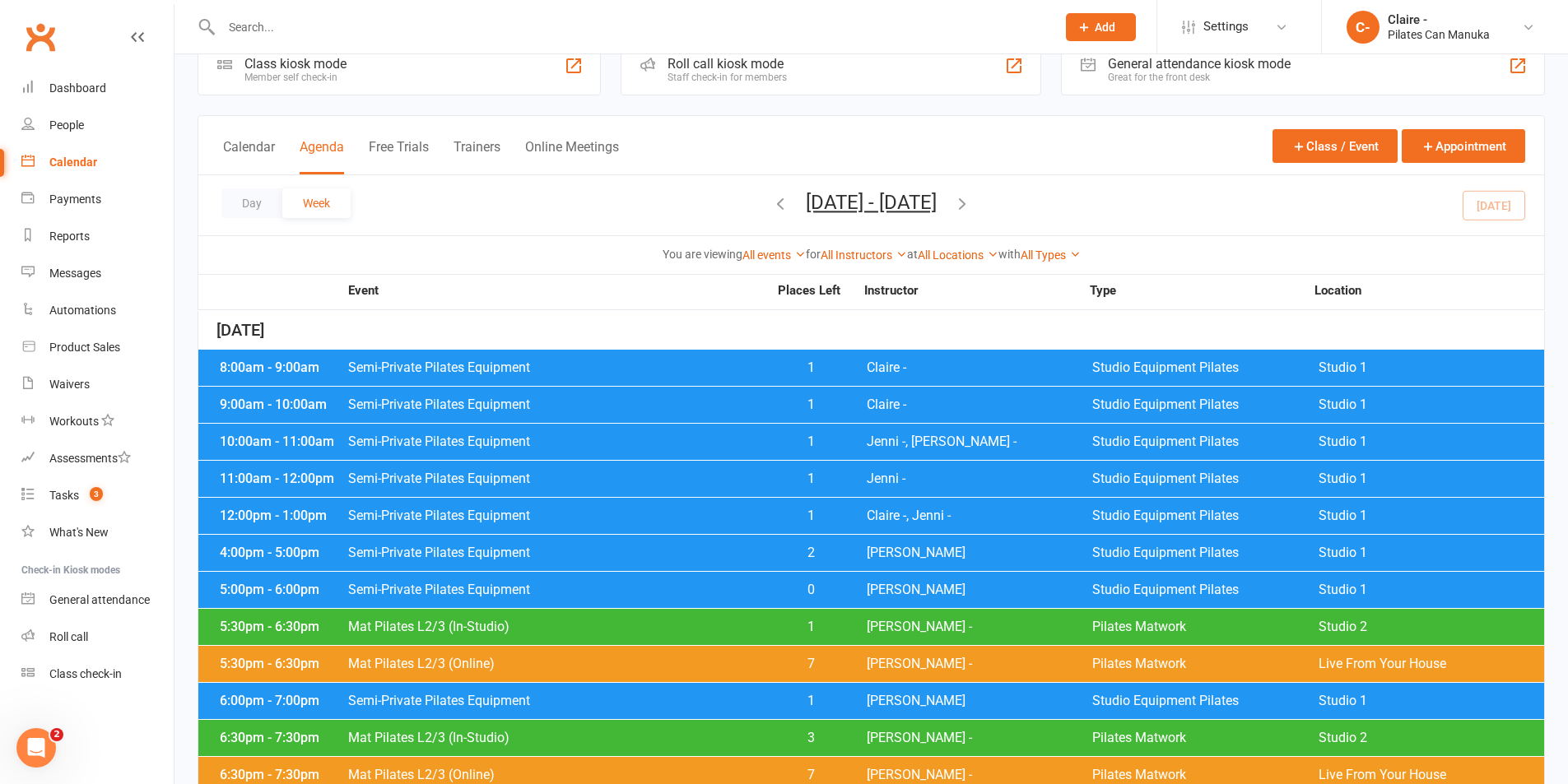
click at [897, 552] on span "[PERSON_NAME]" at bounding box center [980, 553] width 225 height 13
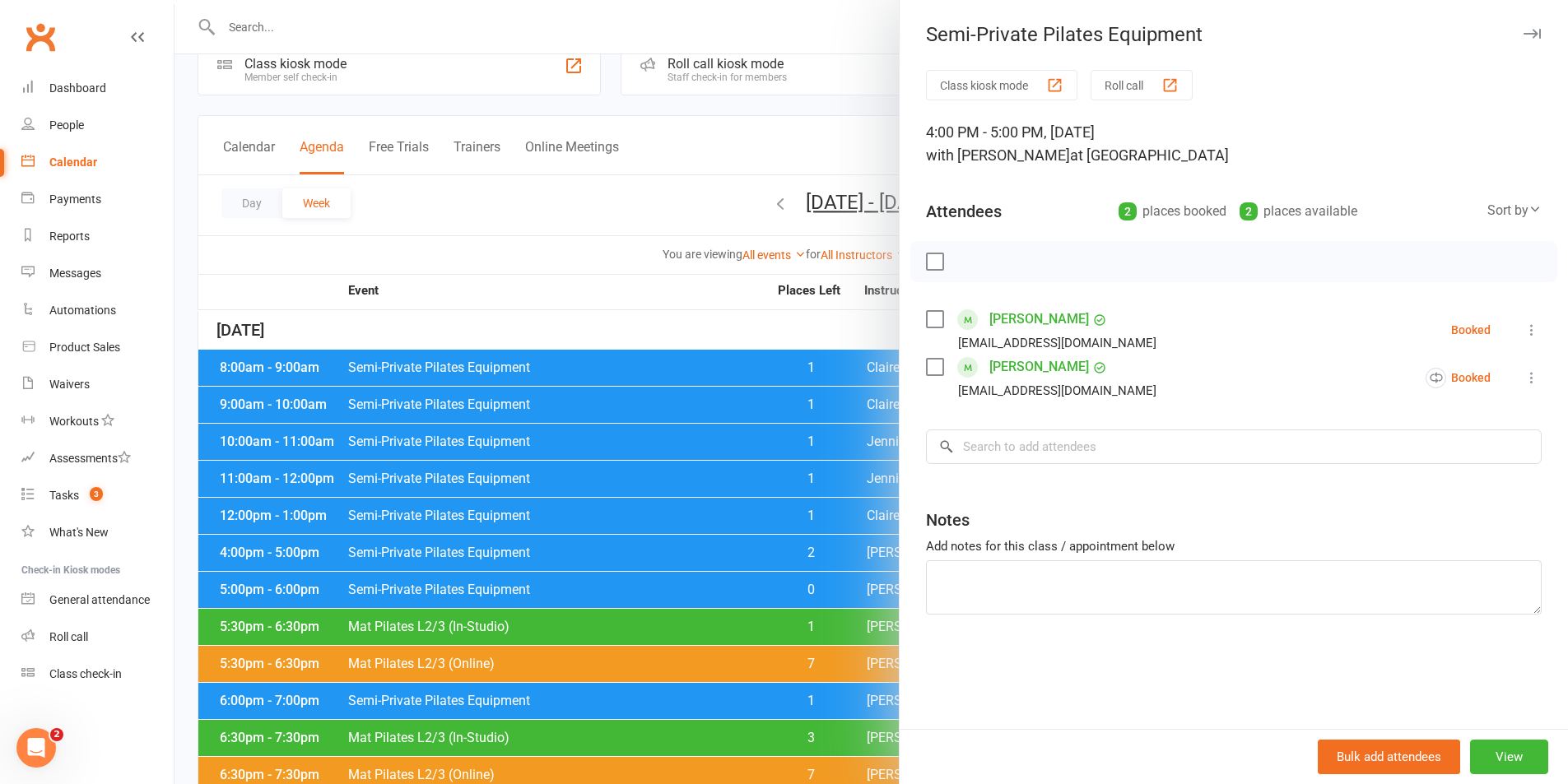
click at [670, 311] on div at bounding box center [871, 392] width 1394 height 784
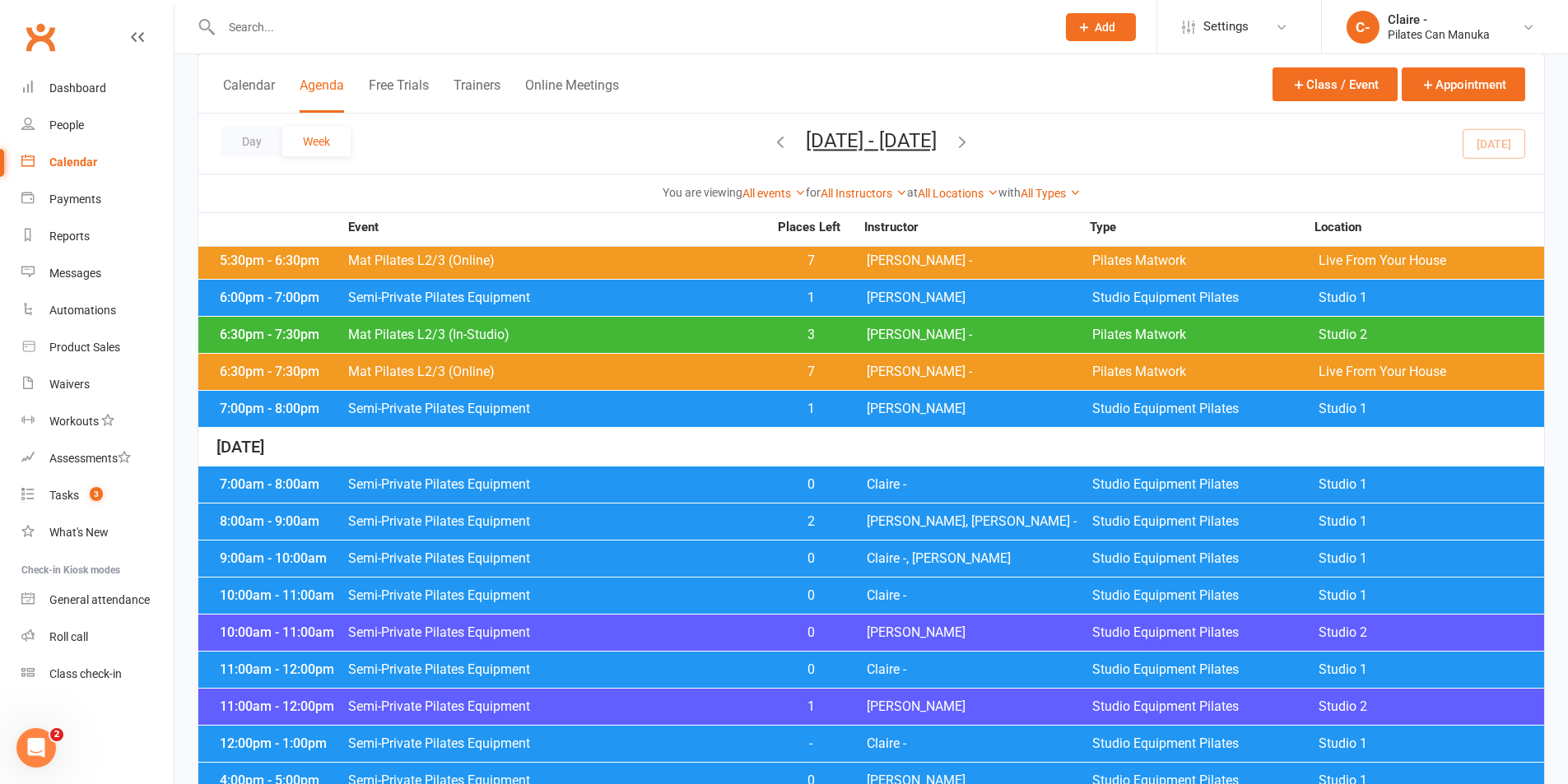
scroll to position [450, 0]
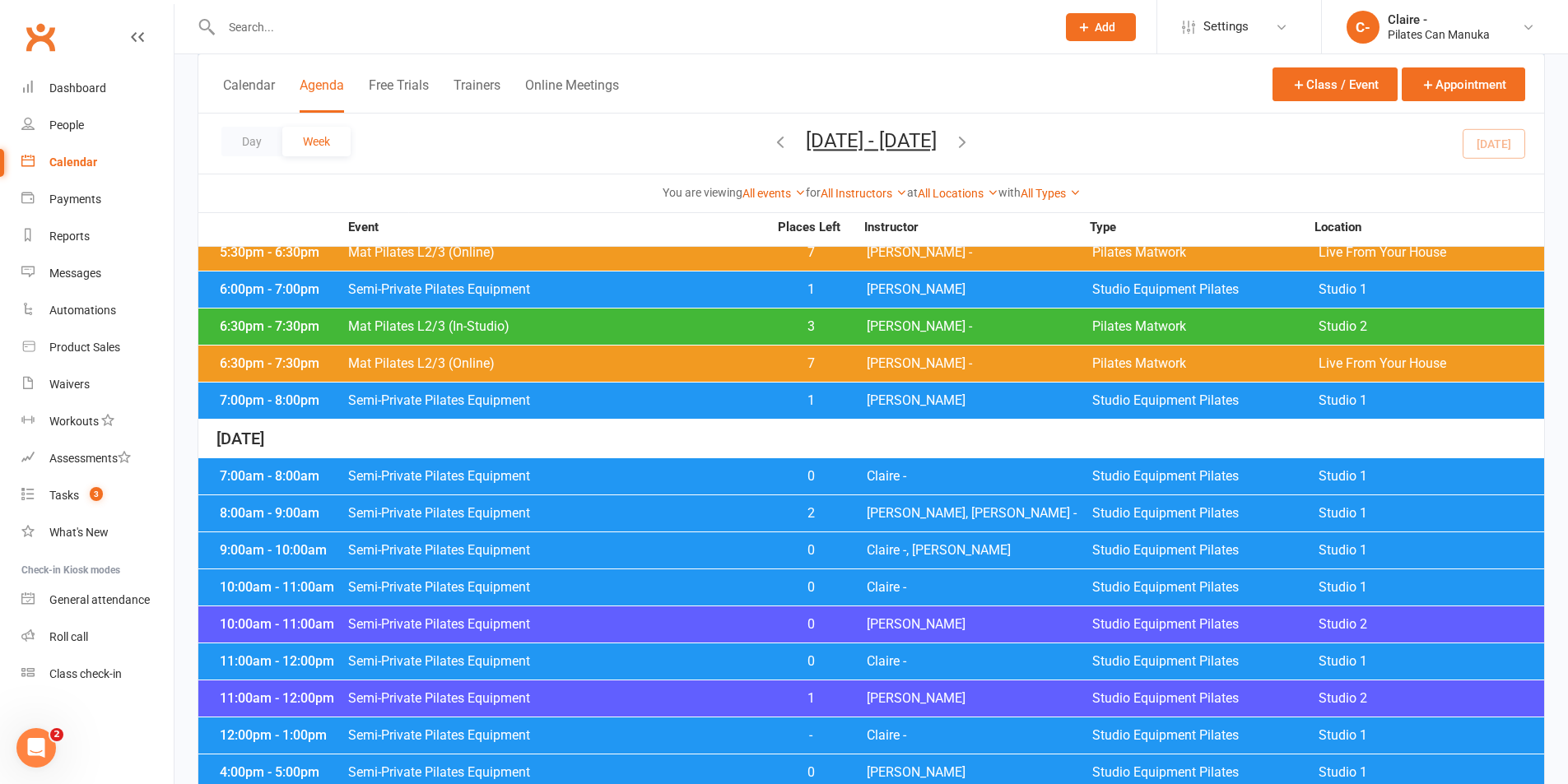
click at [871, 514] on span "[PERSON_NAME], [PERSON_NAME] -" at bounding box center [980, 513] width 225 height 13
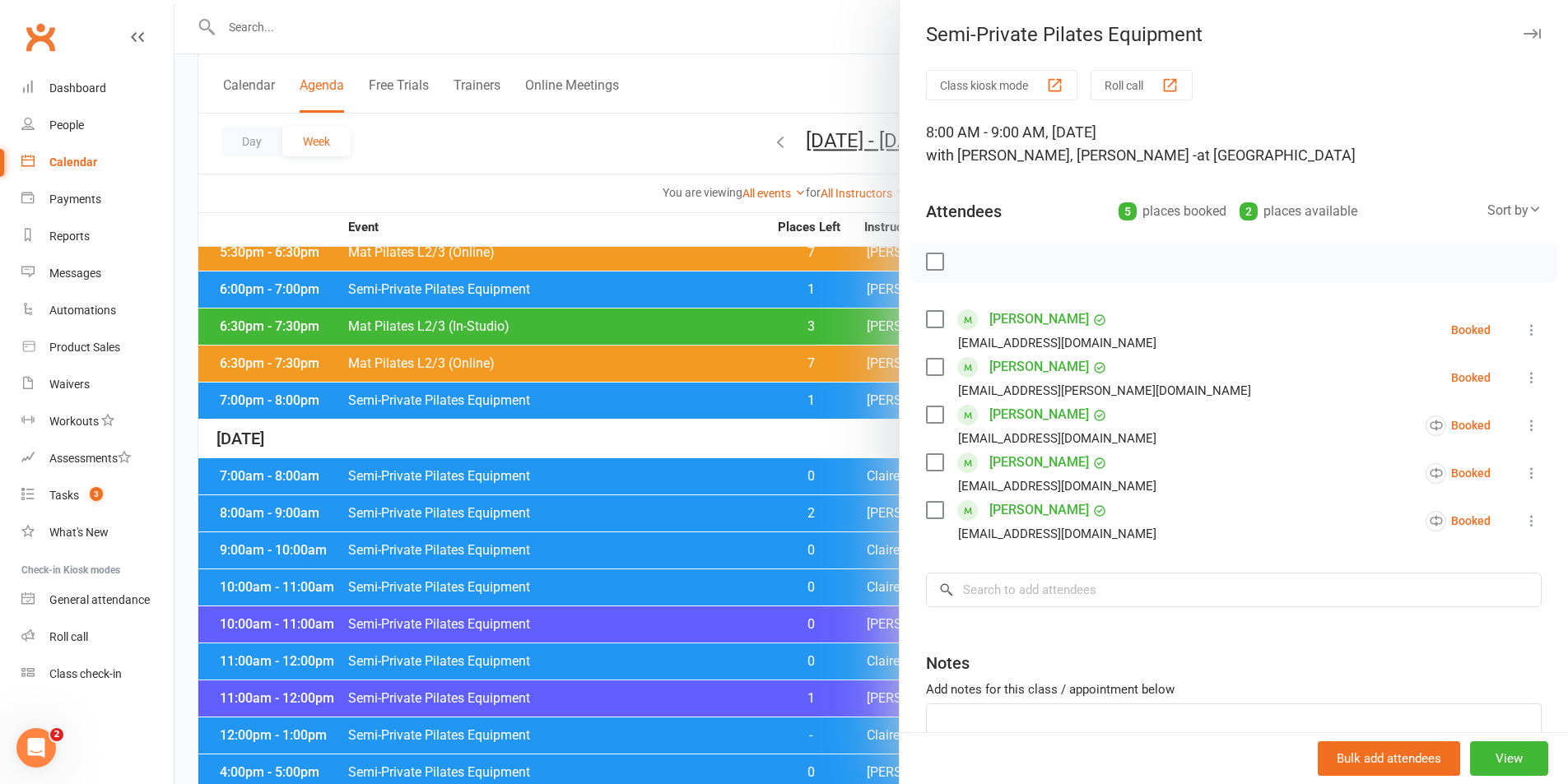
click at [792, 436] on div at bounding box center [871, 392] width 1394 height 784
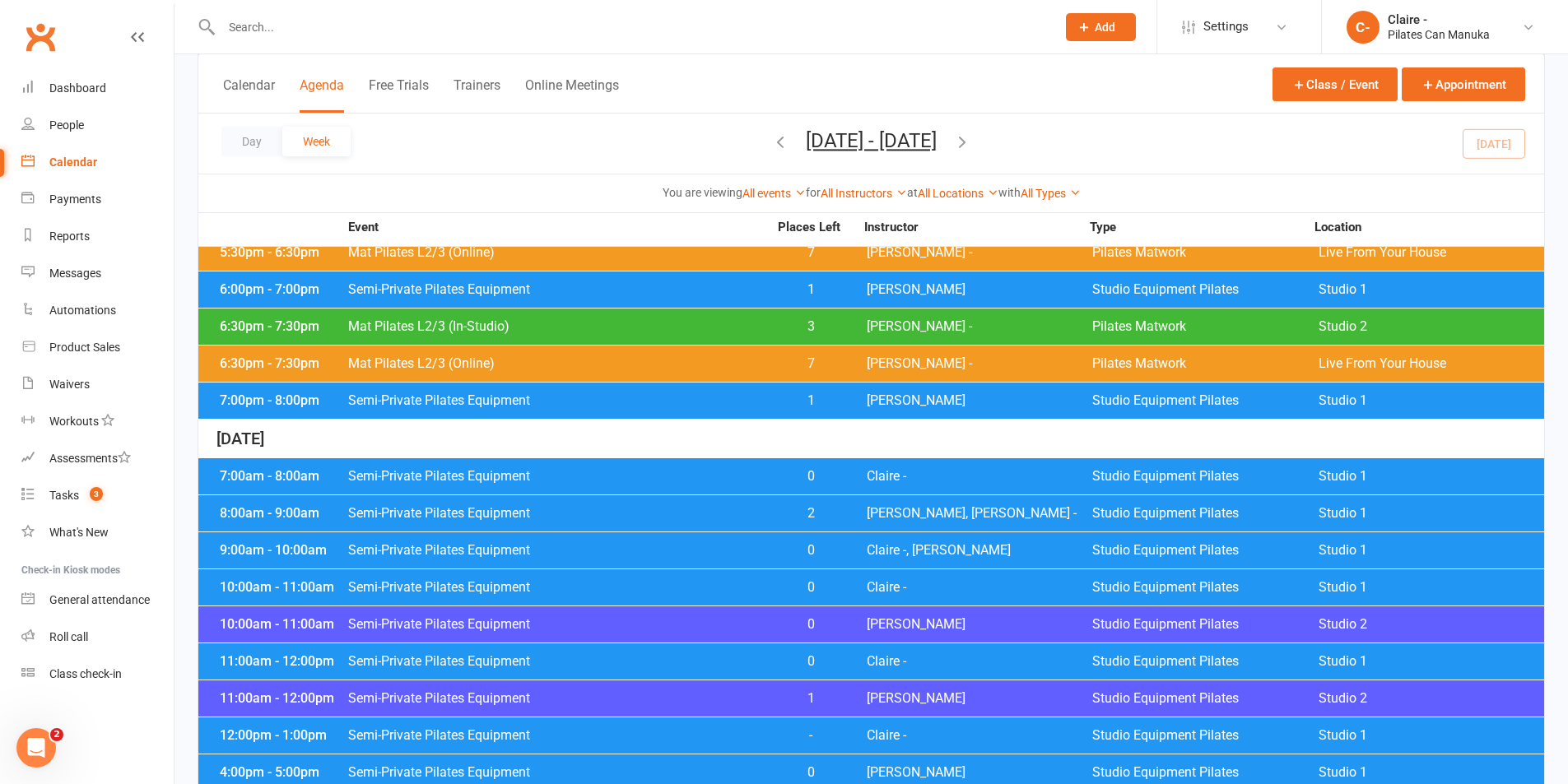
click at [944, 512] on span "[PERSON_NAME], [PERSON_NAME] -" at bounding box center [980, 513] width 225 height 13
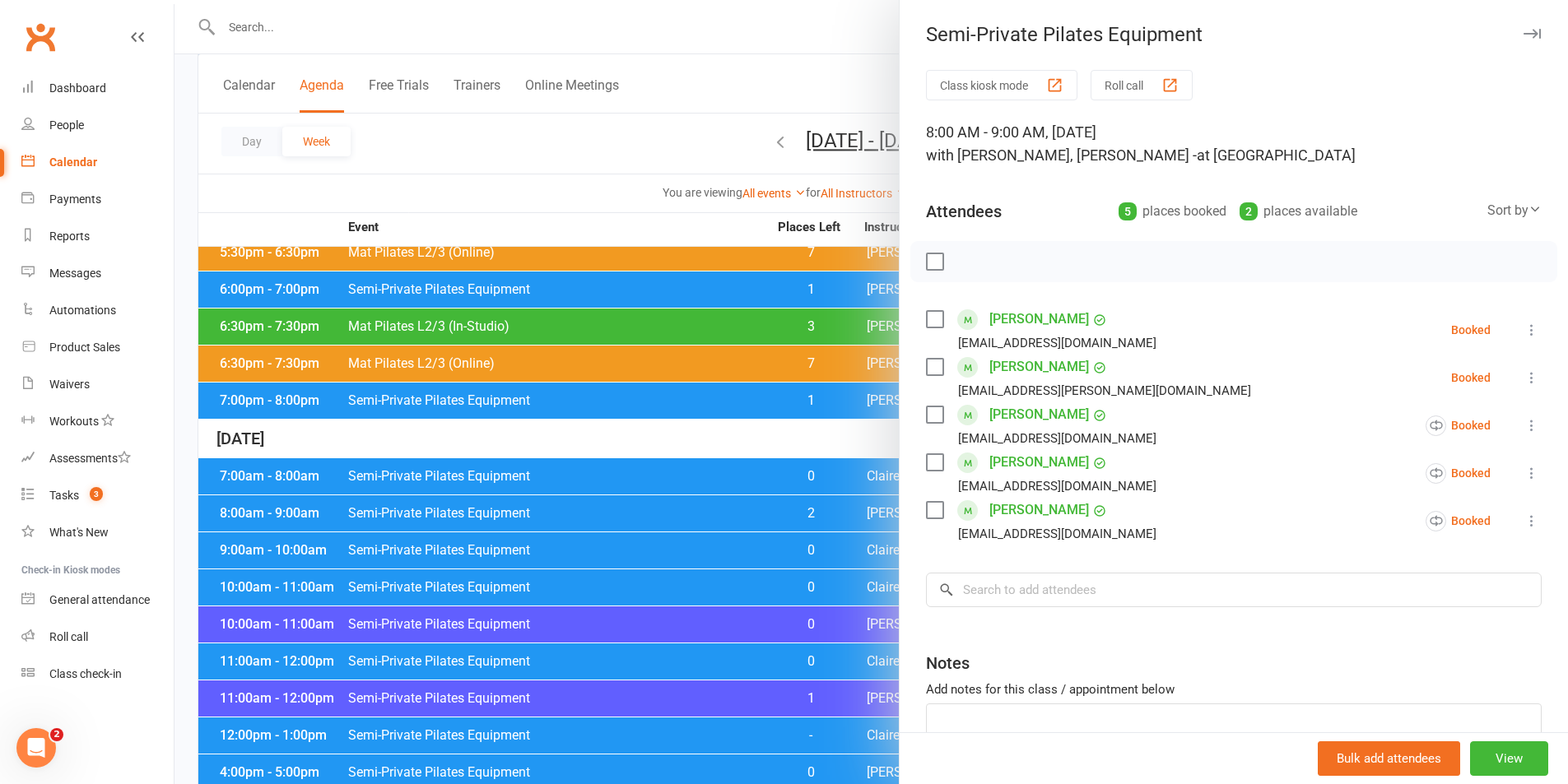
click at [1027, 367] on link "[PERSON_NAME]" at bounding box center [1039, 366] width 100 height 26
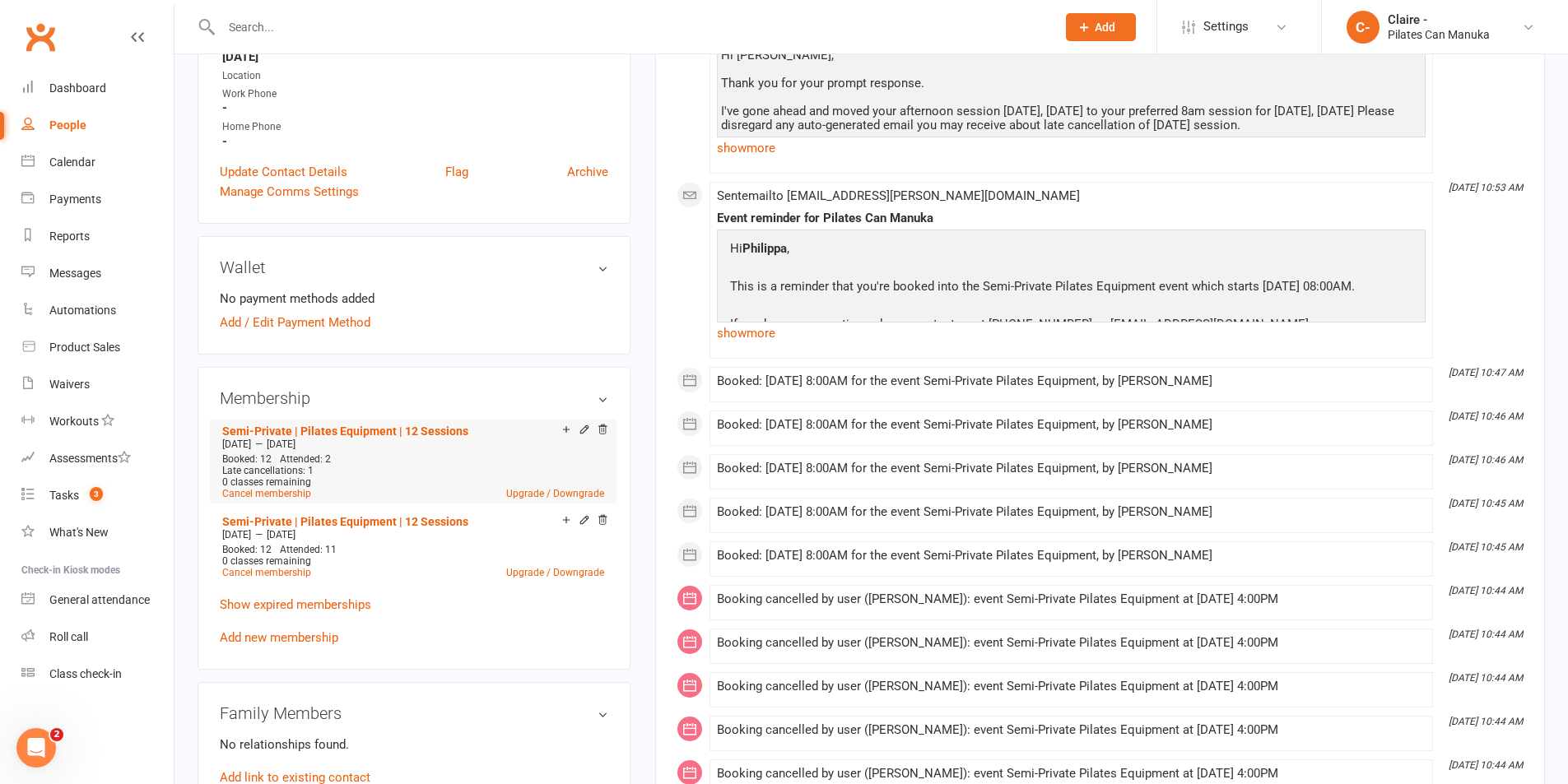
scroll to position [412, 0]
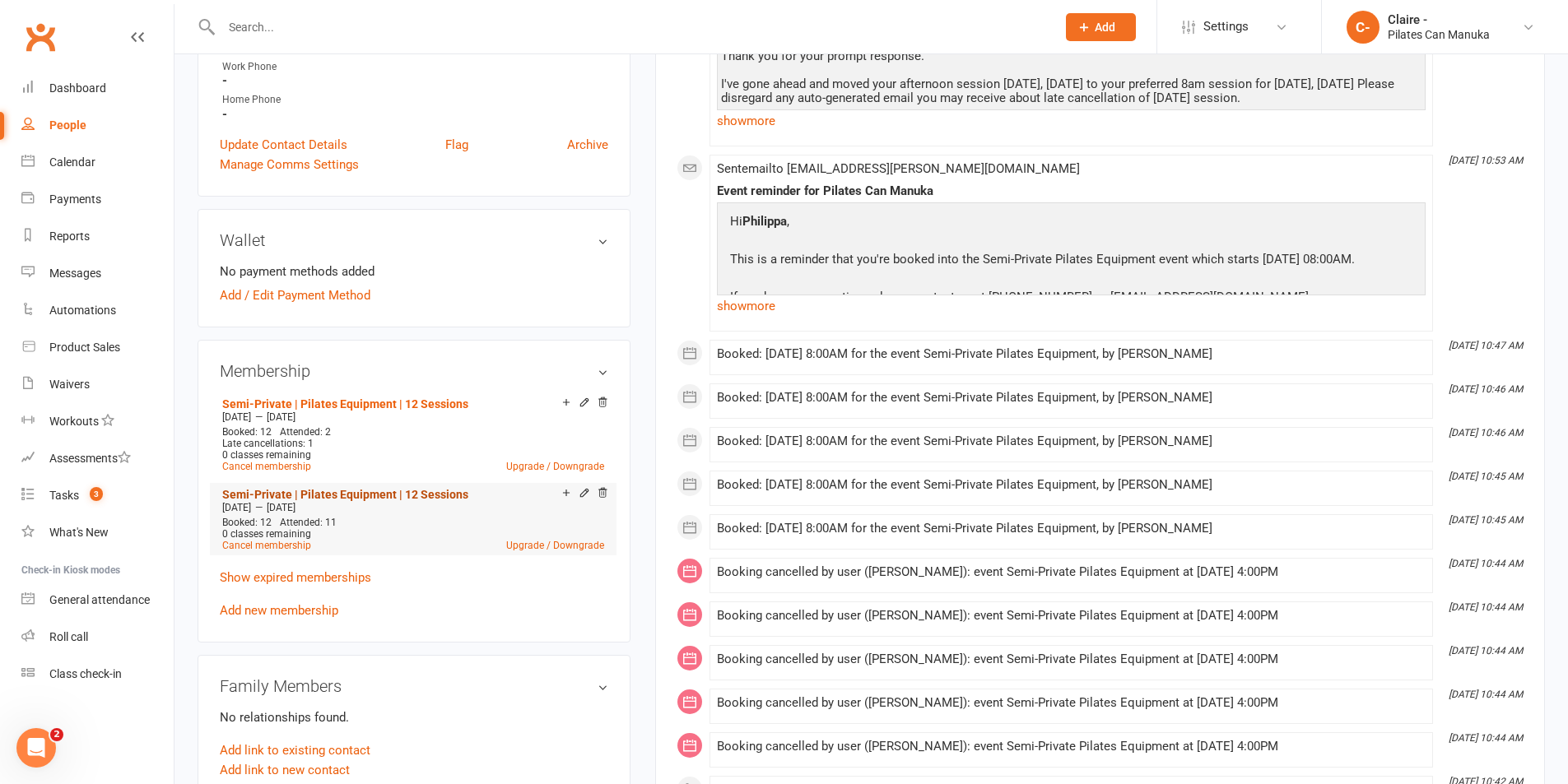
click at [348, 496] on link "Semi-Private | Pilates Equipment | 12 Sessions" at bounding box center [345, 494] width 246 height 13
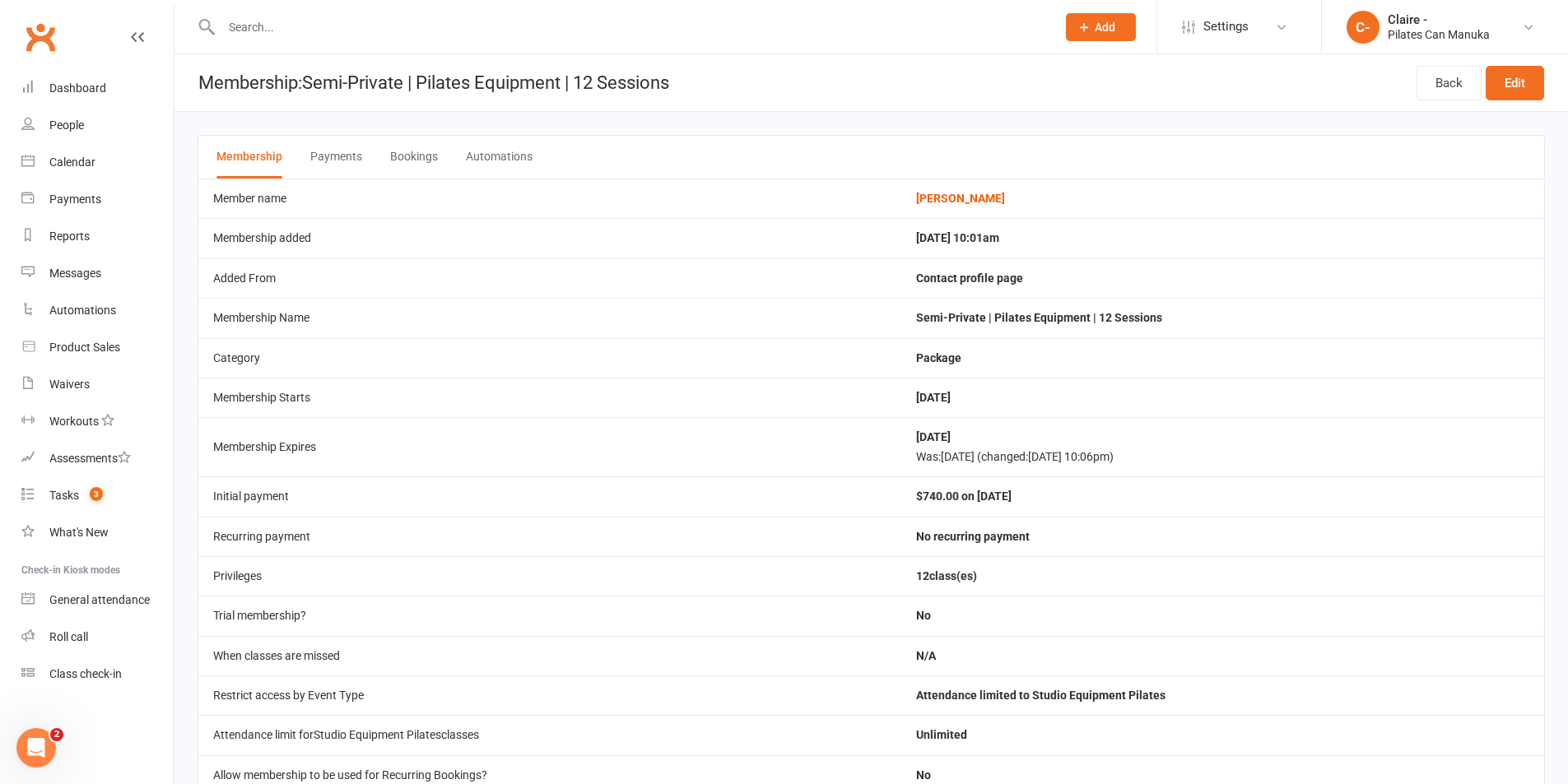
click at [399, 158] on button "Bookings" at bounding box center [414, 157] width 48 height 43
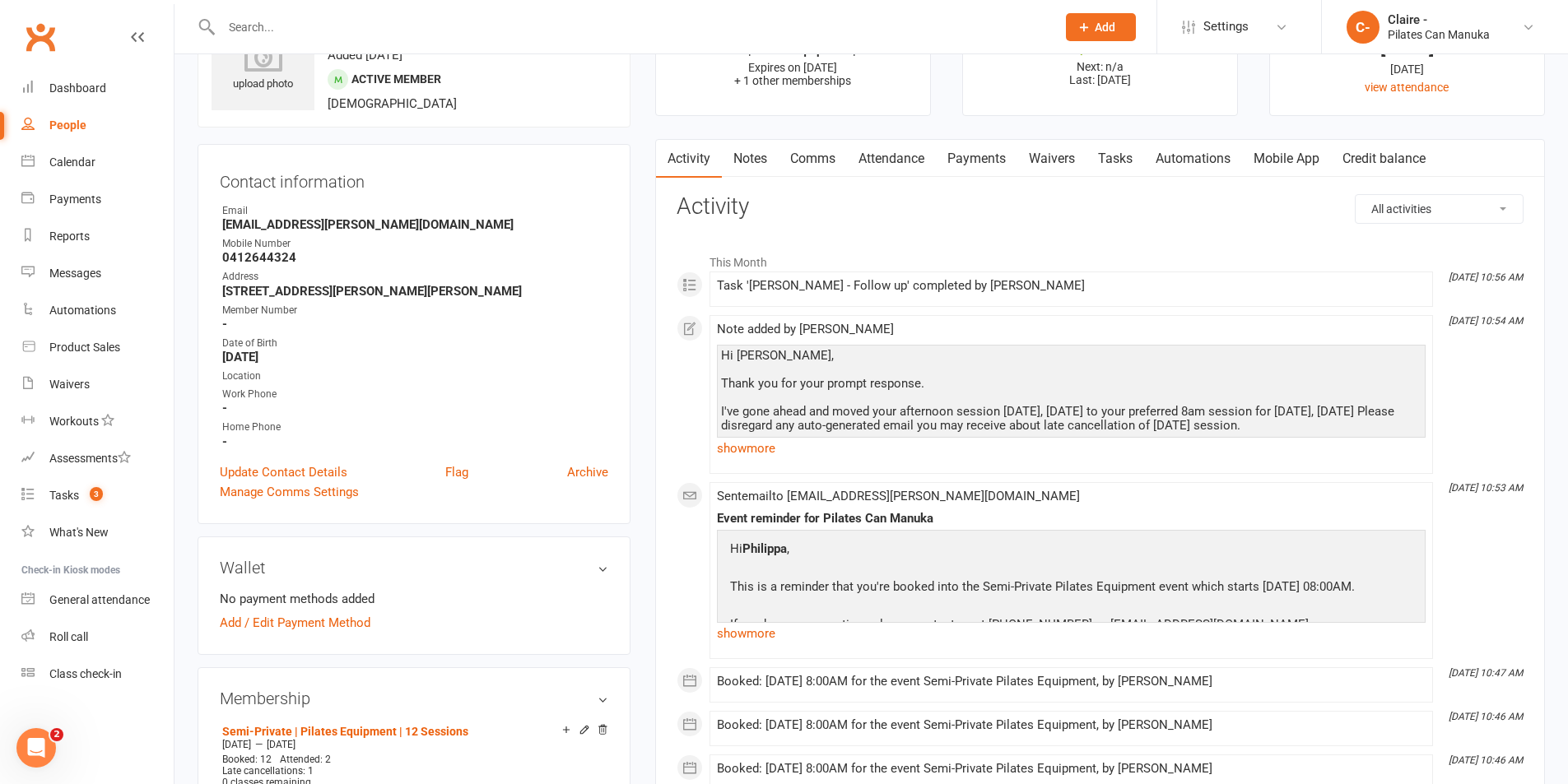
scroll to position [330, 0]
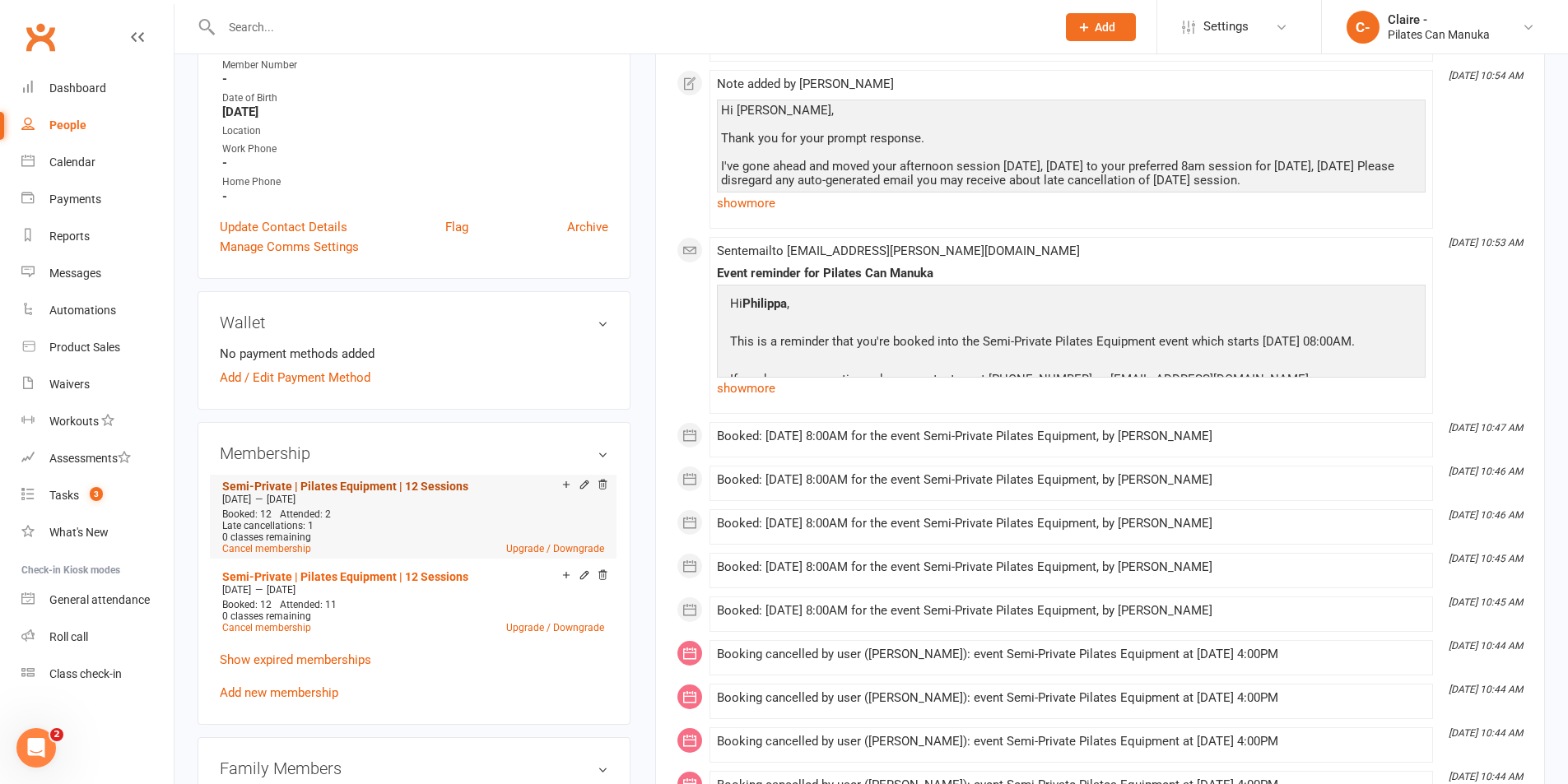
click at [378, 483] on link "Semi-Private | Pilates Equipment | 12 Sessions" at bounding box center [345, 486] width 246 height 13
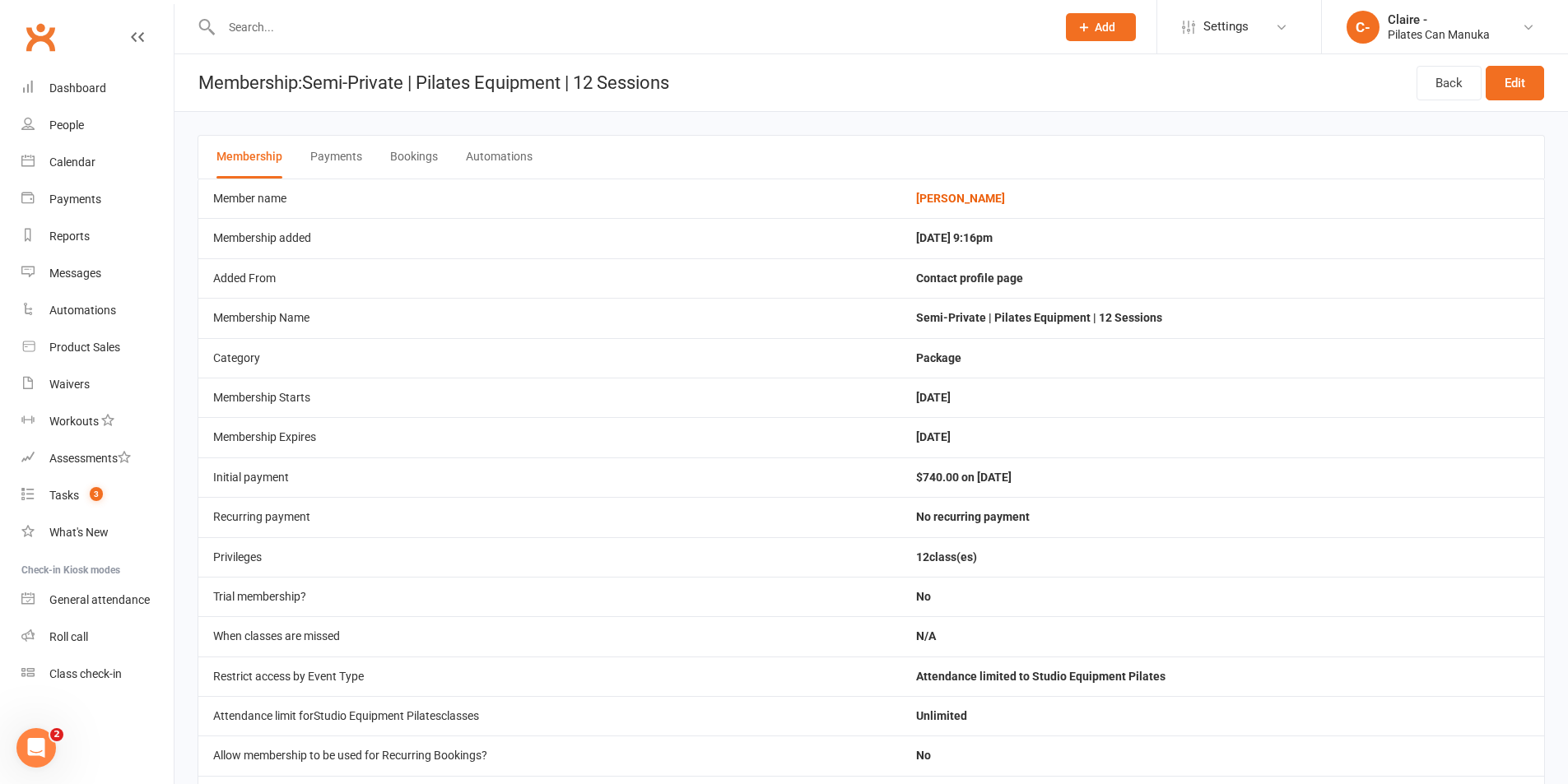
click at [407, 155] on button "Bookings" at bounding box center [414, 157] width 48 height 43
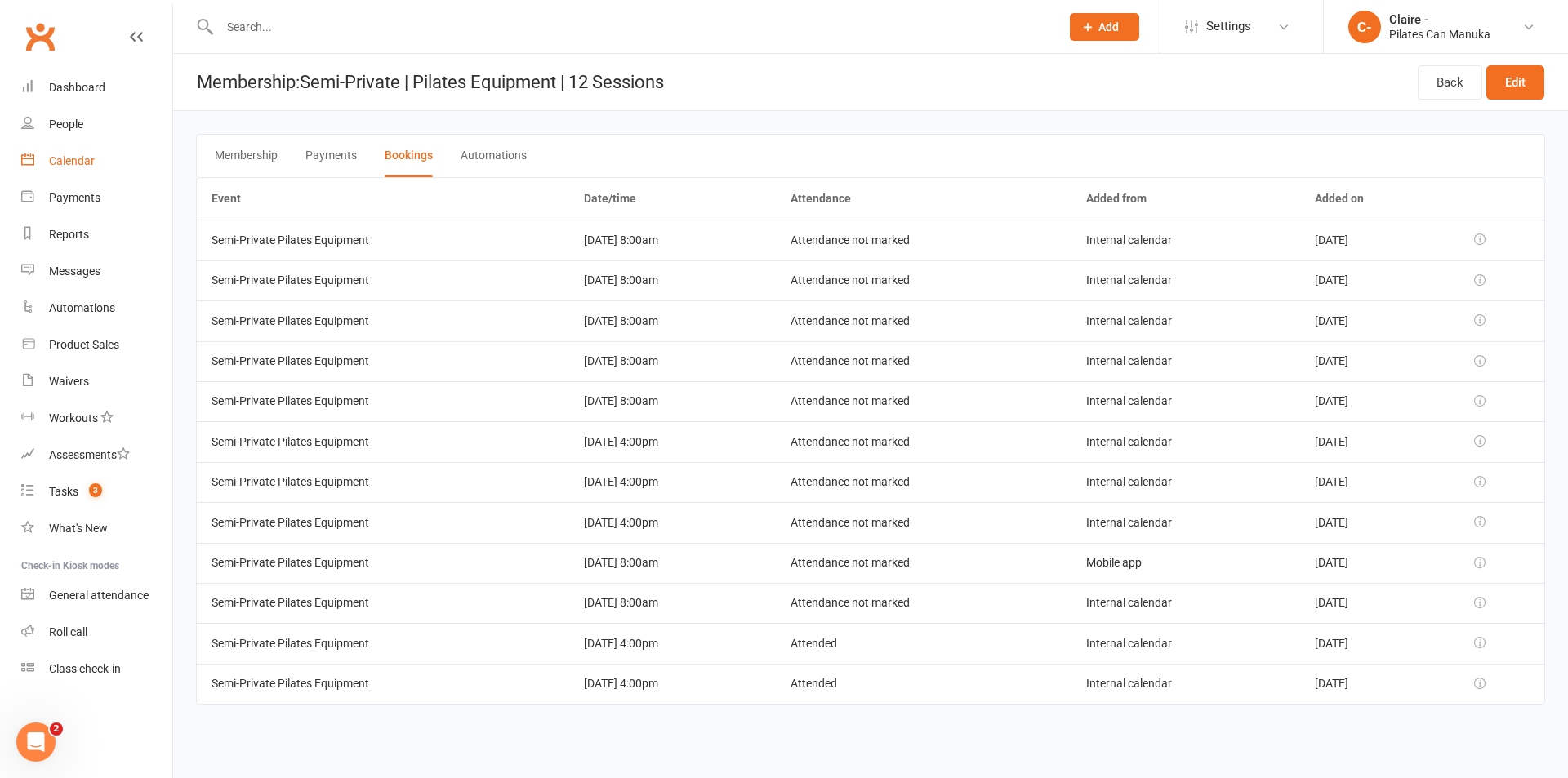
click at [92, 160] on div "Calendar" at bounding box center [72, 160] width 46 height 13
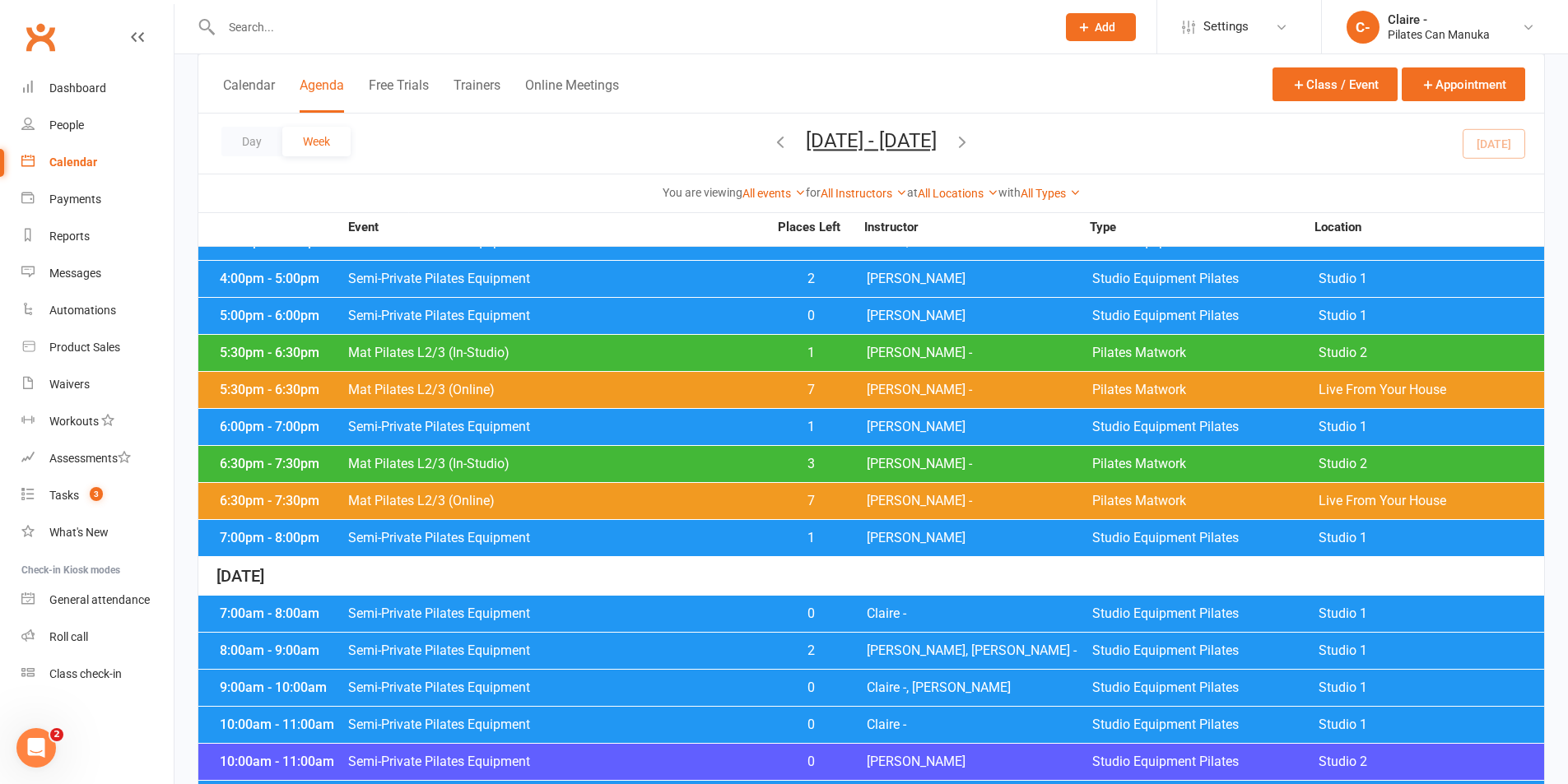
scroll to position [82, 0]
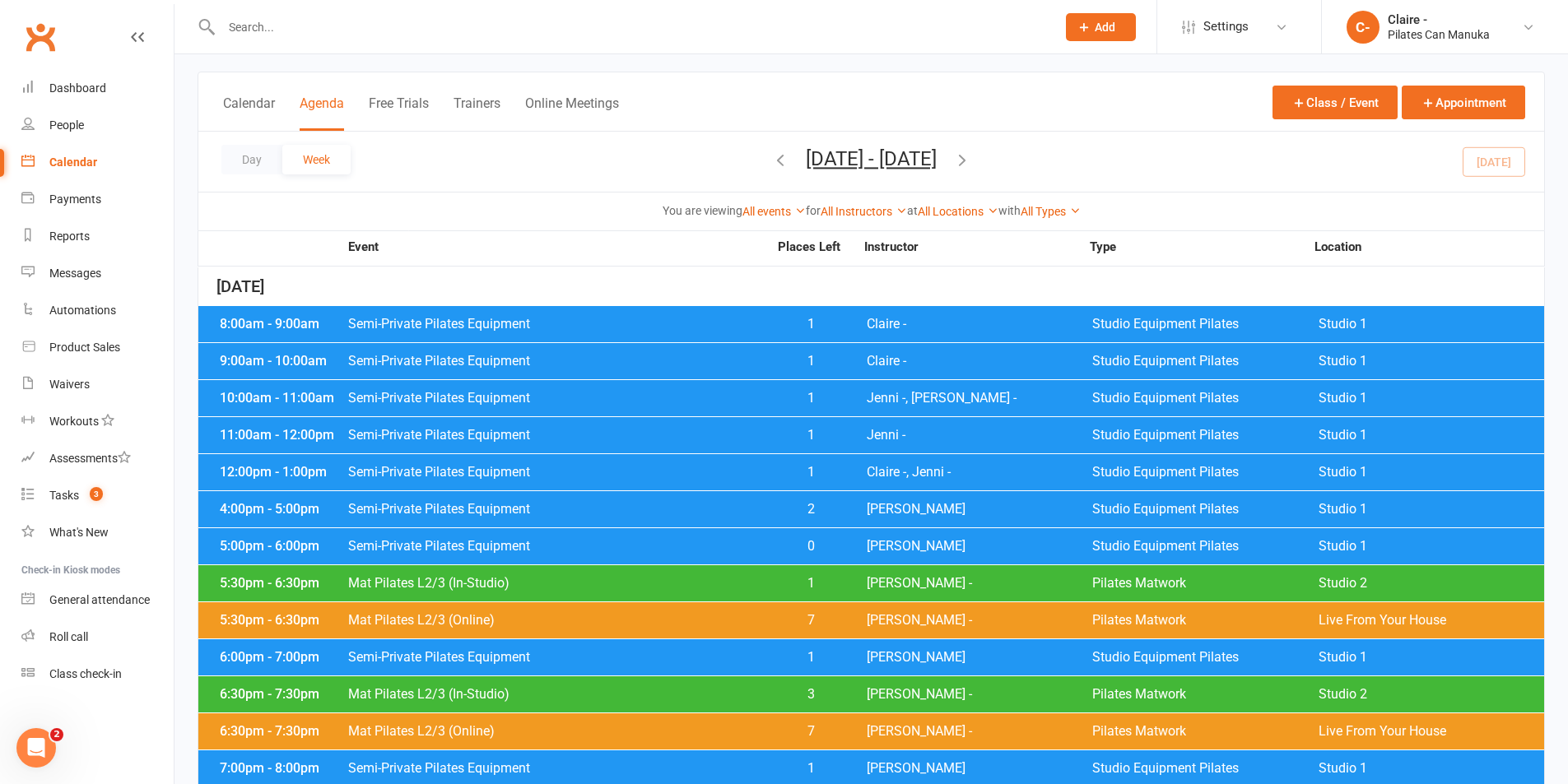
click at [810, 473] on span "1" at bounding box center [810, 471] width 86 height 13
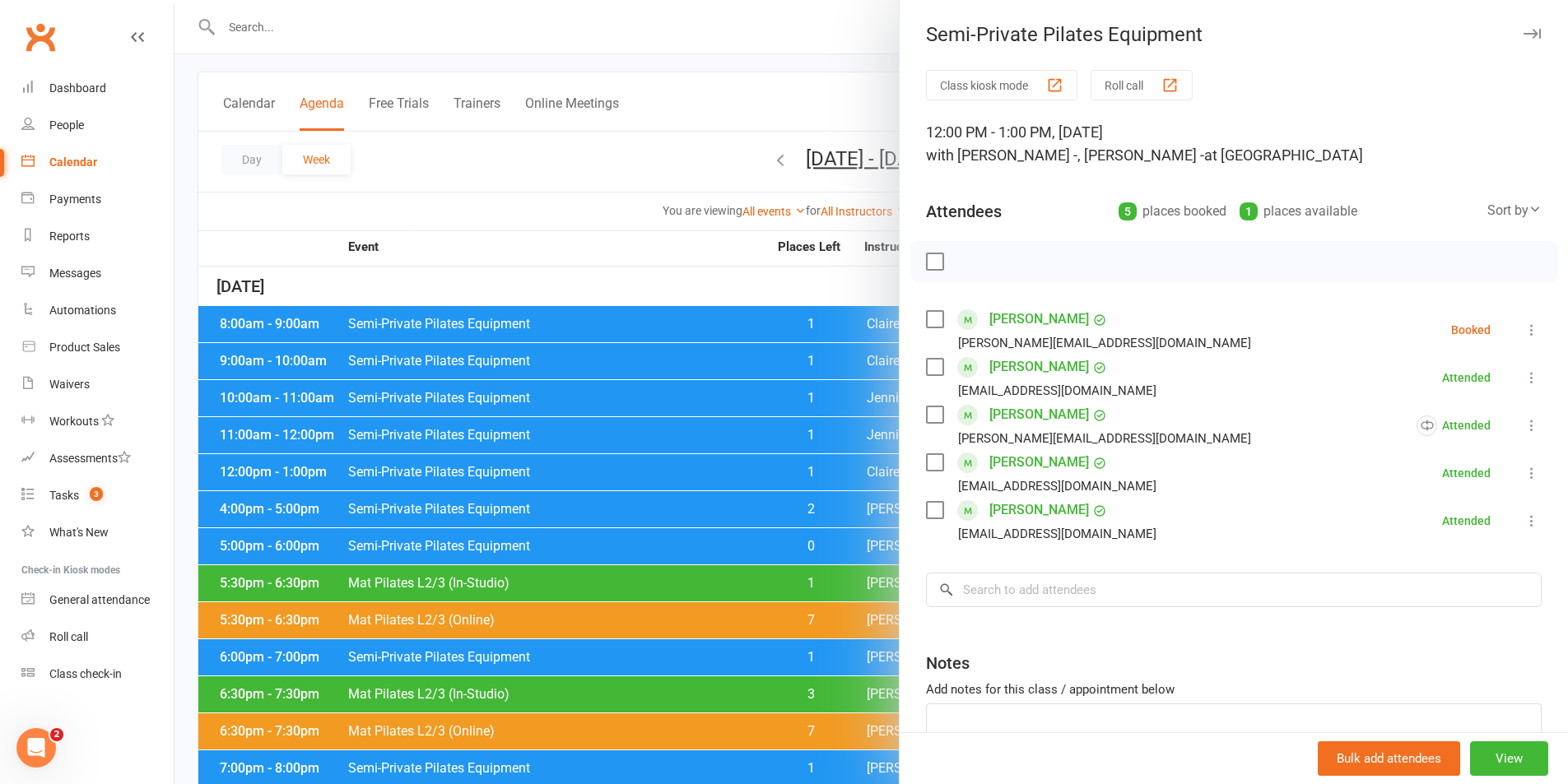
click at [1524, 331] on icon at bounding box center [1531, 330] width 16 height 16
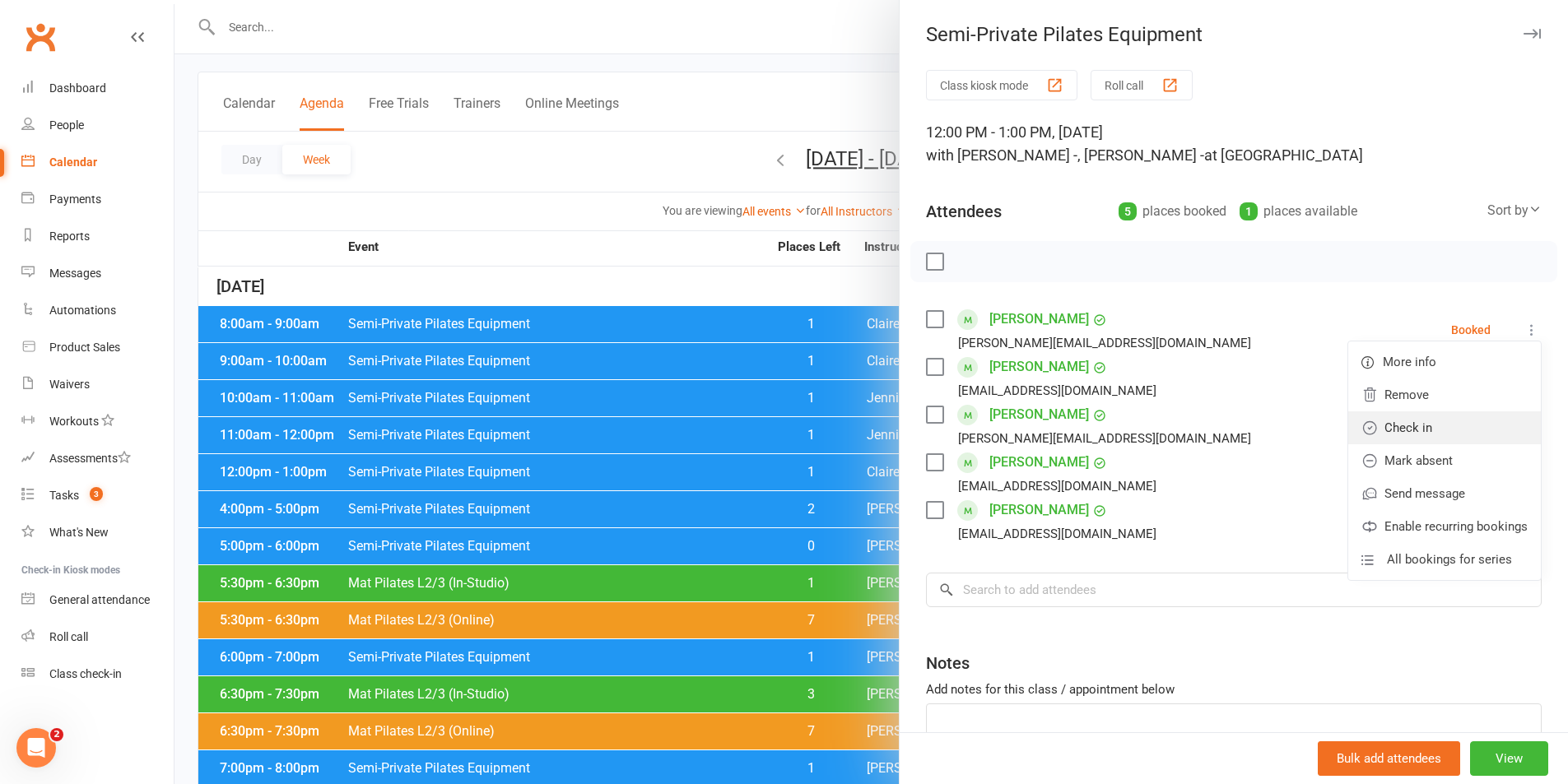
click at [1384, 429] on link "Check in" at bounding box center [1445, 428] width 193 height 33
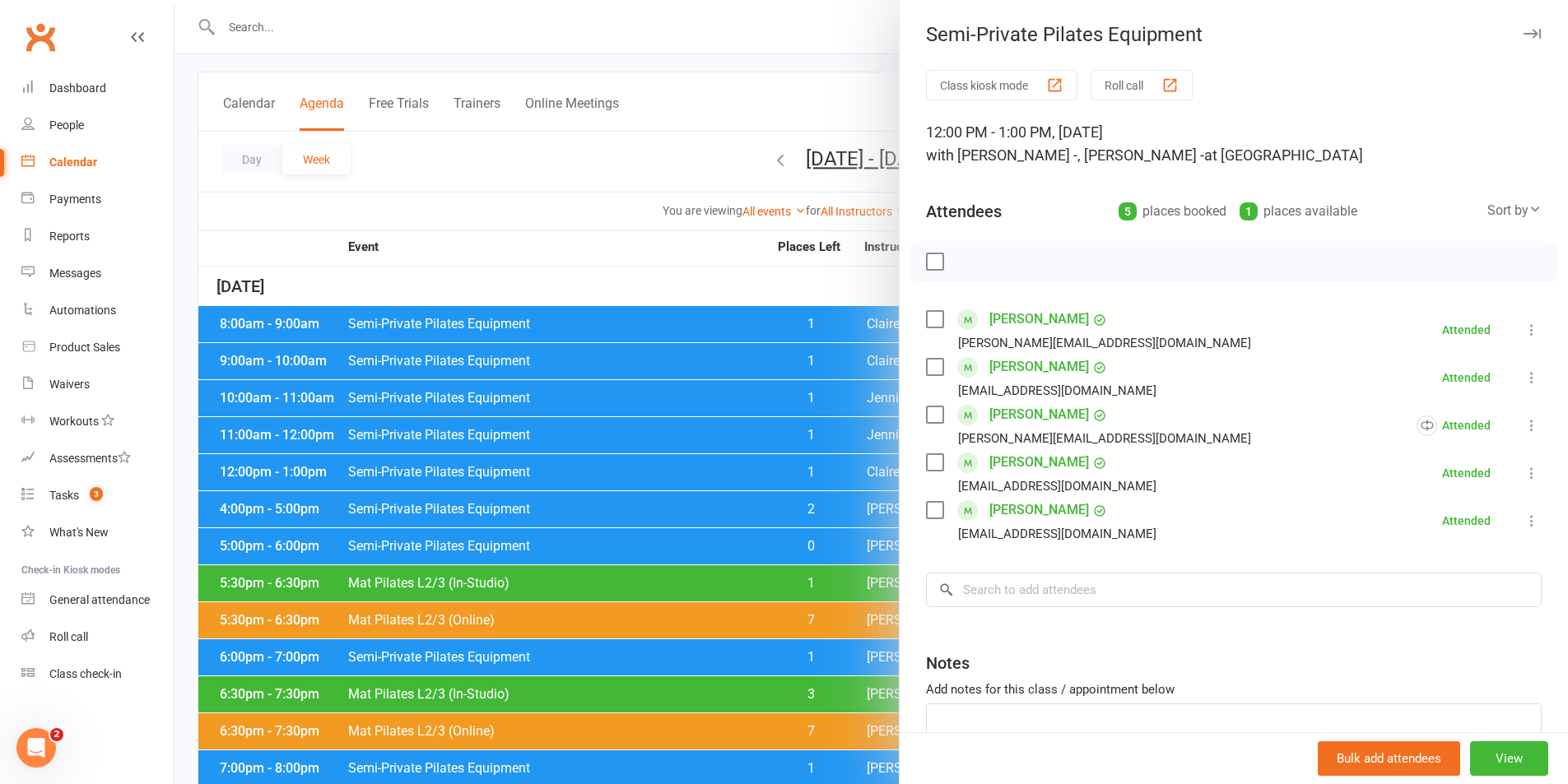
click at [668, 278] on div at bounding box center [871, 392] width 1394 height 784
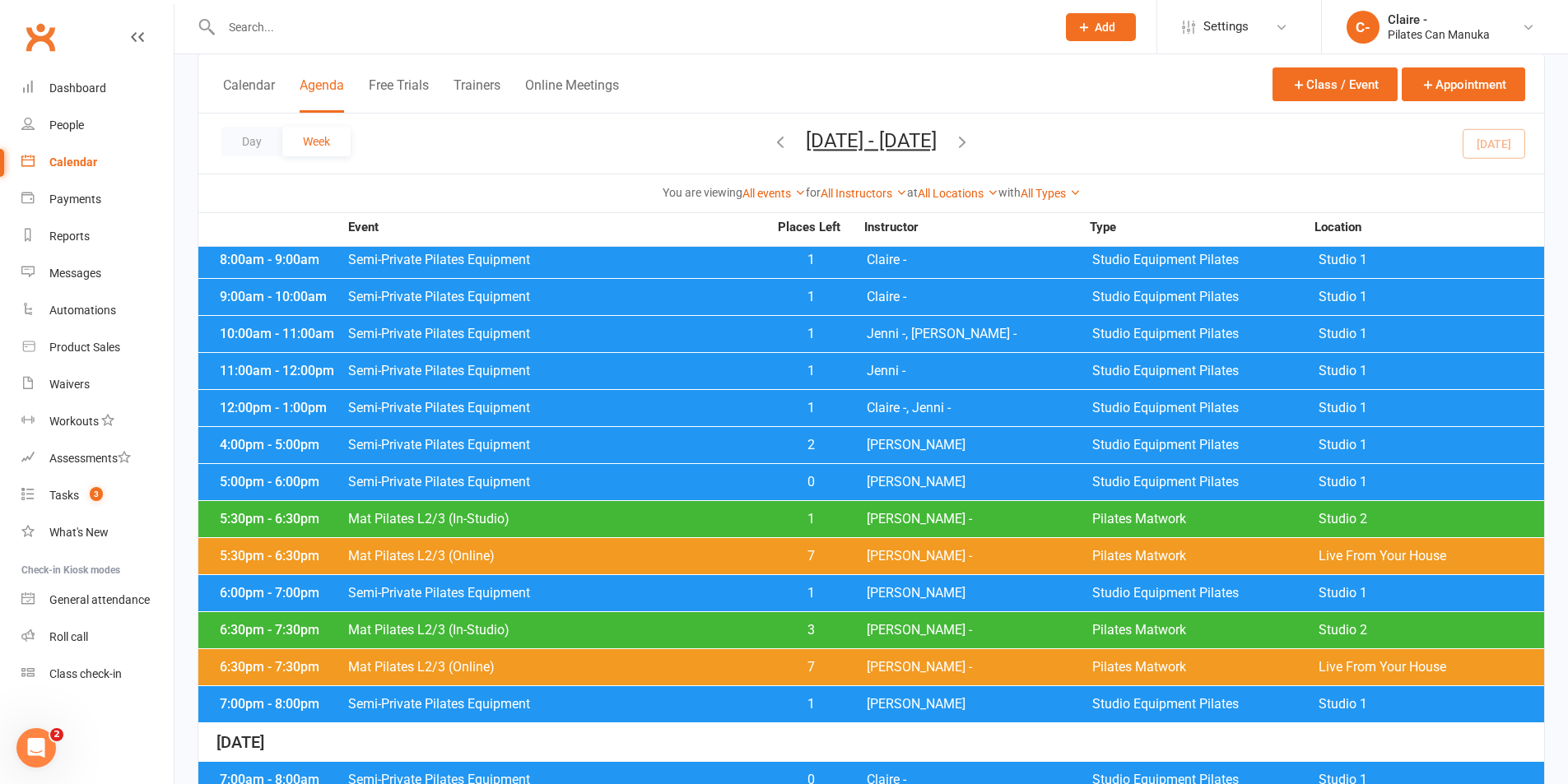
scroll to position [165, 0]
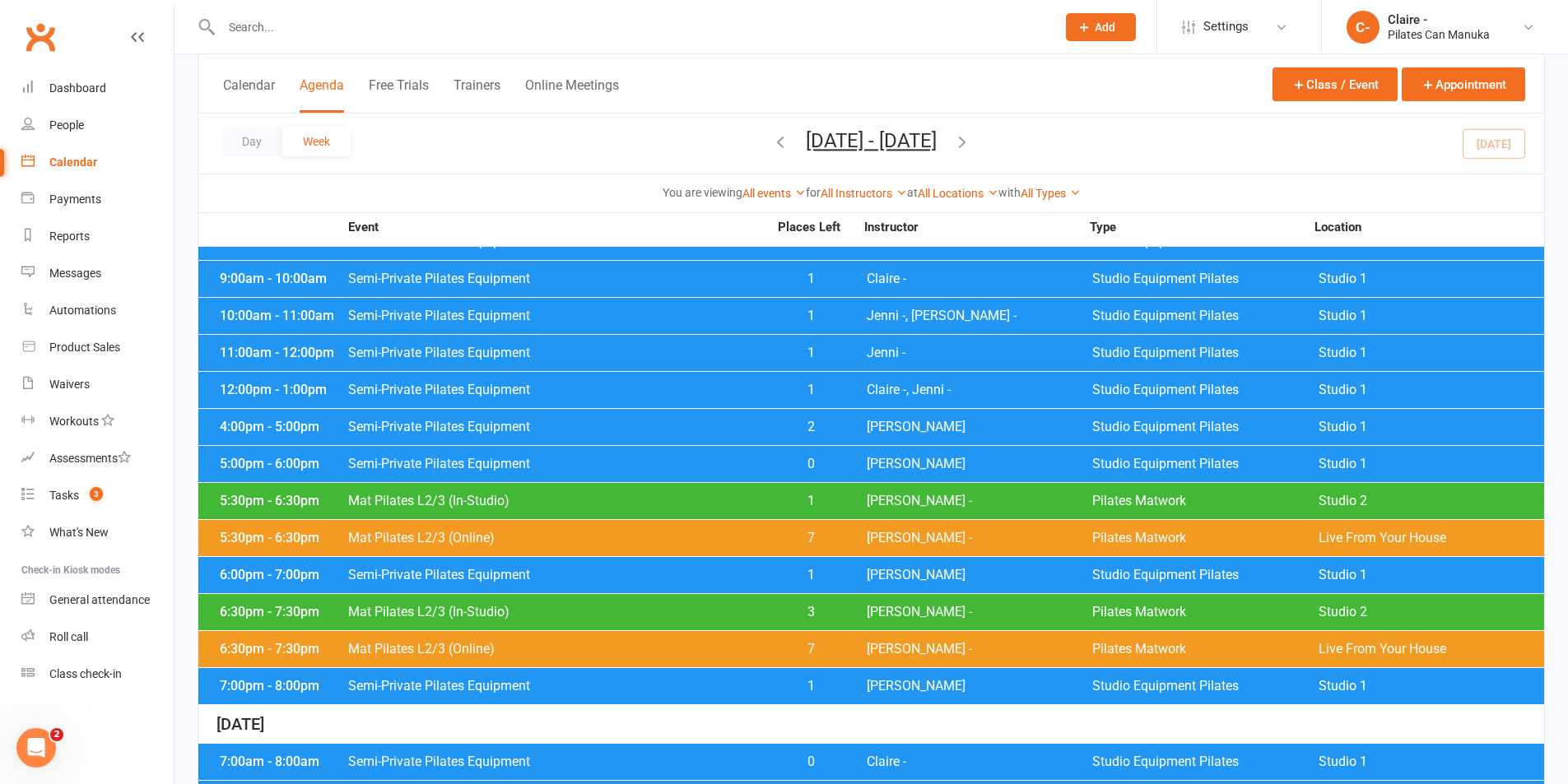
click at [881, 576] on span "[PERSON_NAME]" at bounding box center [980, 575] width 225 height 13
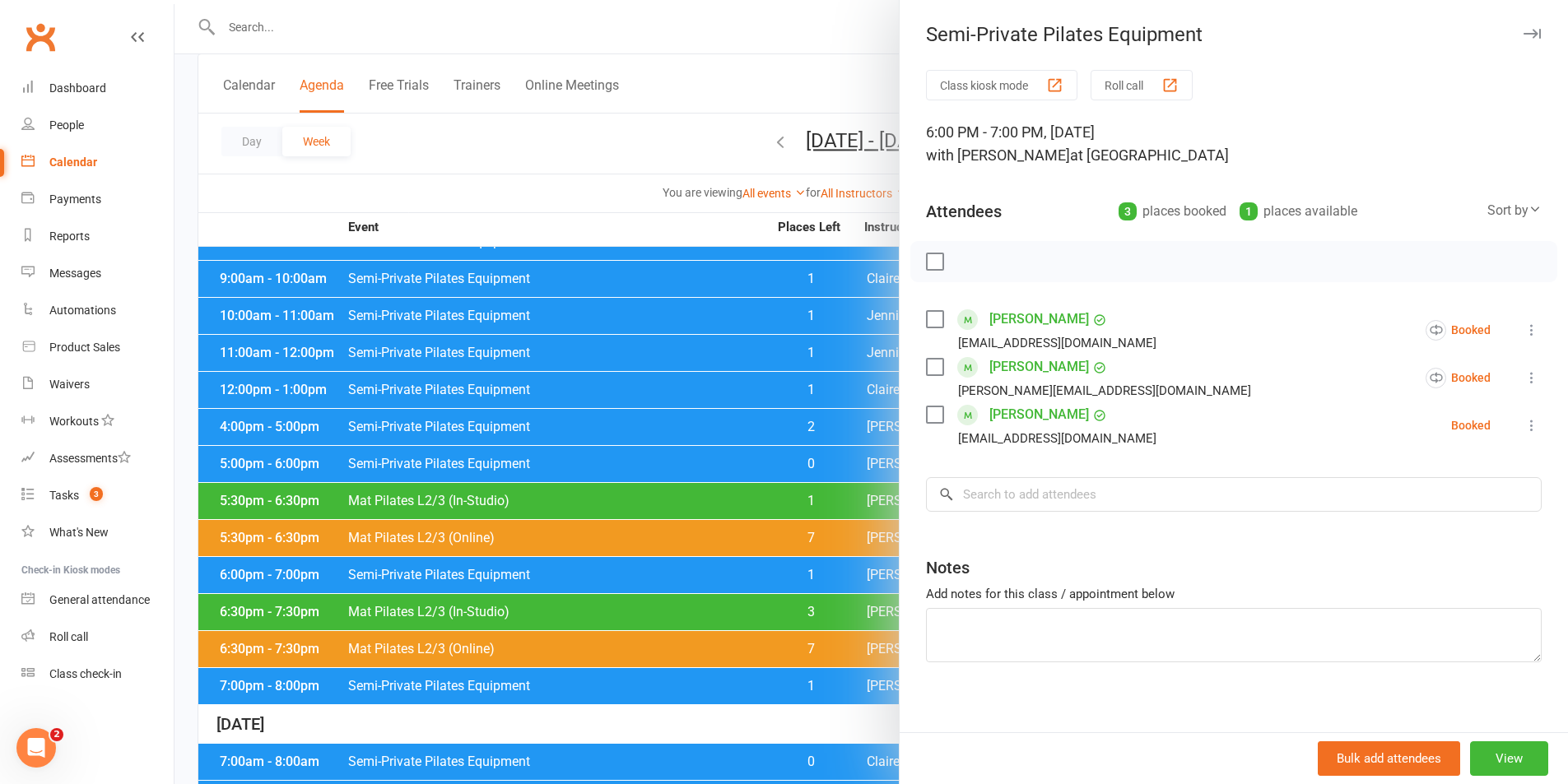
click at [381, 40] on div at bounding box center [871, 392] width 1394 height 784
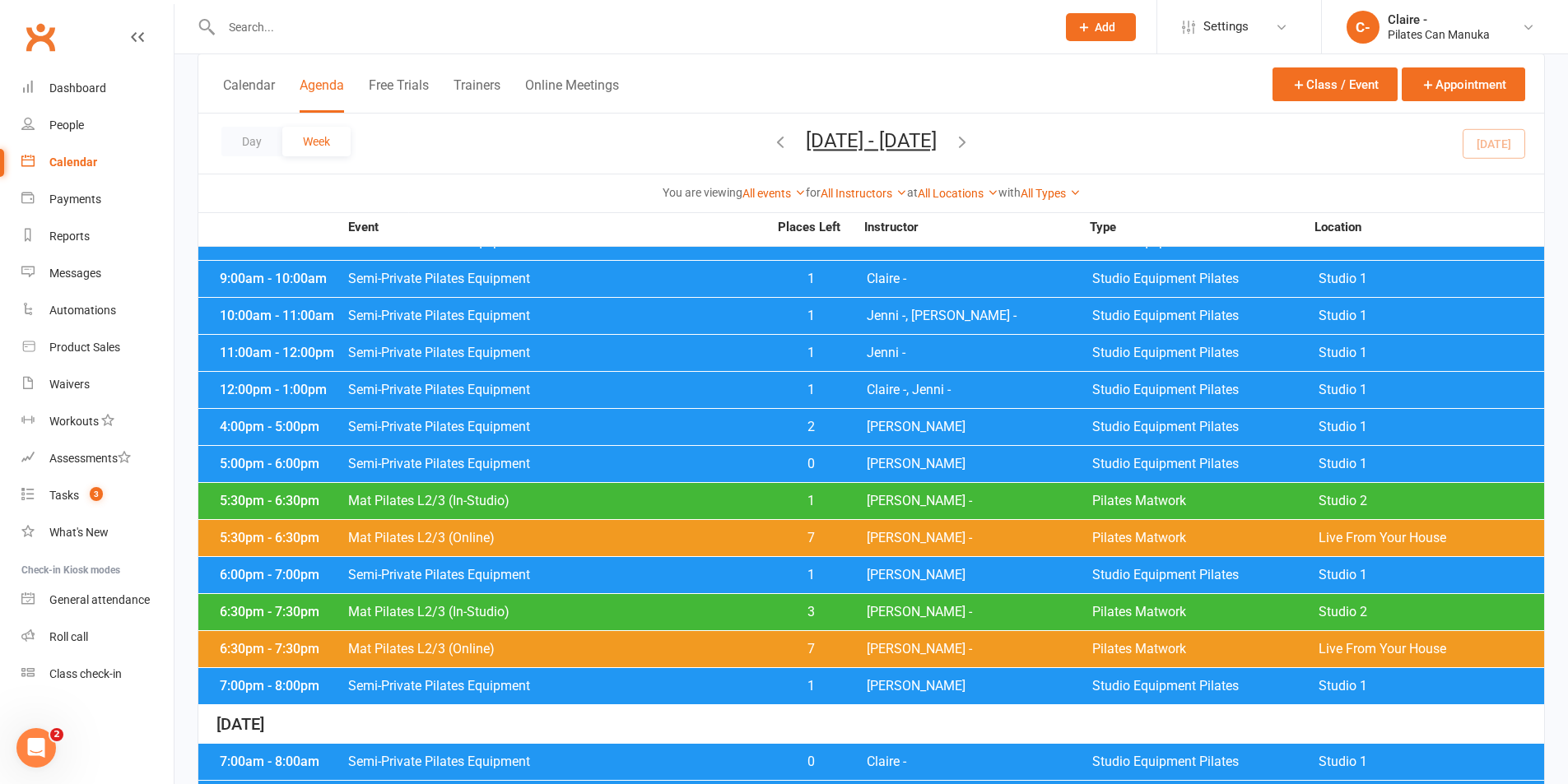
click at [384, 35] on input "text" at bounding box center [630, 26] width 828 height 23
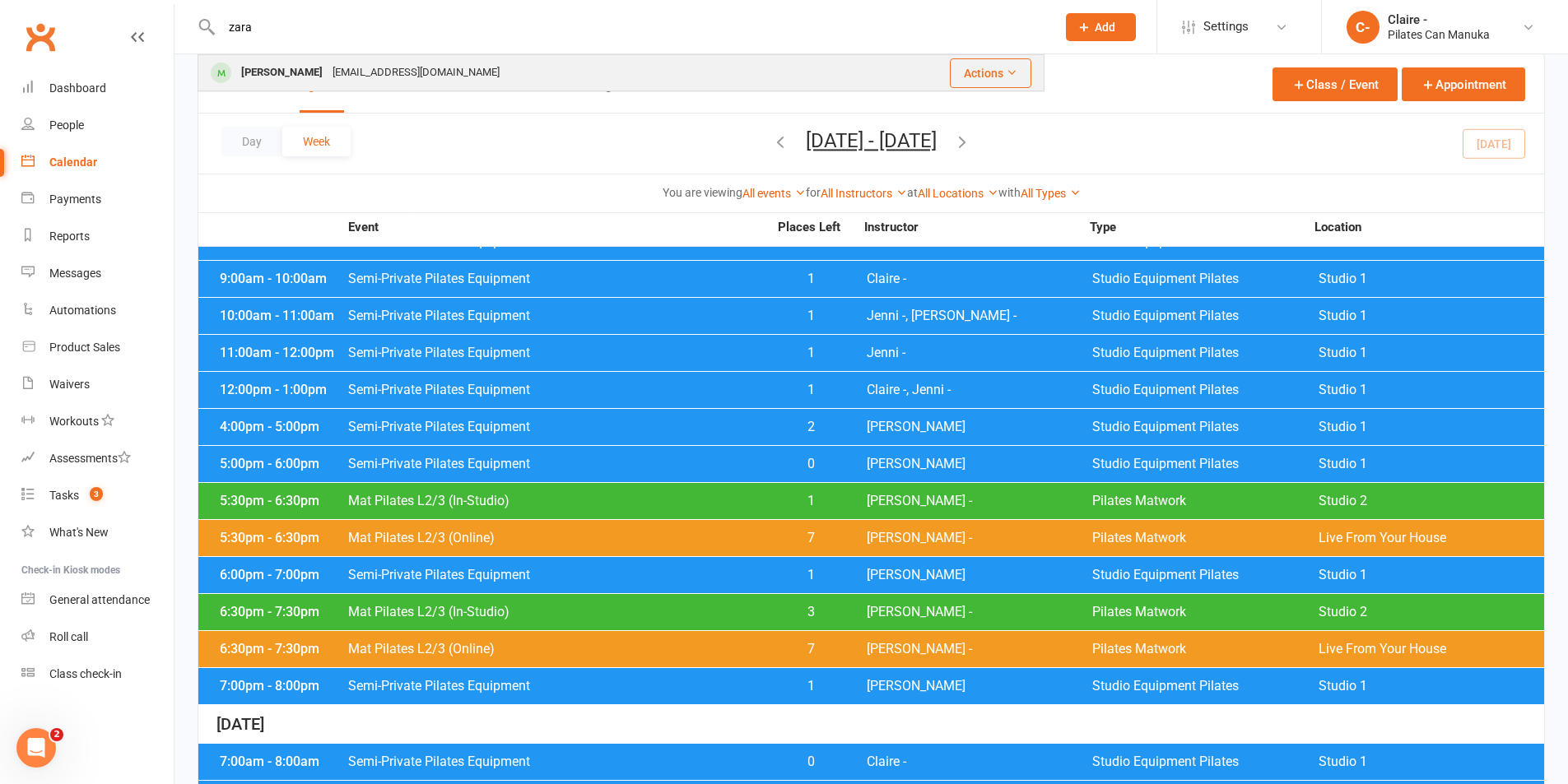
type input "zara"
click at [374, 72] on div "[PERSON_NAME] [EMAIL_ADDRESS][DOMAIN_NAME]" at bounding box center [523, 73] width 647 height 34
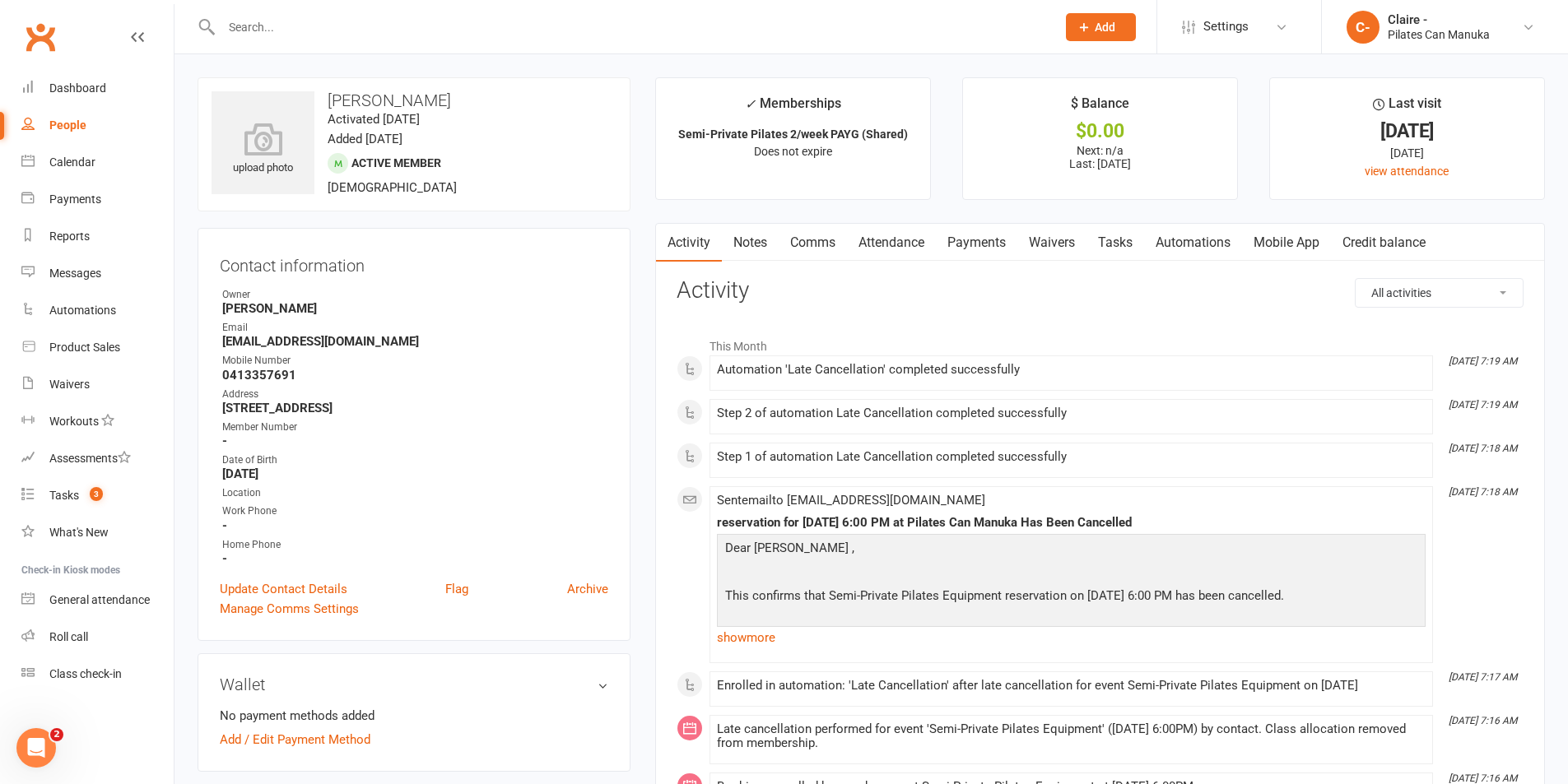
click at [890, 243] on link "Attendance" at bounding box center [892, 243] width 89 height 38
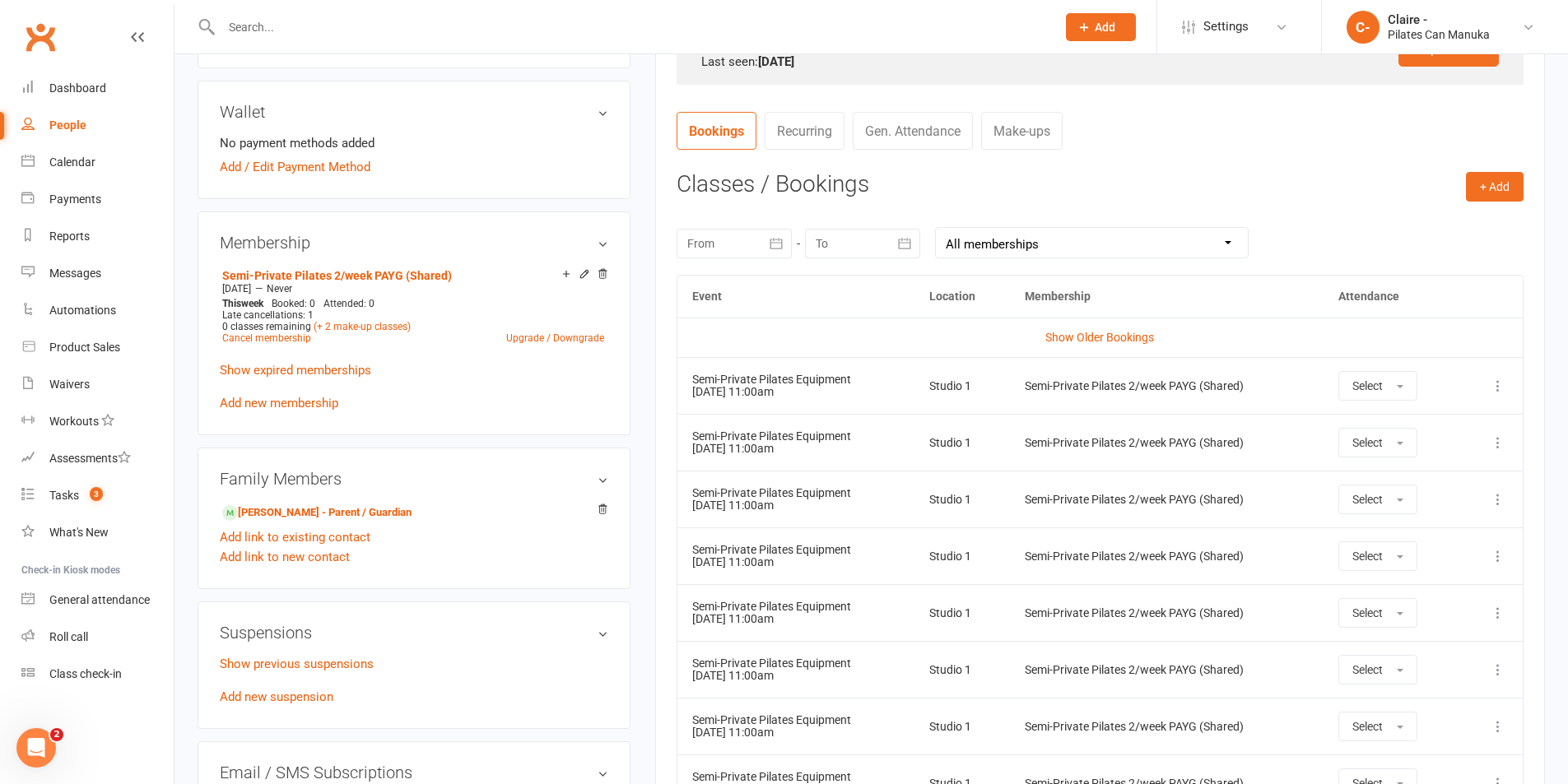
scroll to position [576, 0]
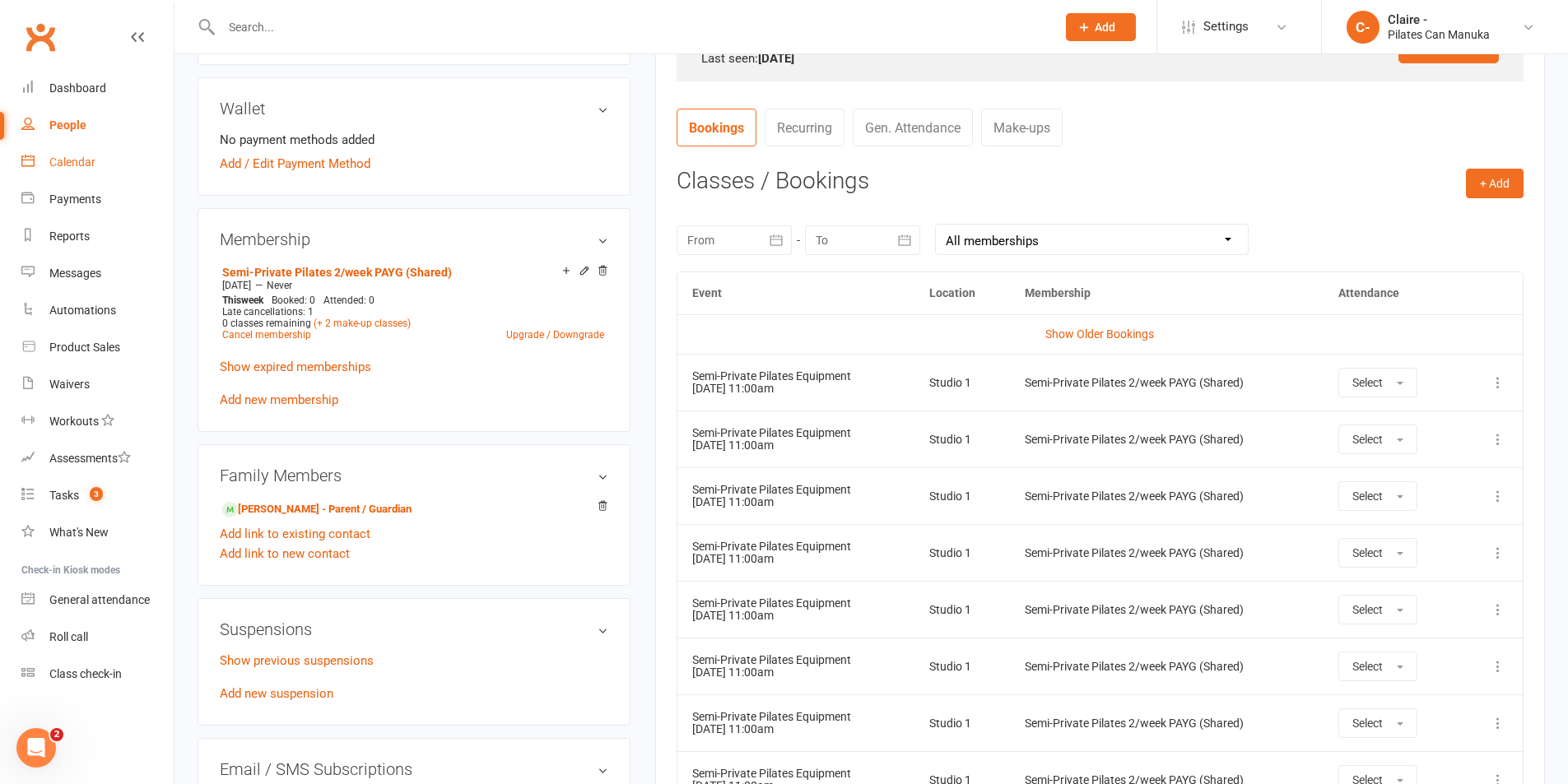
click at [56, 159] on div "Calendar" at bounding box center [73, 161] width 46 height 13
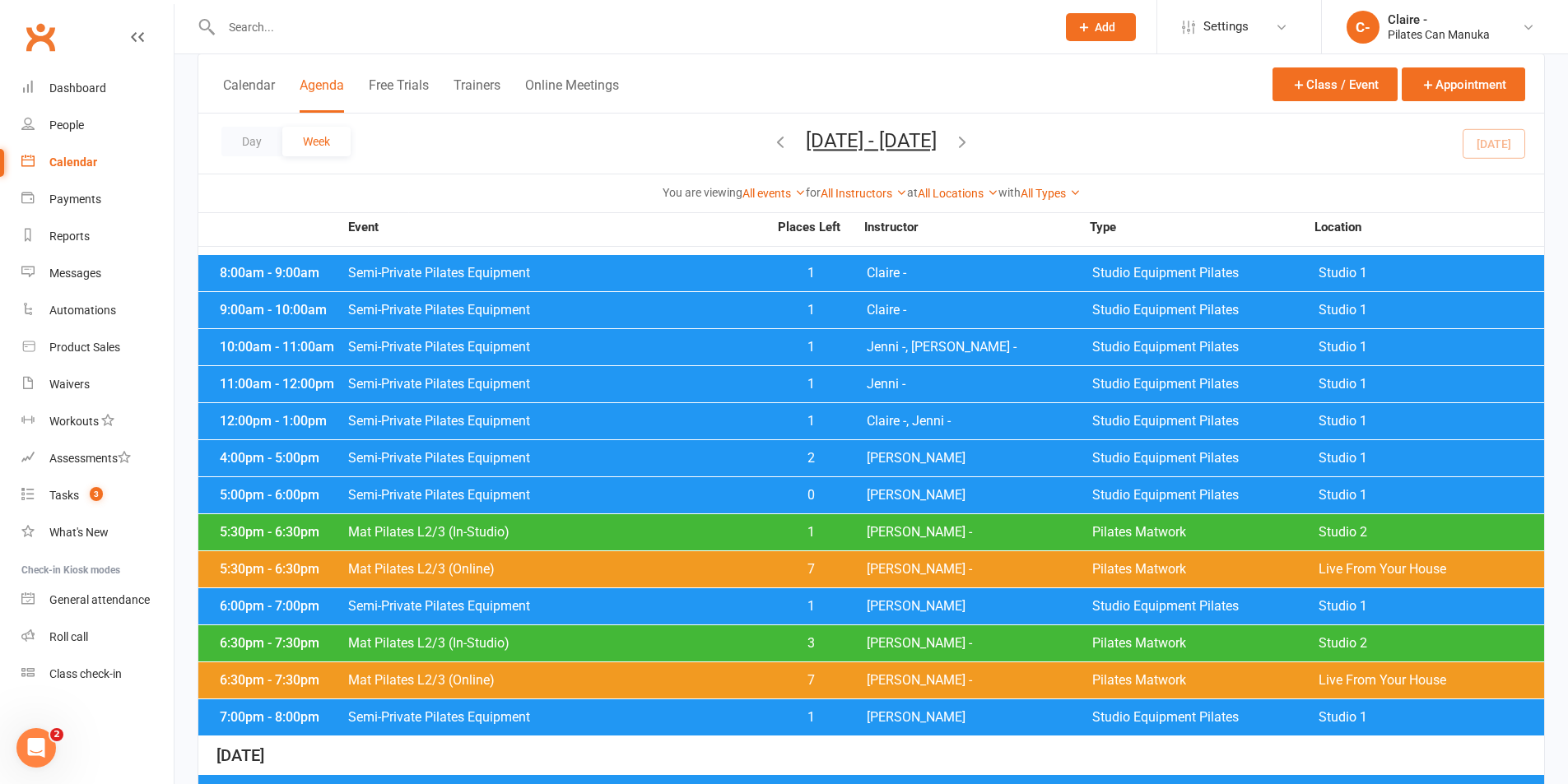
scroll to position [82, 0]
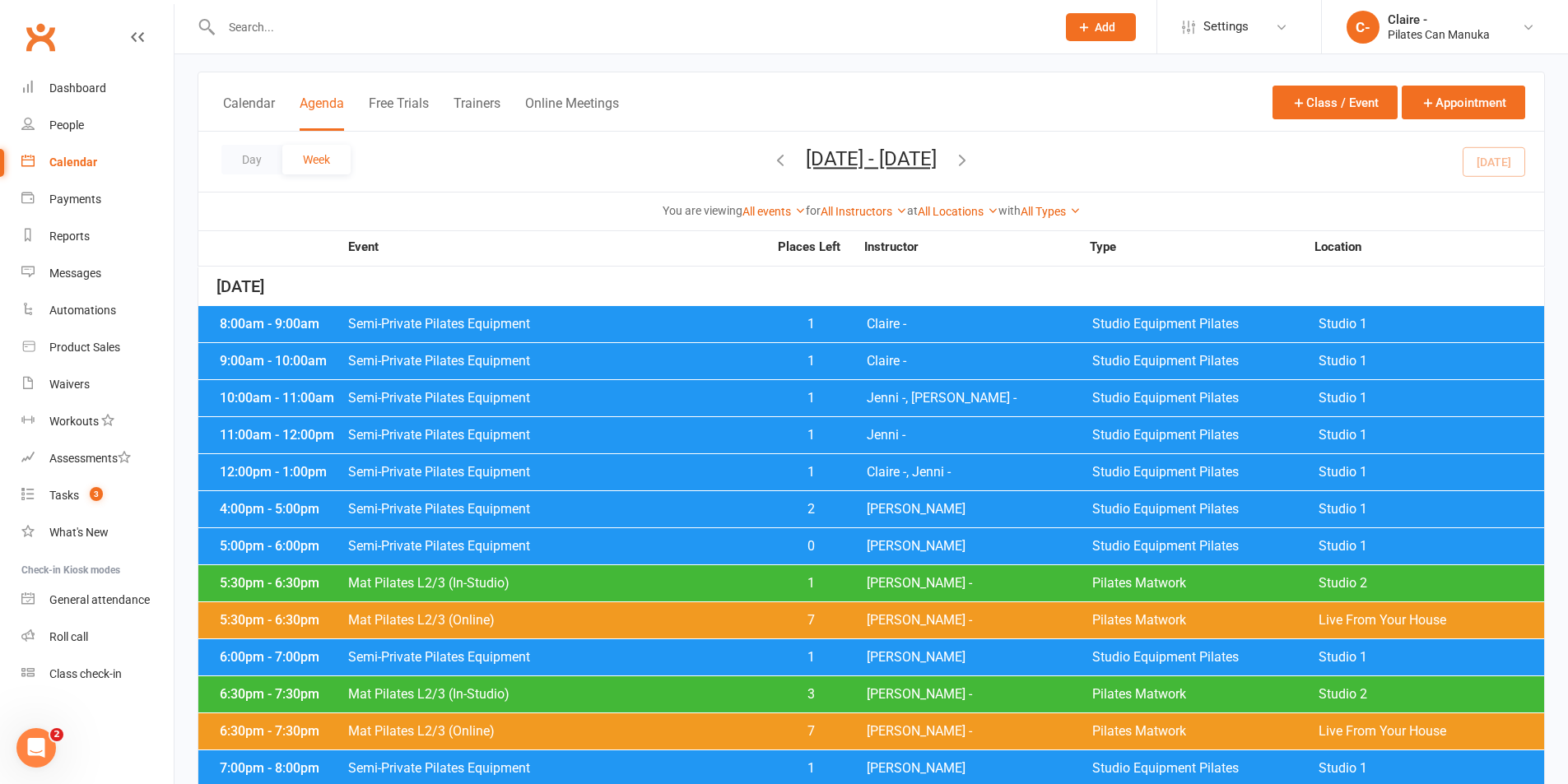
click at [542, 663] on span "Semi-Private Pilates Equipment" at bounding box center [558, 657] width 420 height 13
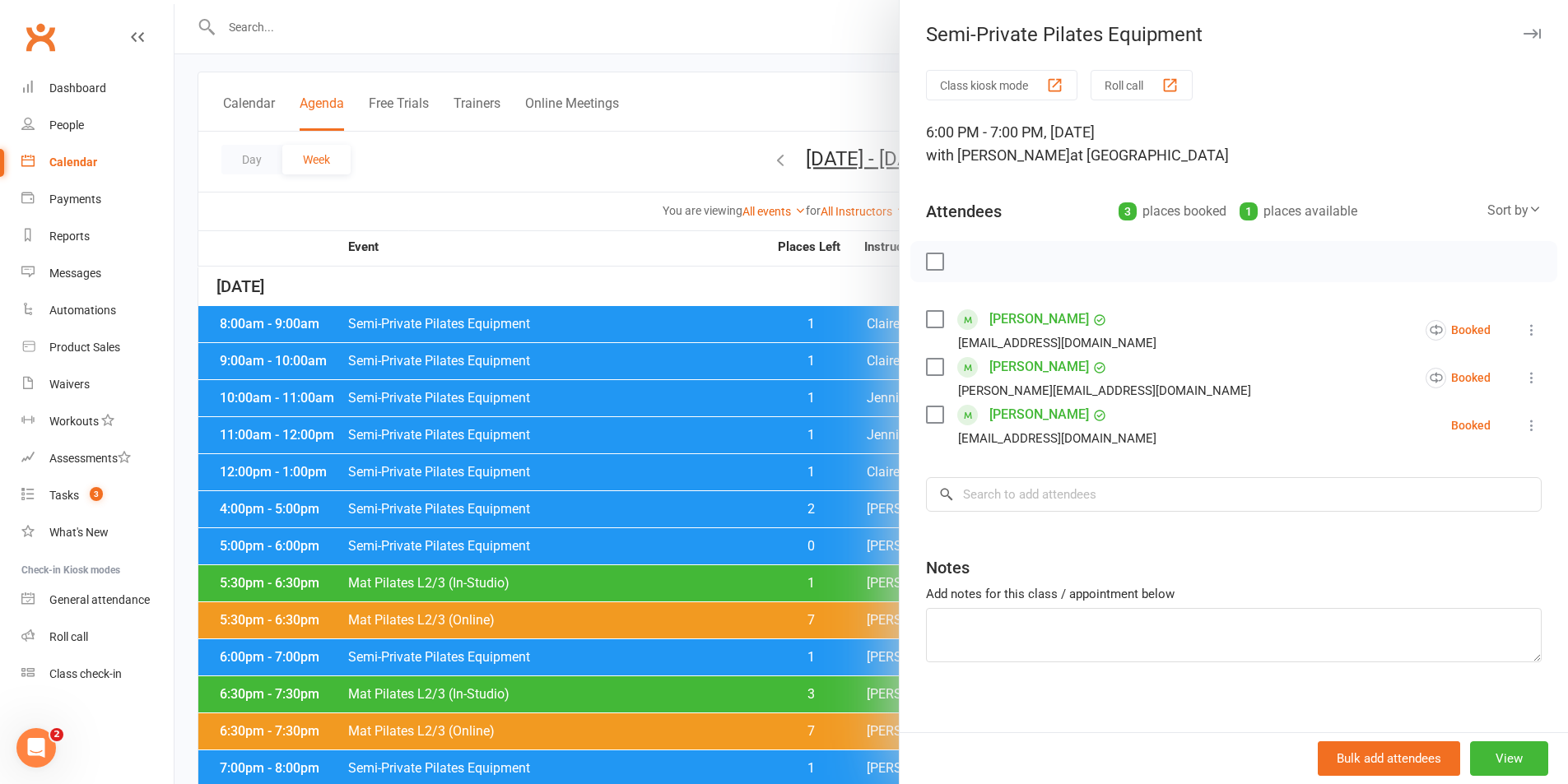
click at [606, 290] on div at bounding box center [871, 392] width 1394 height 784
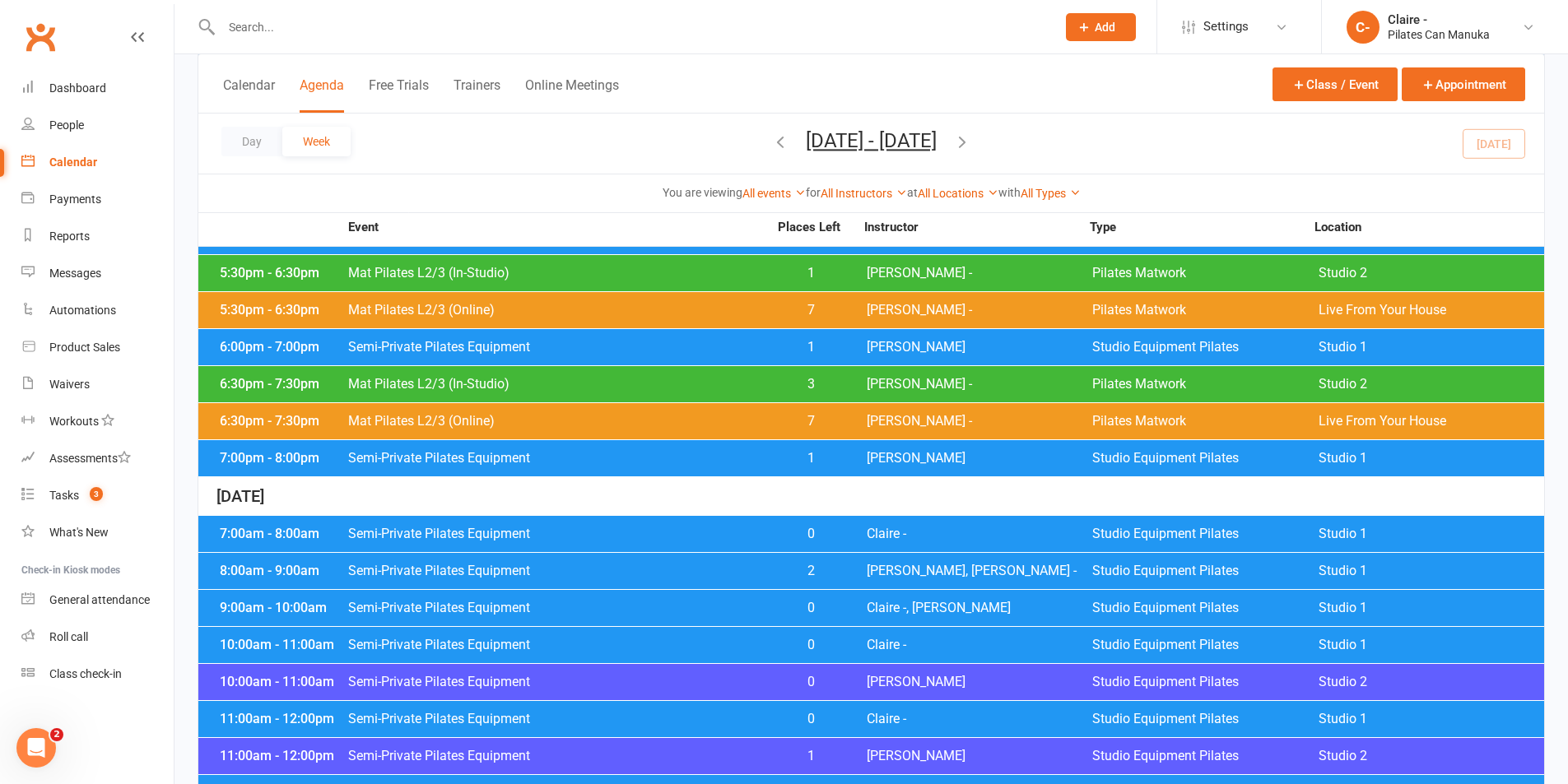
scroll to position [412, 0]
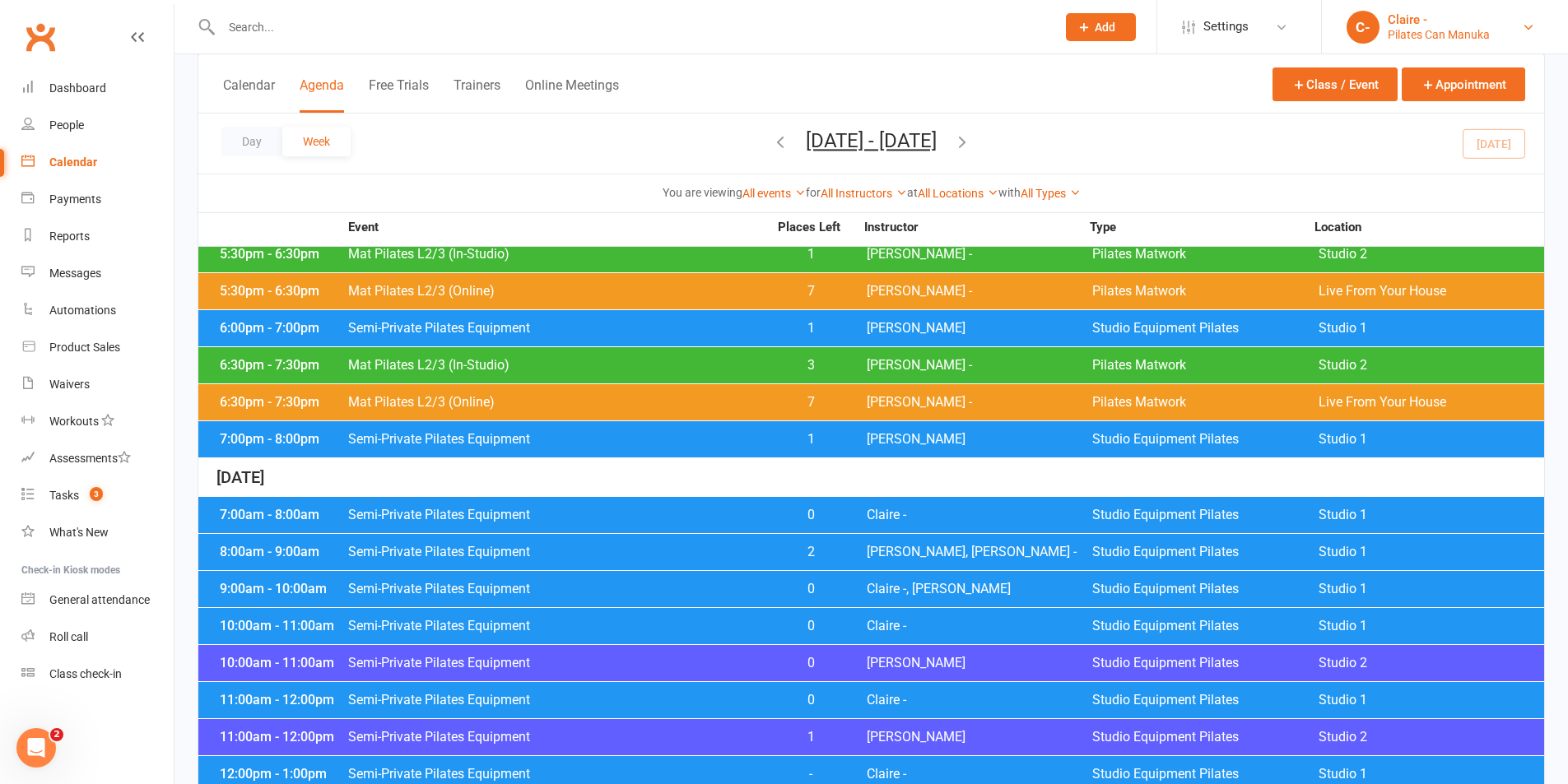
click at [1423, 34] on div "Pilates Can Manuka" at bounding box center [1439, 34] width 102 height 15
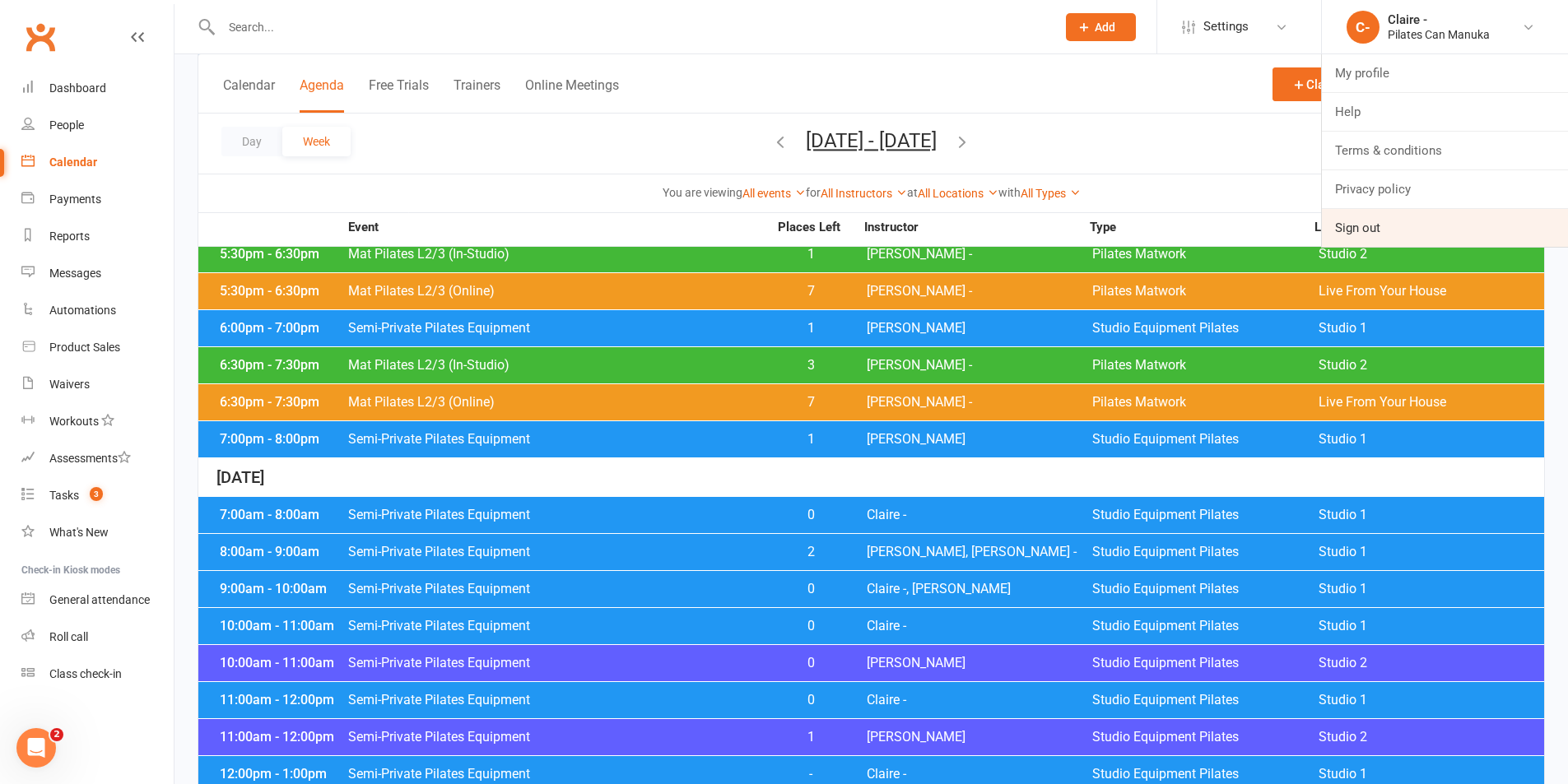
click at [1349, 233] on link "Sign out" at bounding box center [1445, 228] width 246 height 38
